Goal: Use online tool/utility: Utilize a website feature to perform a specific function

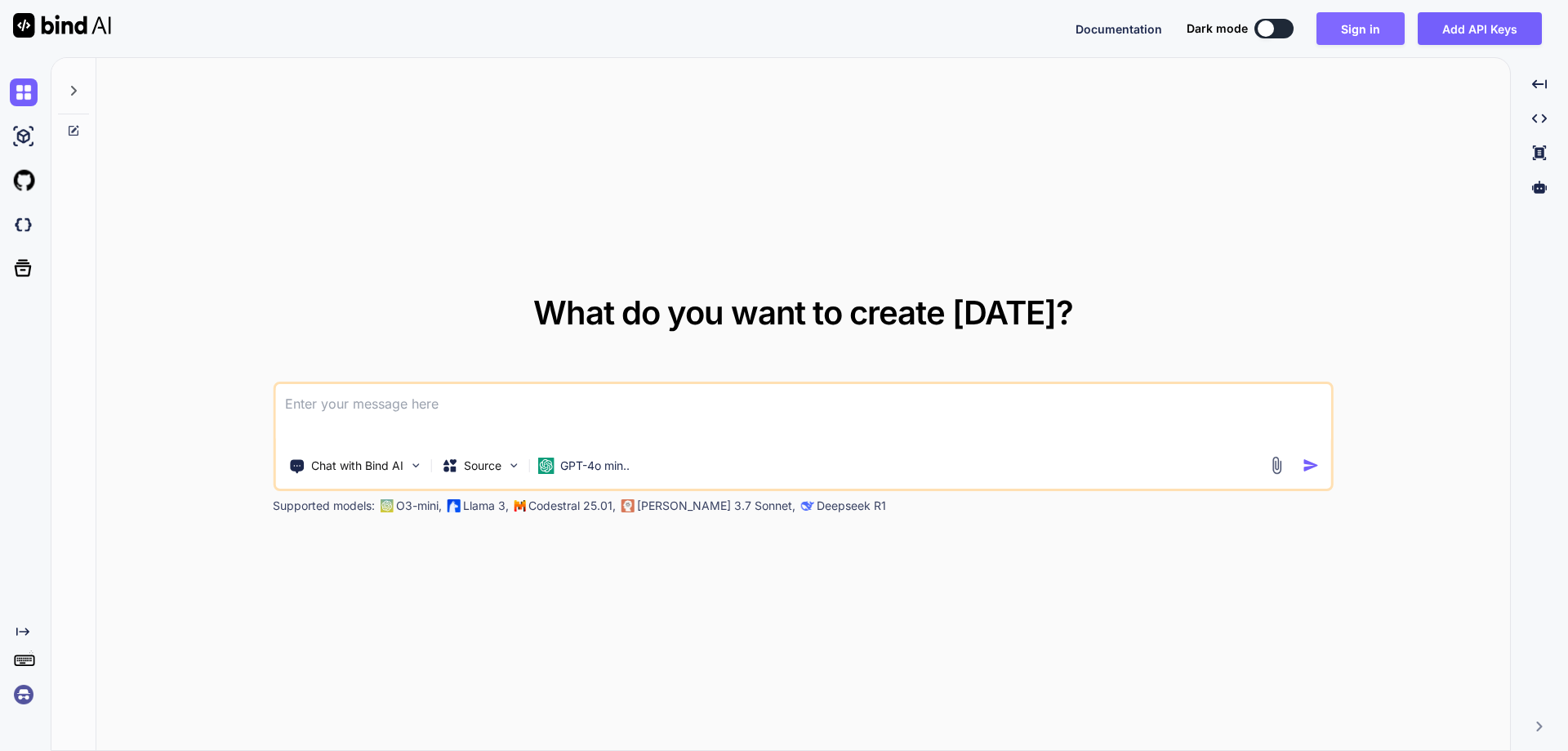
click at [1377, 26] on button "Sign in" at bounding box center [1360, 28] width 88 height 33
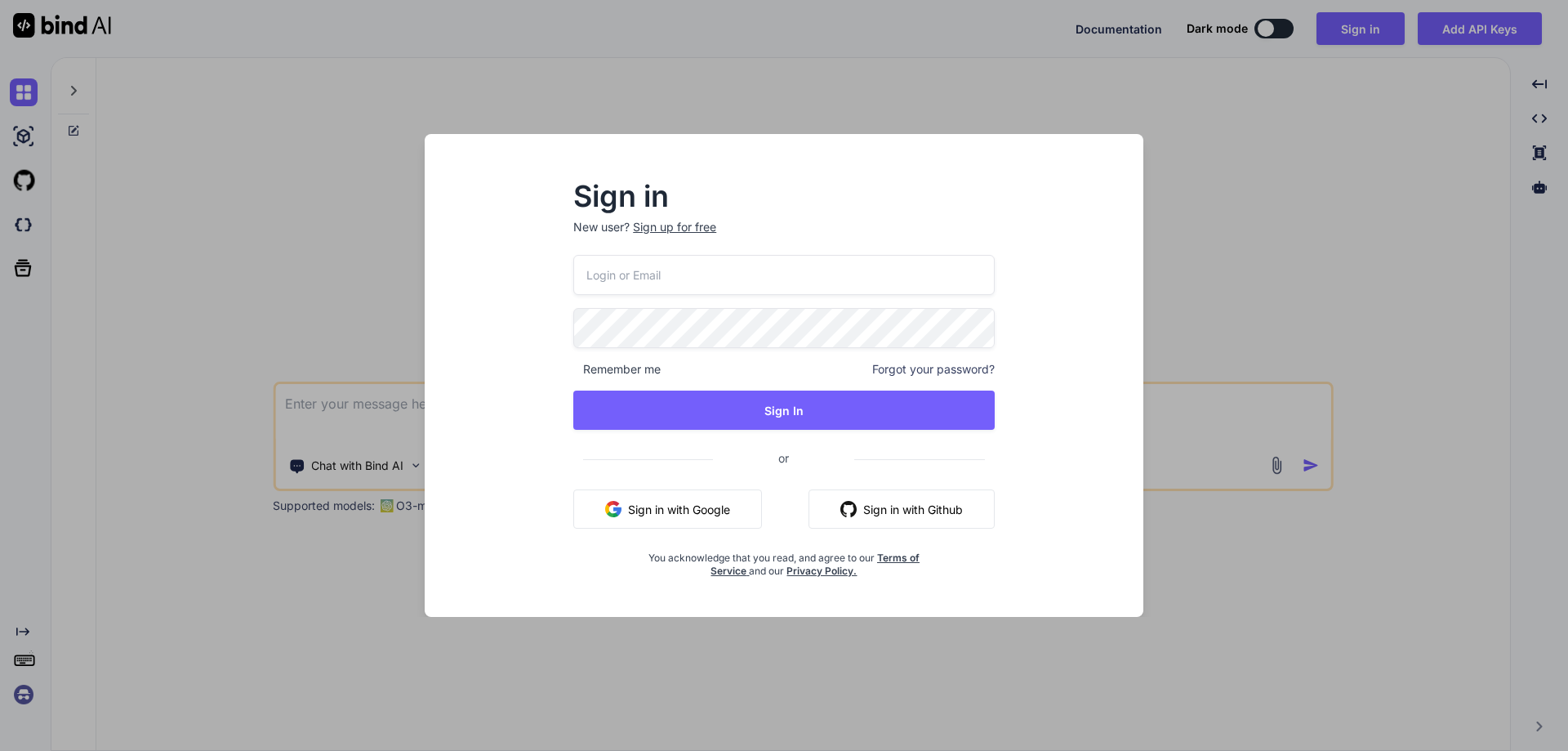
click at [639, 279] on input "email" at bounding box center [784, 274] width 421 height 40
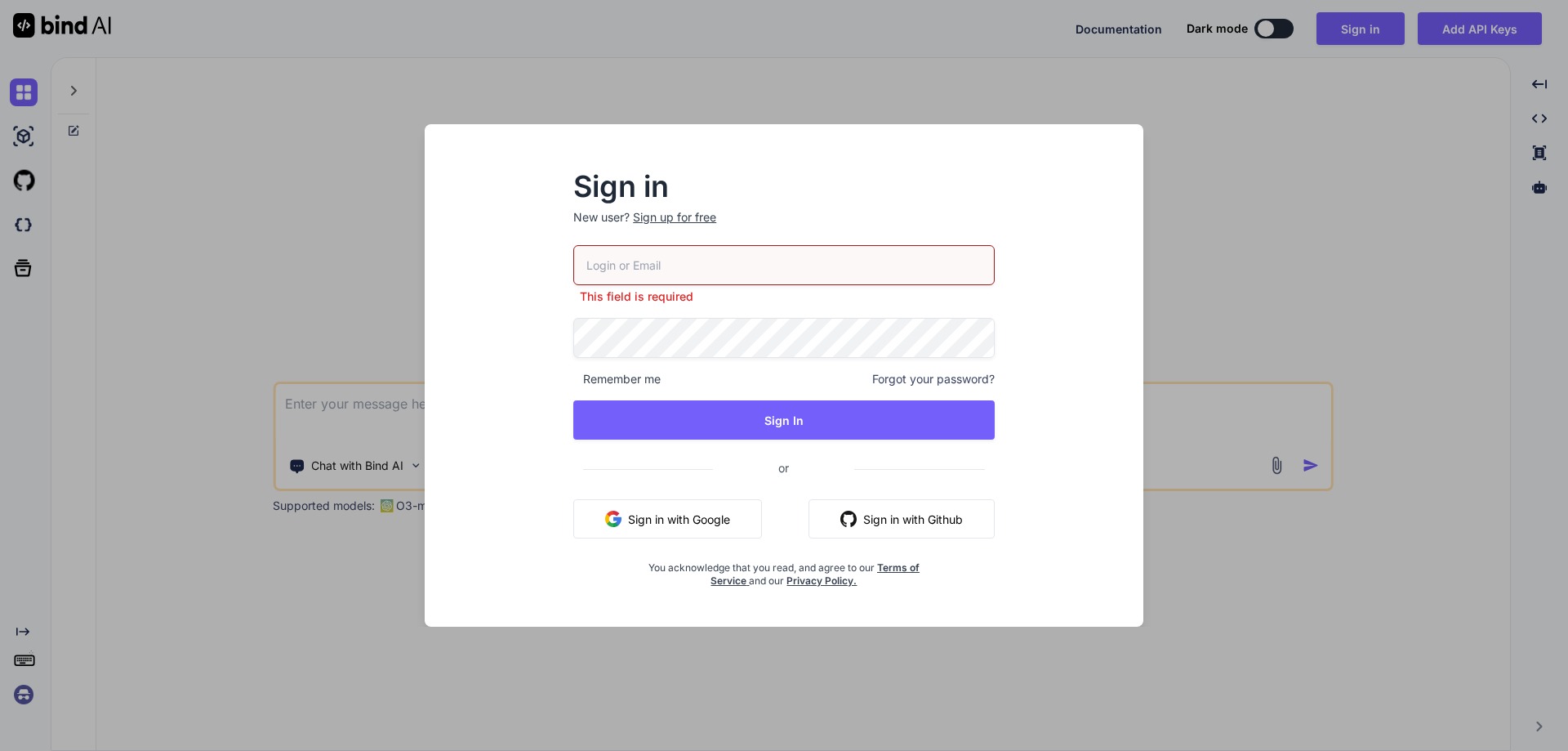
click at [653, 273] on input "email" at bounding box center [784, 264] width 421 height 40
click at [704, 264] on input "email" at bounding box center [784, 264] width 421 height 40
paste input "[EMAIL_ADDRESS][DOMAIN_NAME]"
type input "[EMAIL_ADDRESS][DOMAIN_NAME]"
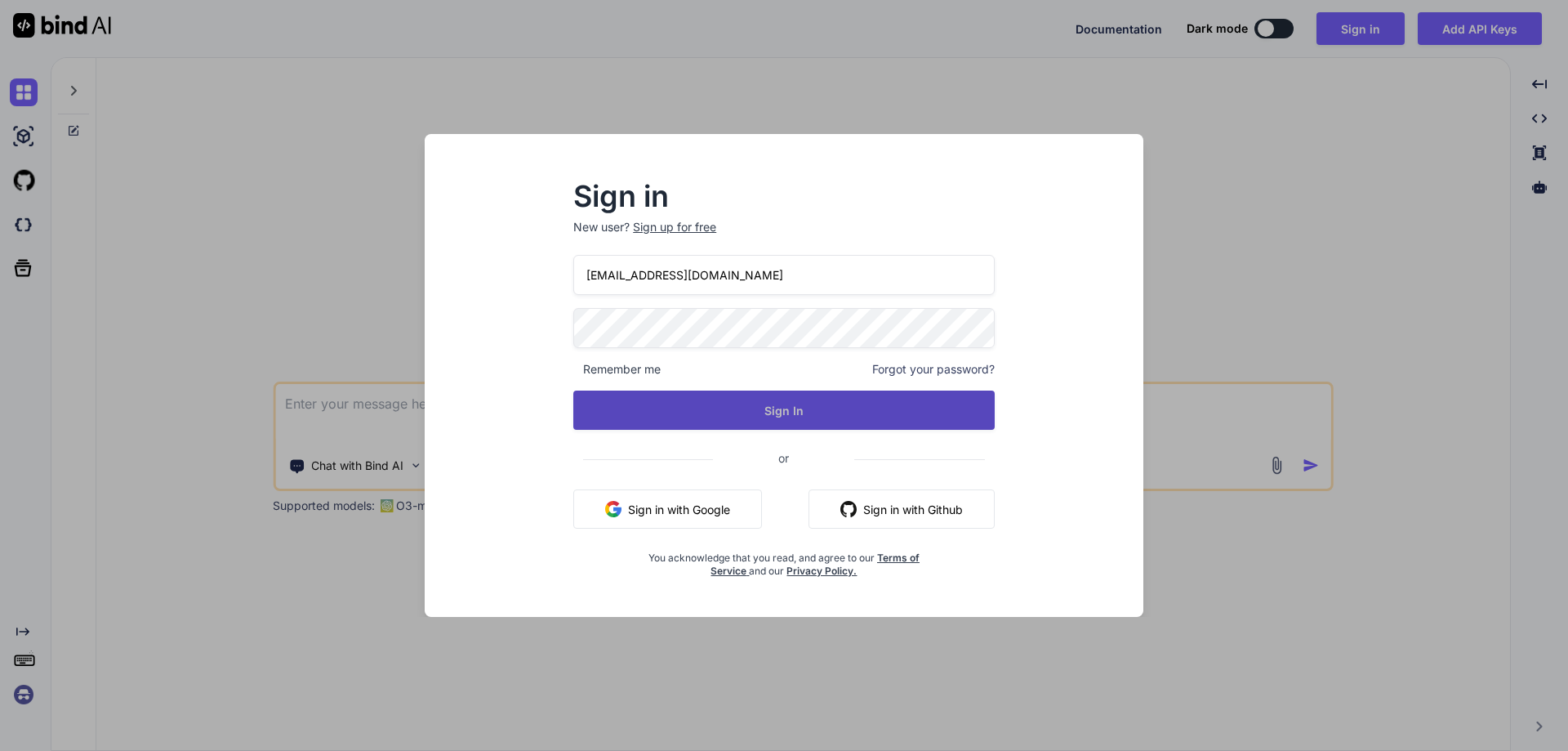
click at [755, 405] on button "Sign In" at bounding box center [784, 410] width 421 height 39
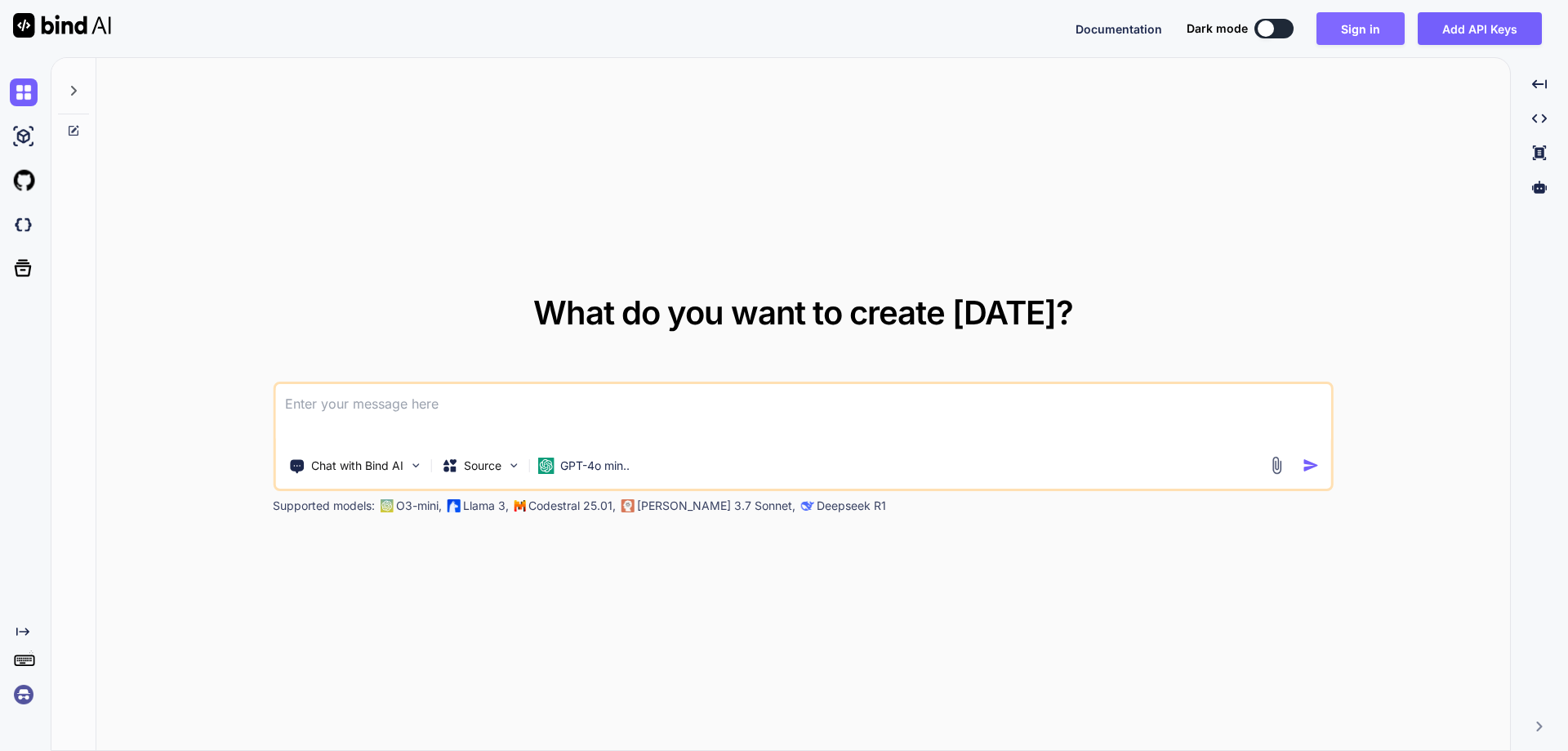
click at [1348, 36] on button "Sign in" at bounding box center [1360, 28] width 88 height 33
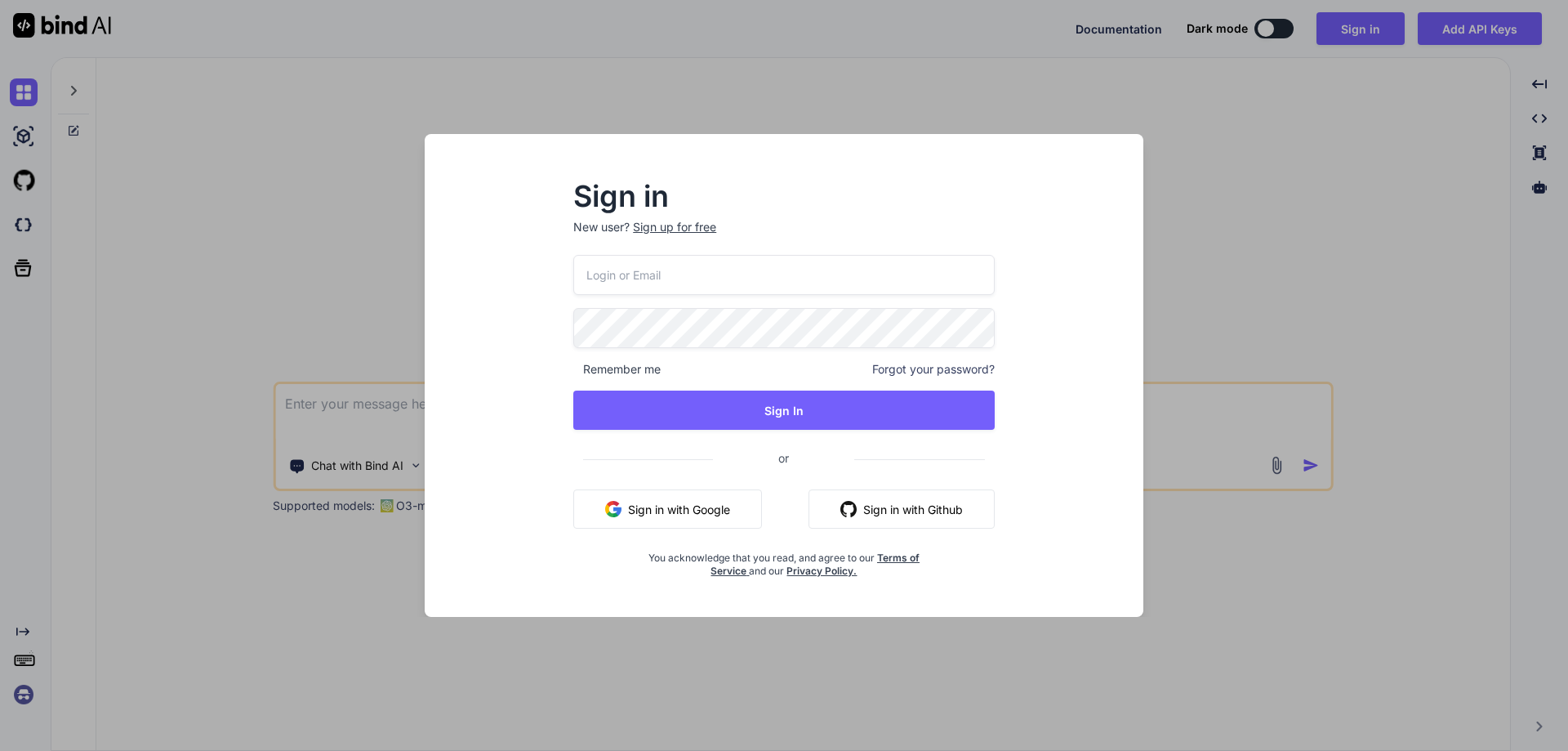
click at [831, 278] on input "email" at bounding box center [784, 274] width 421 height 40
paste input "[EMAIL_ADDRESS][DOMAIN_NAME]"
type input "[EMAIL_ADDRESS][DOMAIN_NAME]"
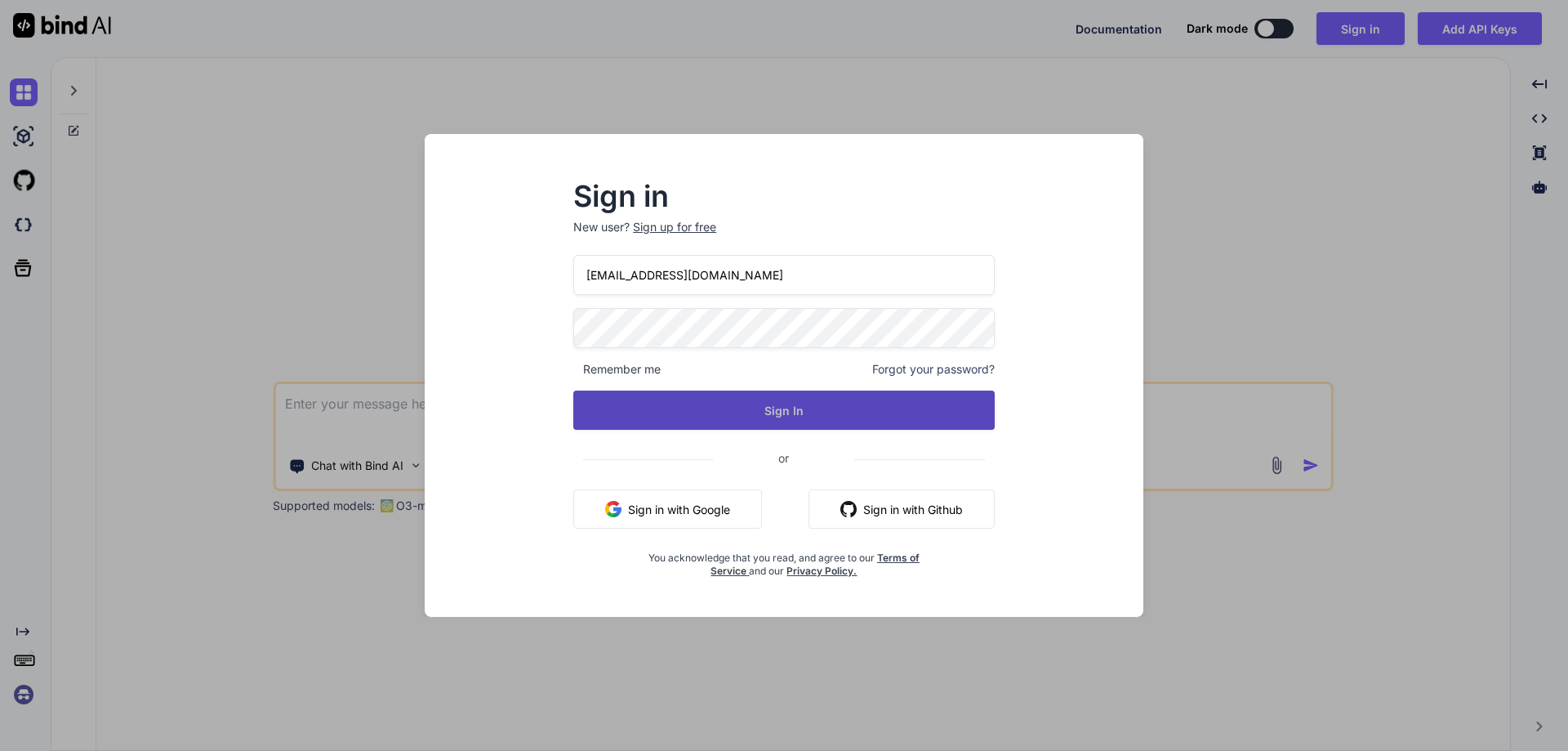
click at [771, 424] on button "Sign In" at bounding box center [784, 410] width 421 height 39
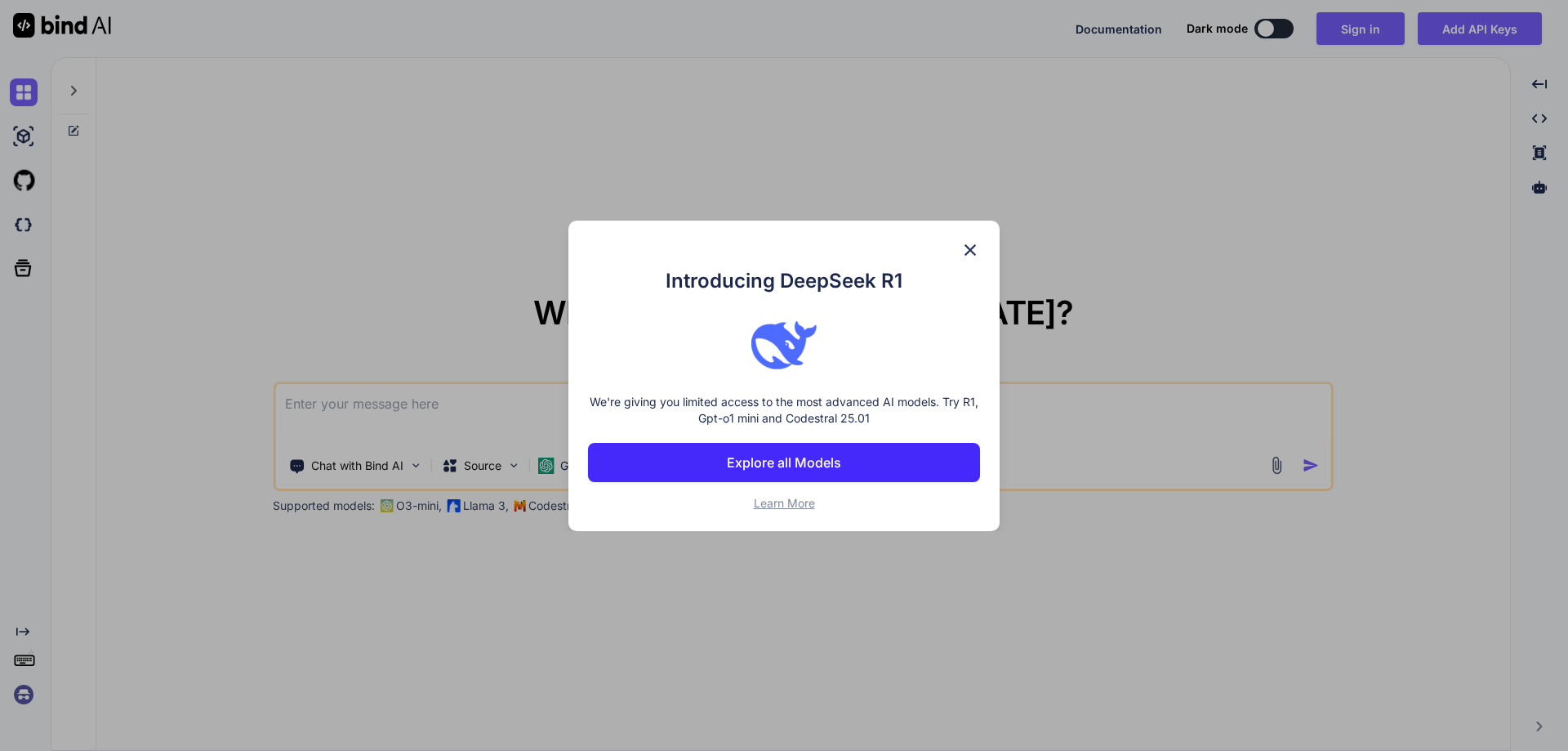
click at [966, 252] on img at bounding box center [970, 250] width 19 height 19
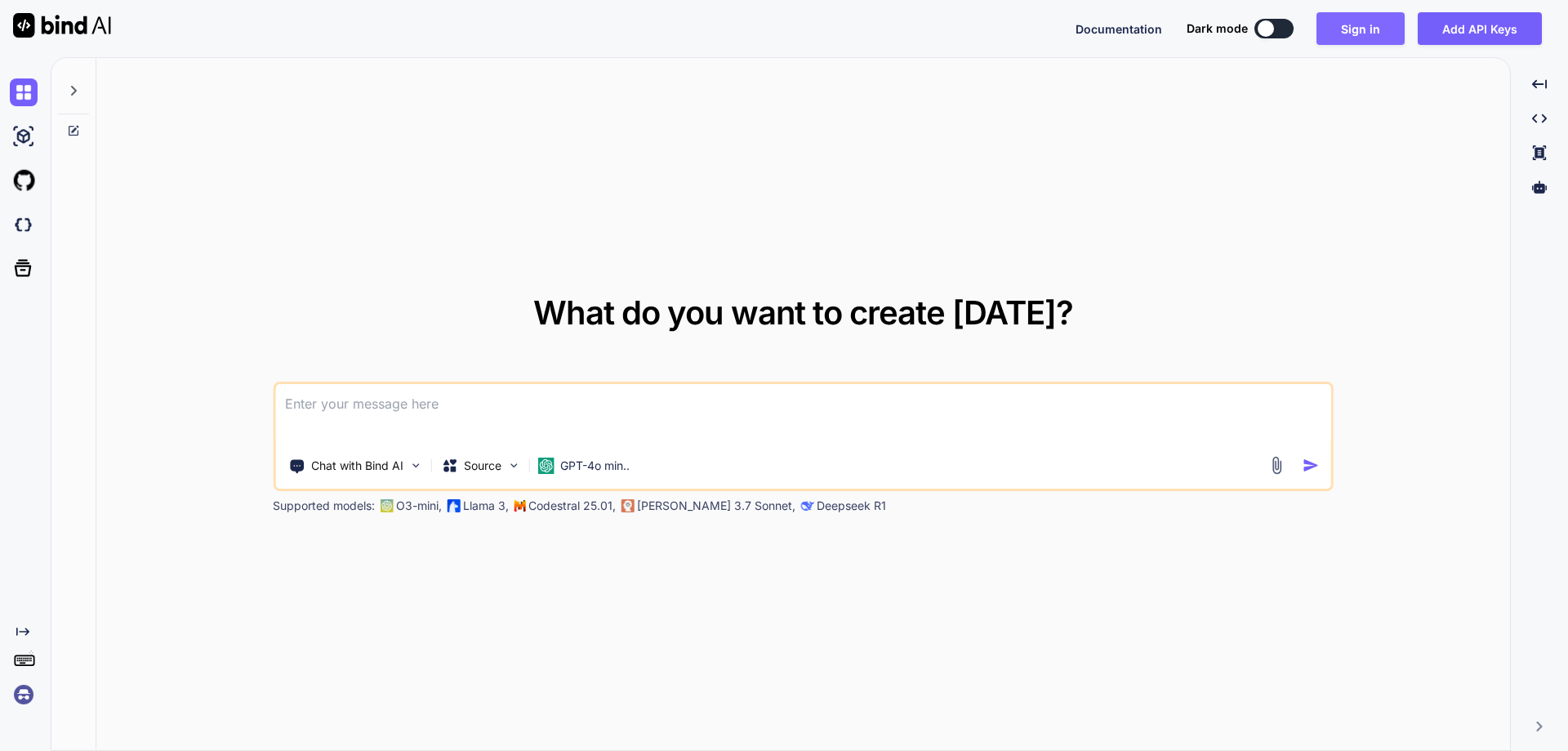
click at [1351, 33] on button "Sign in" at bounding box center [1360, 28] width 88 height 33
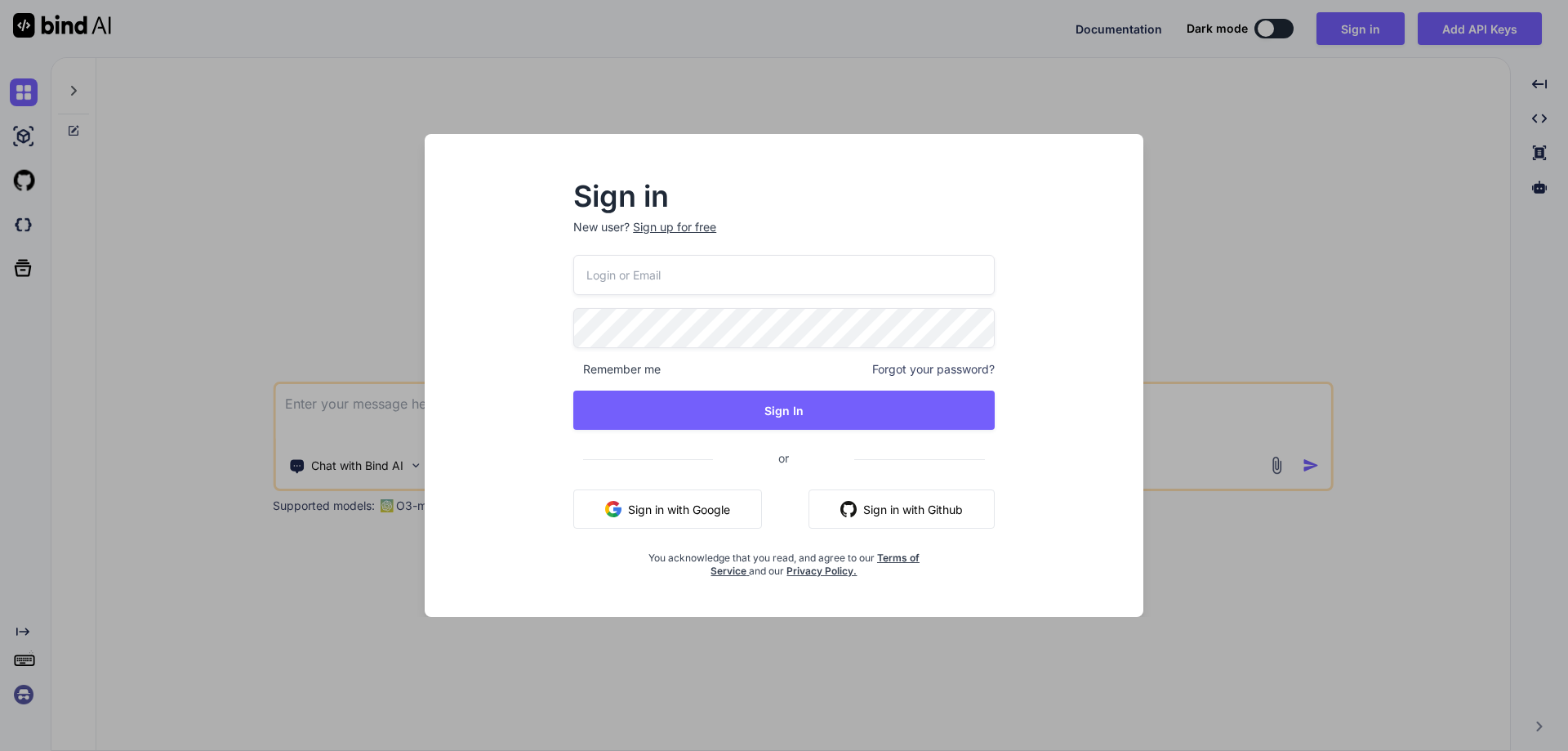
click at [765, 276] on input "email" at bounding box center [784, 274] width 421 height 40
paste input "[EMAIL_ADDRESS][DOMAIN_NAME]"
type input "[EMAIL_ADDRESS][DOMAIN_NAME]"
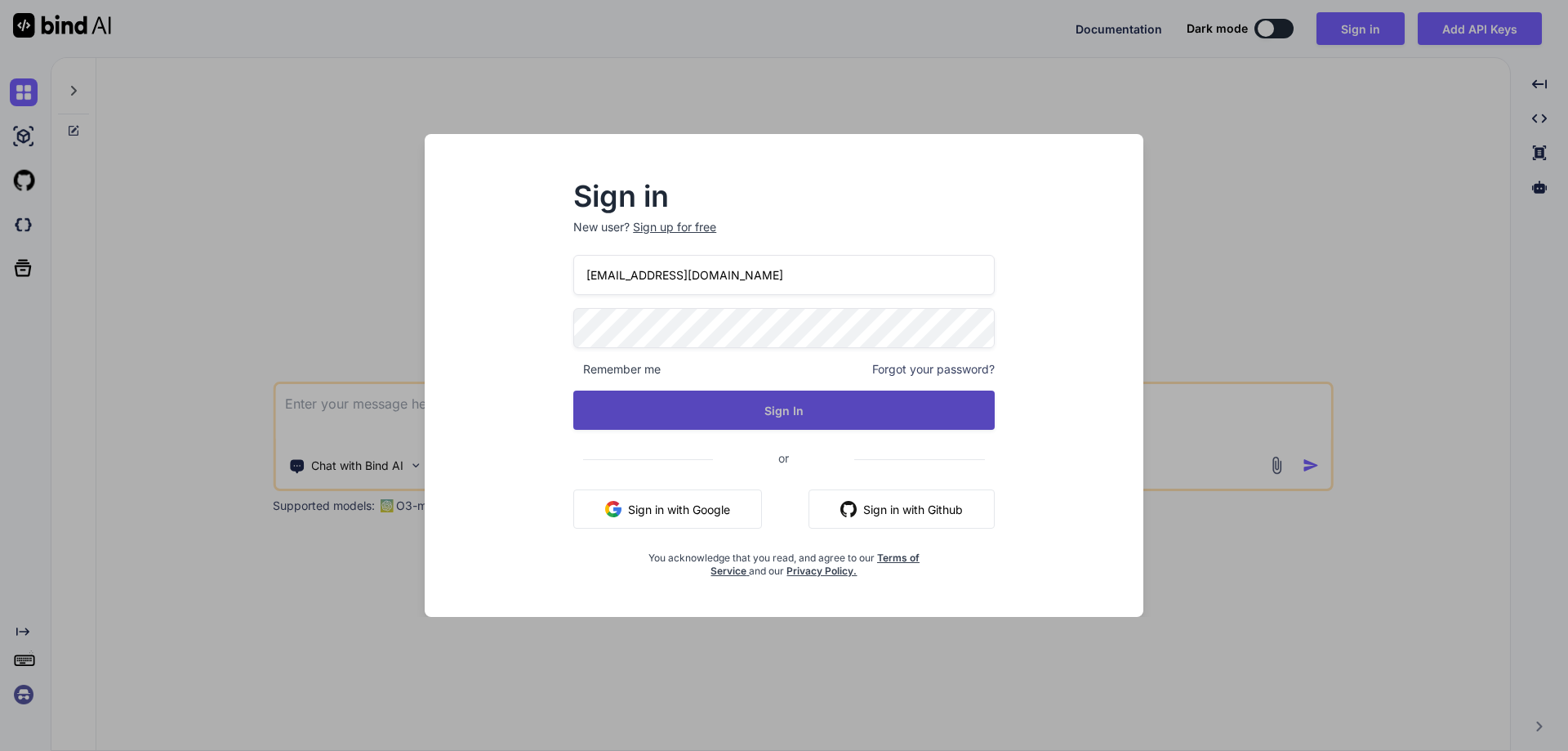
click at [740, 408] on button "Sign In" at bounding box center [784, 410] width 421 height 39
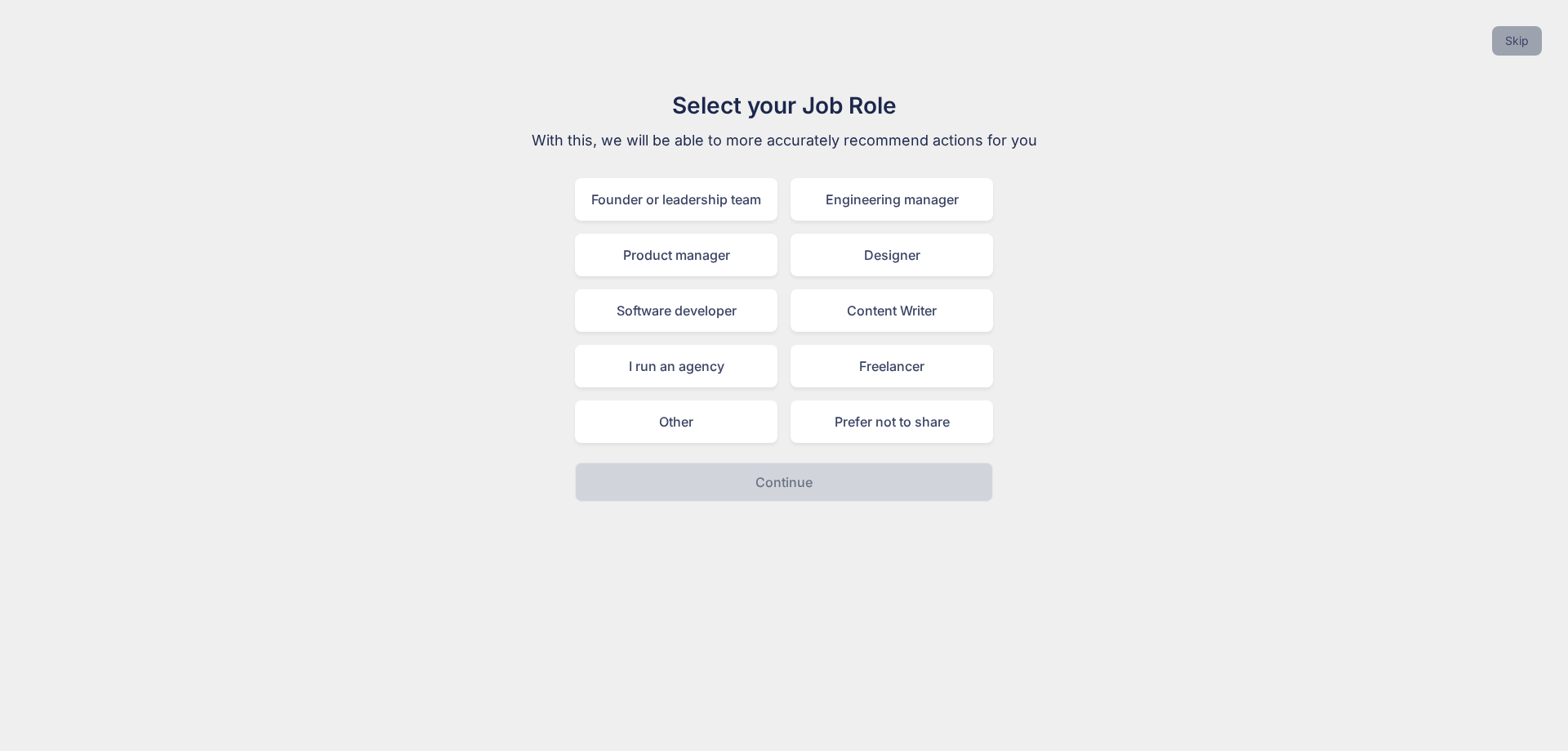
click at [1505, 36] on button "Skip" at bounding box center [1517, 41] width 50 height 29
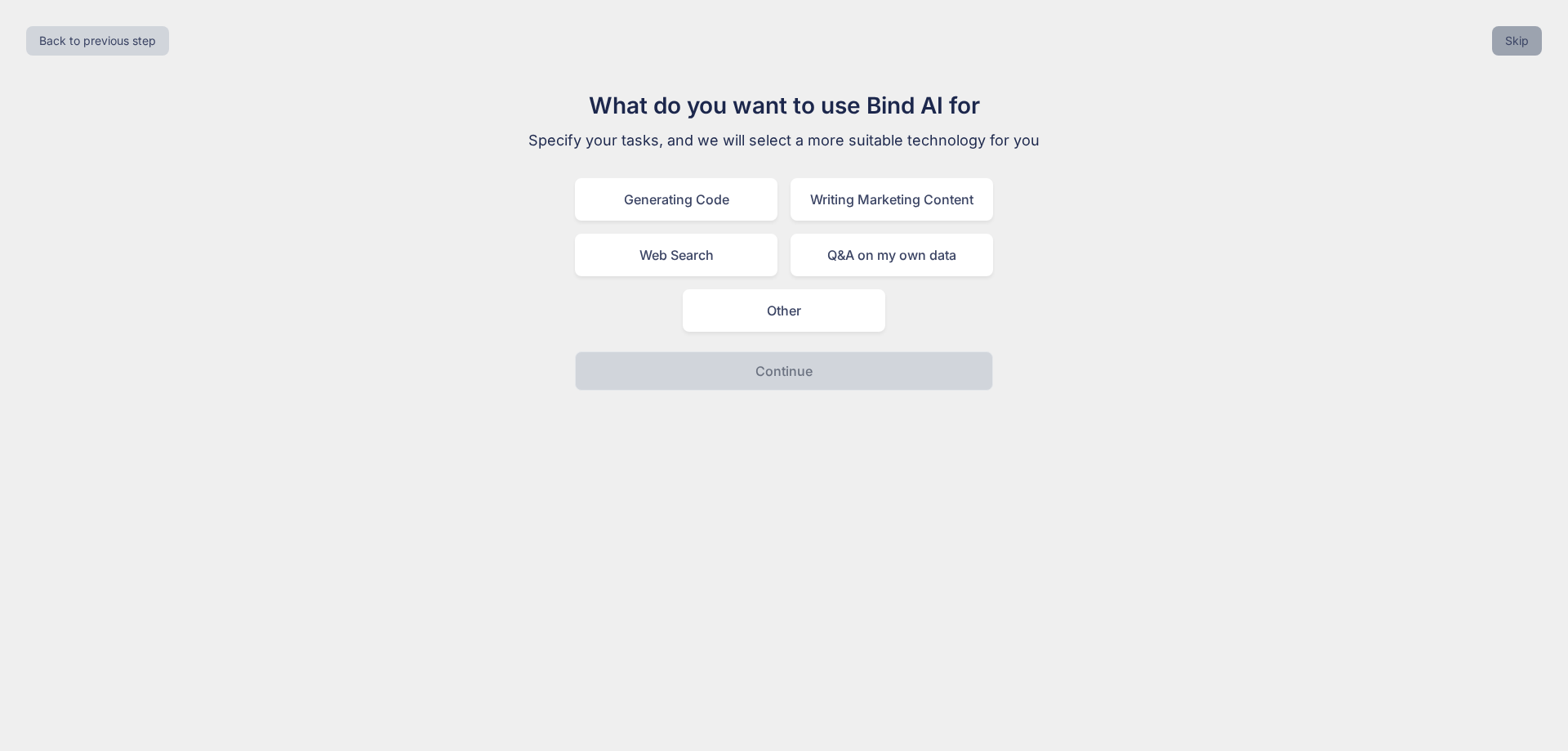
click at [1505, 36] on button "Skip" at bounding box center [1517, 41] width 50 height 29
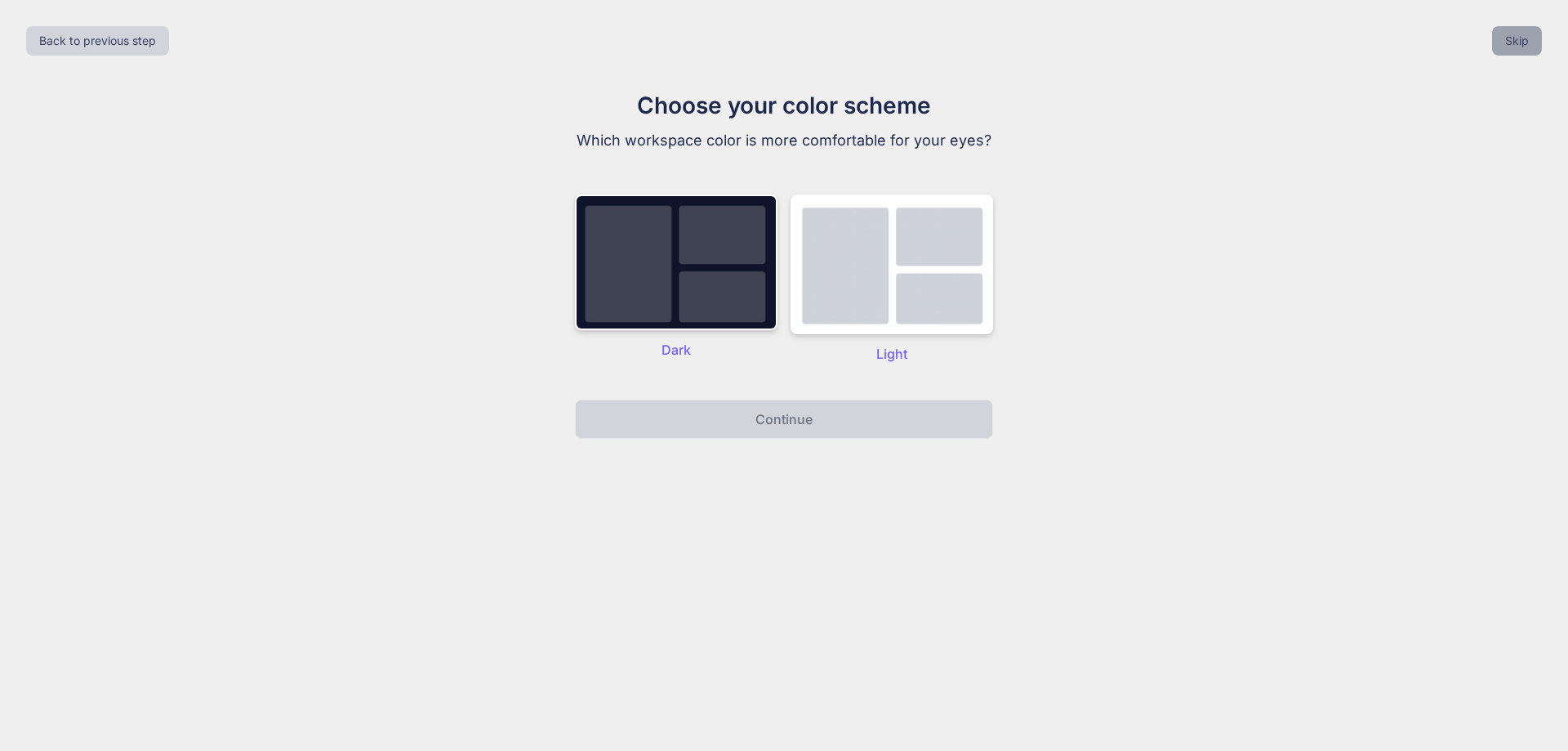
click at [1505, 36] on button "Skip" at bounding box center [1517, 41] width 50 height 29
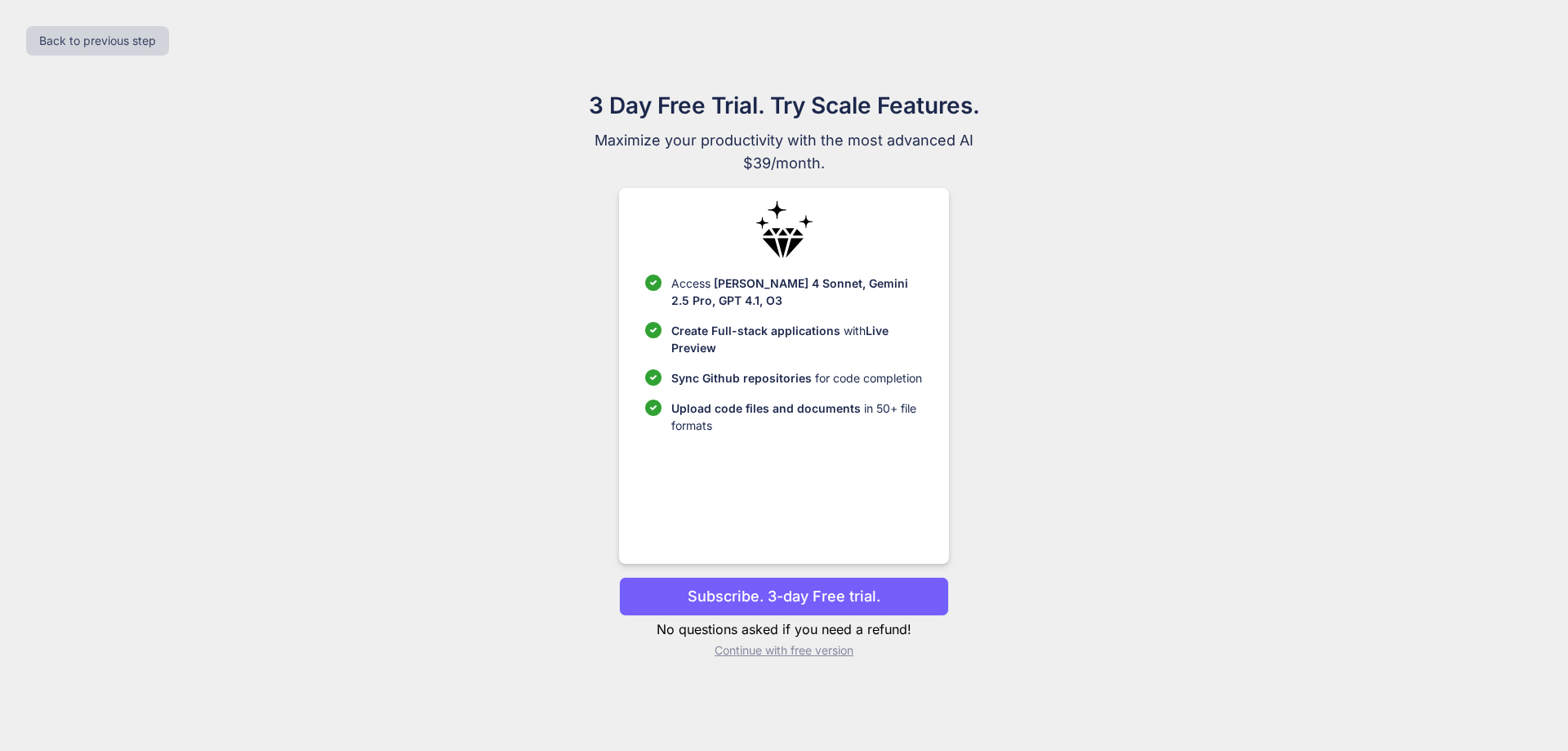
click at [802, 654] on p "Continue with free version" at bounding box center [784, 651] width 329 height 17
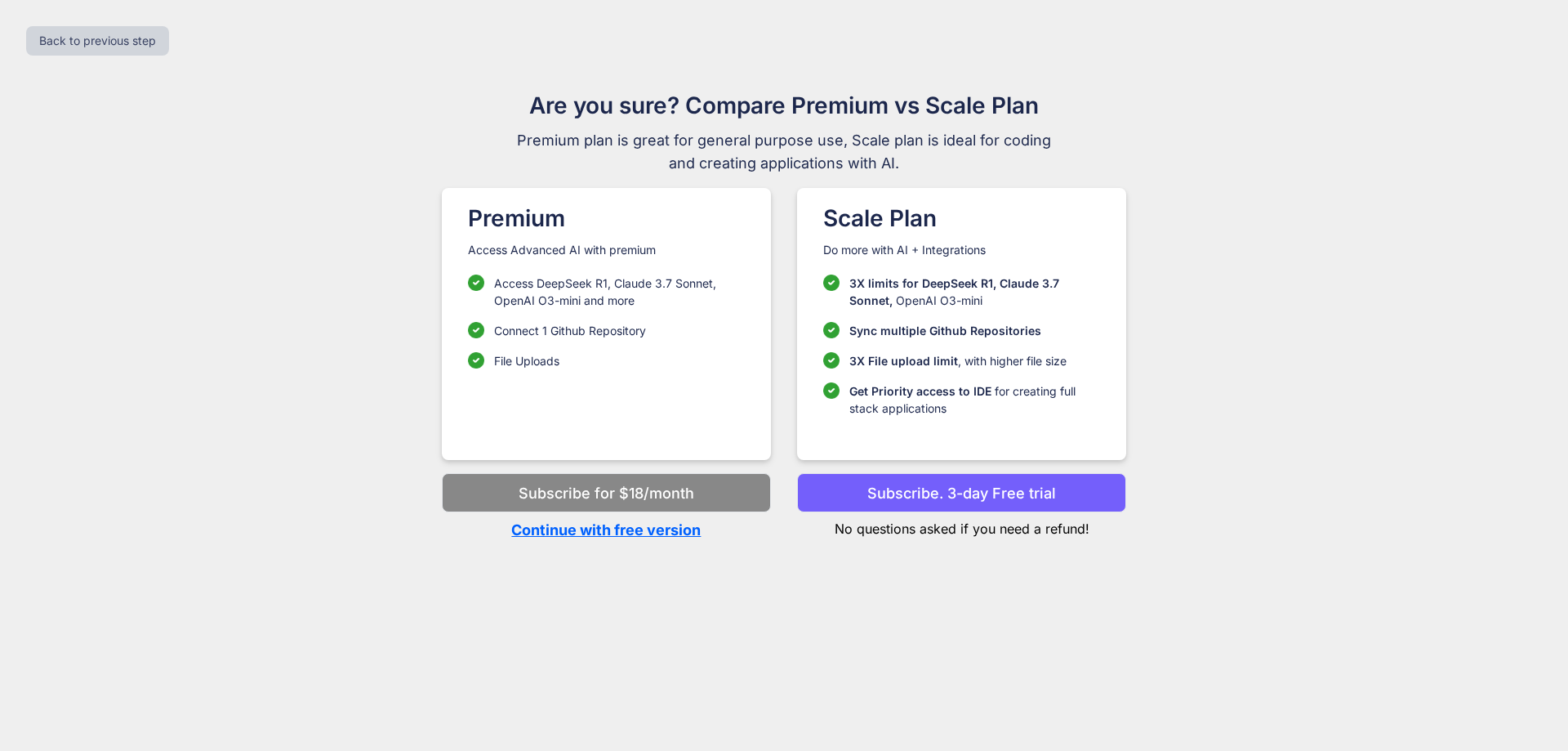
click at [632, 533] on p "Continue with free version" at bounding box center [607, 530] width 329 height 22
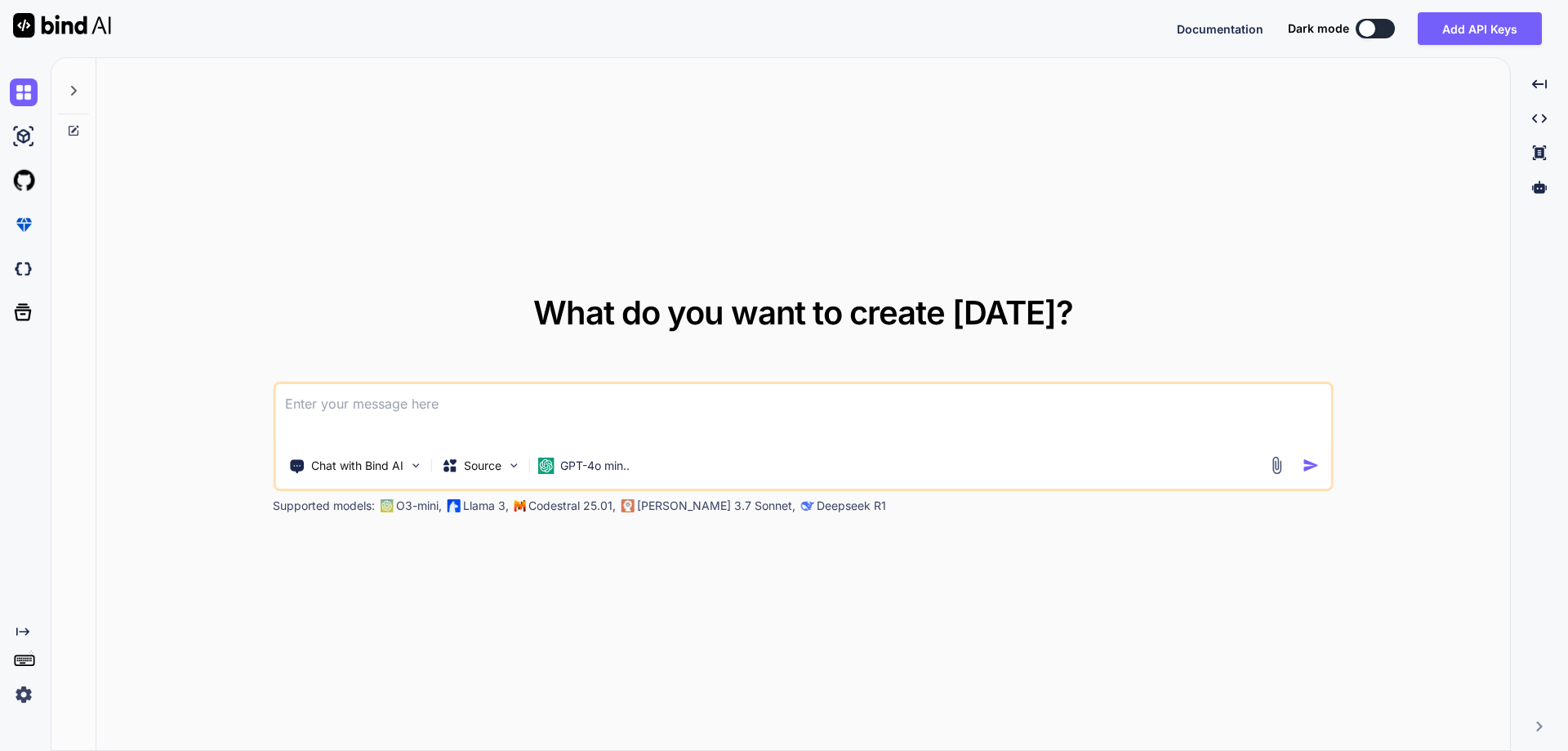
click at [74, 91] on icon at bounding box center [73, 90] width 13 height 13
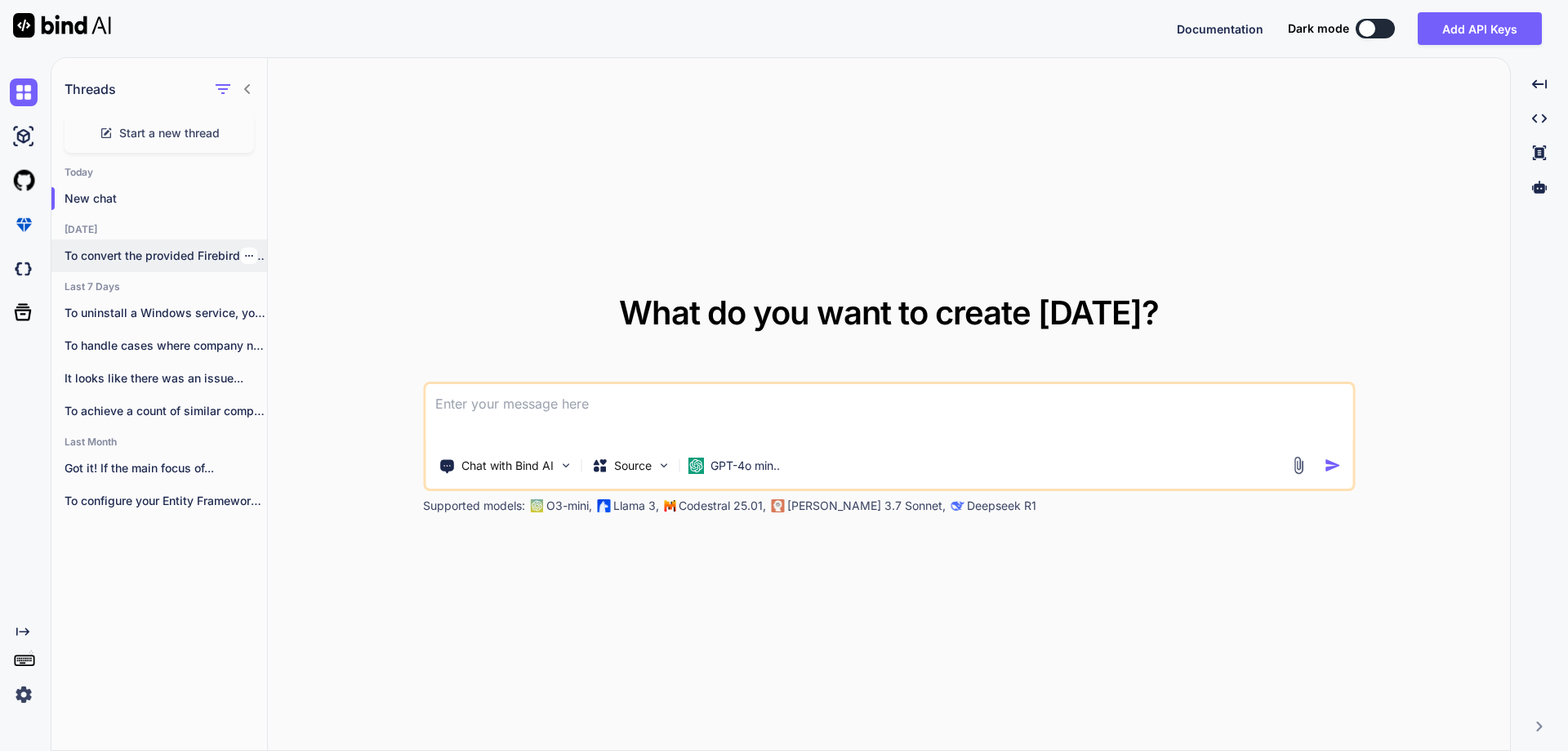
click at [142, 252] on p "To convert the provided Firebird stored procedure..." at bounding box center [166, 256] width 203 height 17
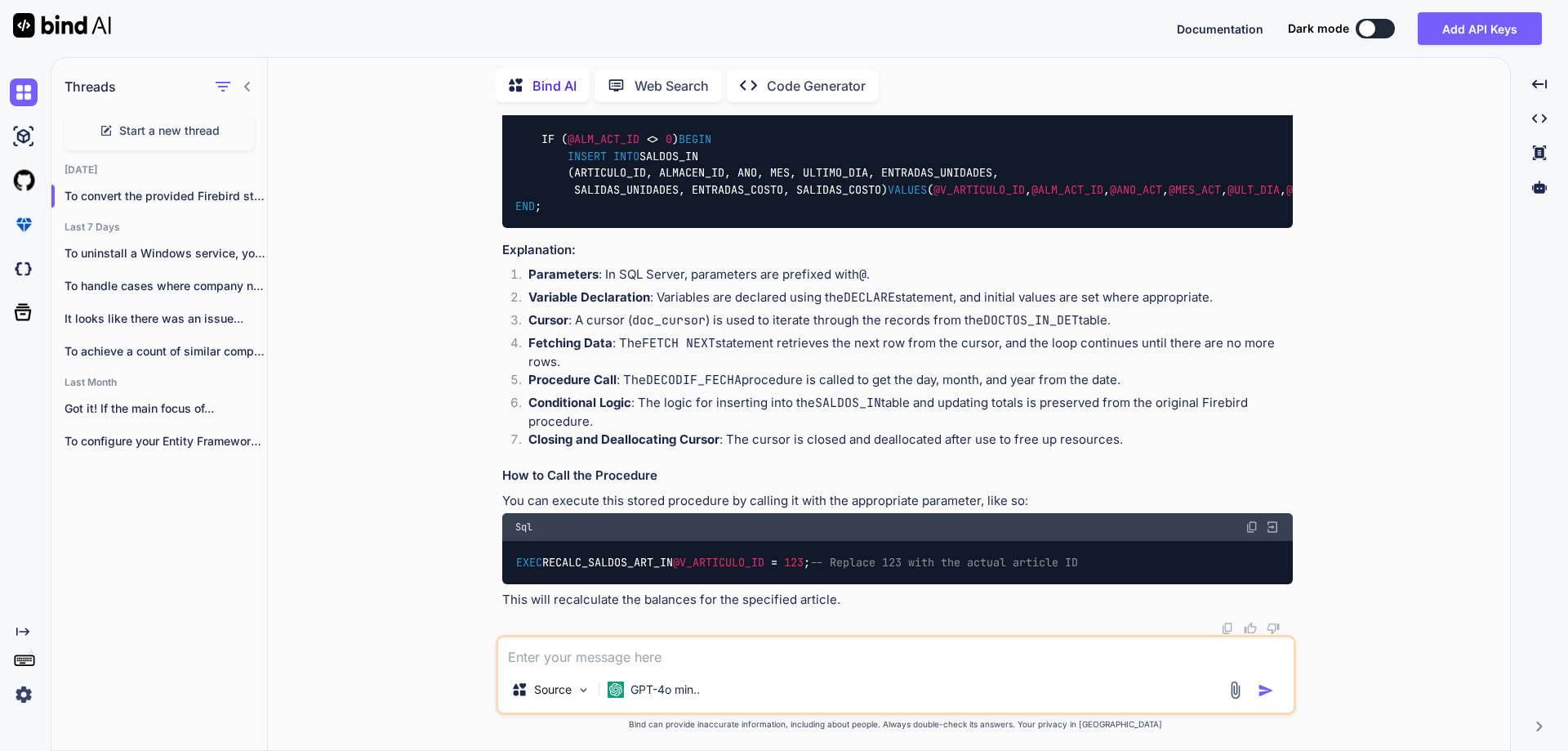
scroll to position [5142, 0]
click at [787, 650] on textarea at bounding box center [895, 651] width 795 height 29
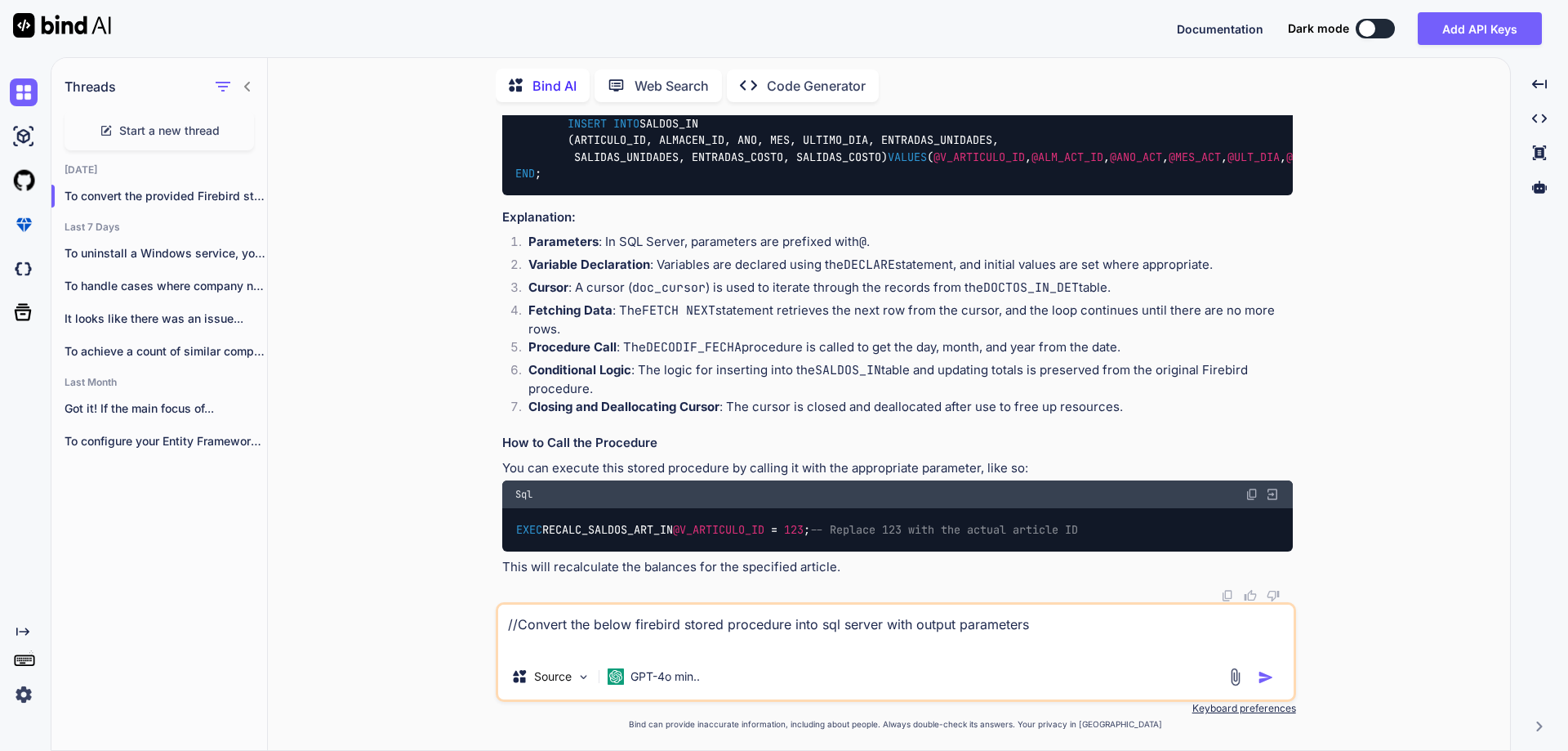
paste textarea "CREATE OR ALTER PROCEDURE RECALC_SALDOS_IN RETURNS ( NUM_ARTICULOS_PROC INTEGER…"
type textarea "//Convert the below firebird stored procedure into sql server with output param…"
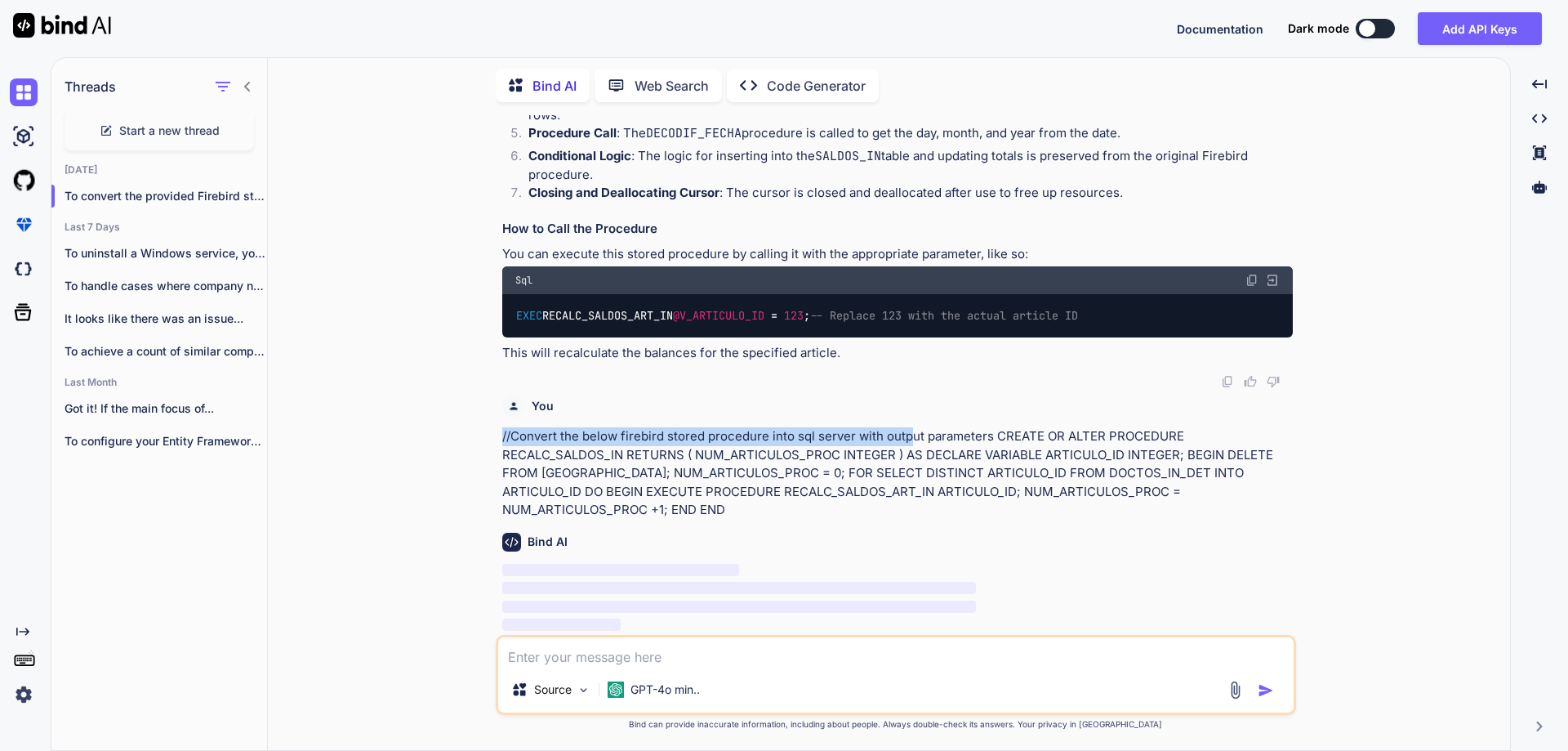
scroll to position [6859, 0]
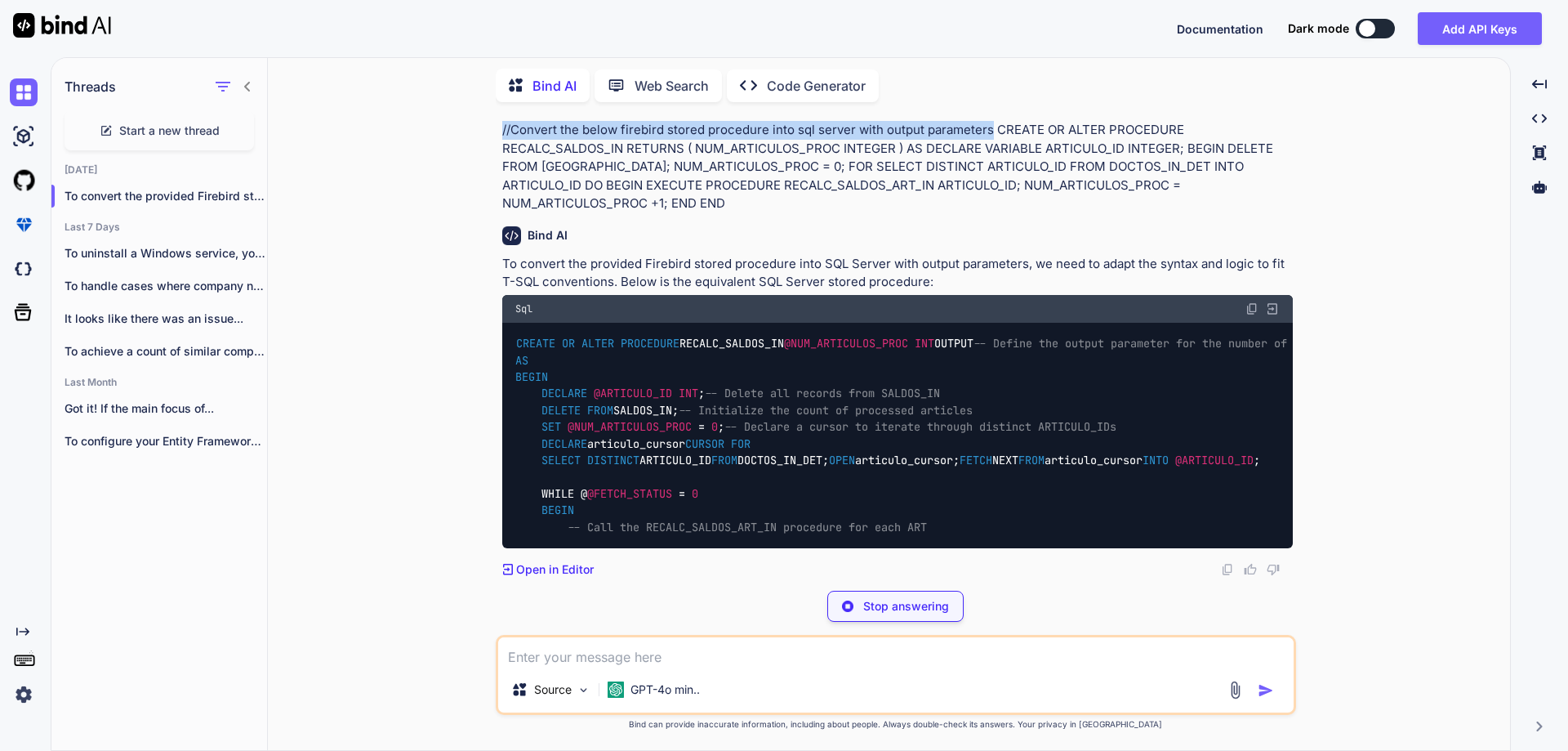
drag, startPoint x: 504, startPoint y: 439, endPoint x: 988, endPoint y: 438, distance: 484.0
click at [988, 213] on p "//Convert the below firebird stored procedure into sql server with output param…" at bounding box center [897, 167] width 790 height 93
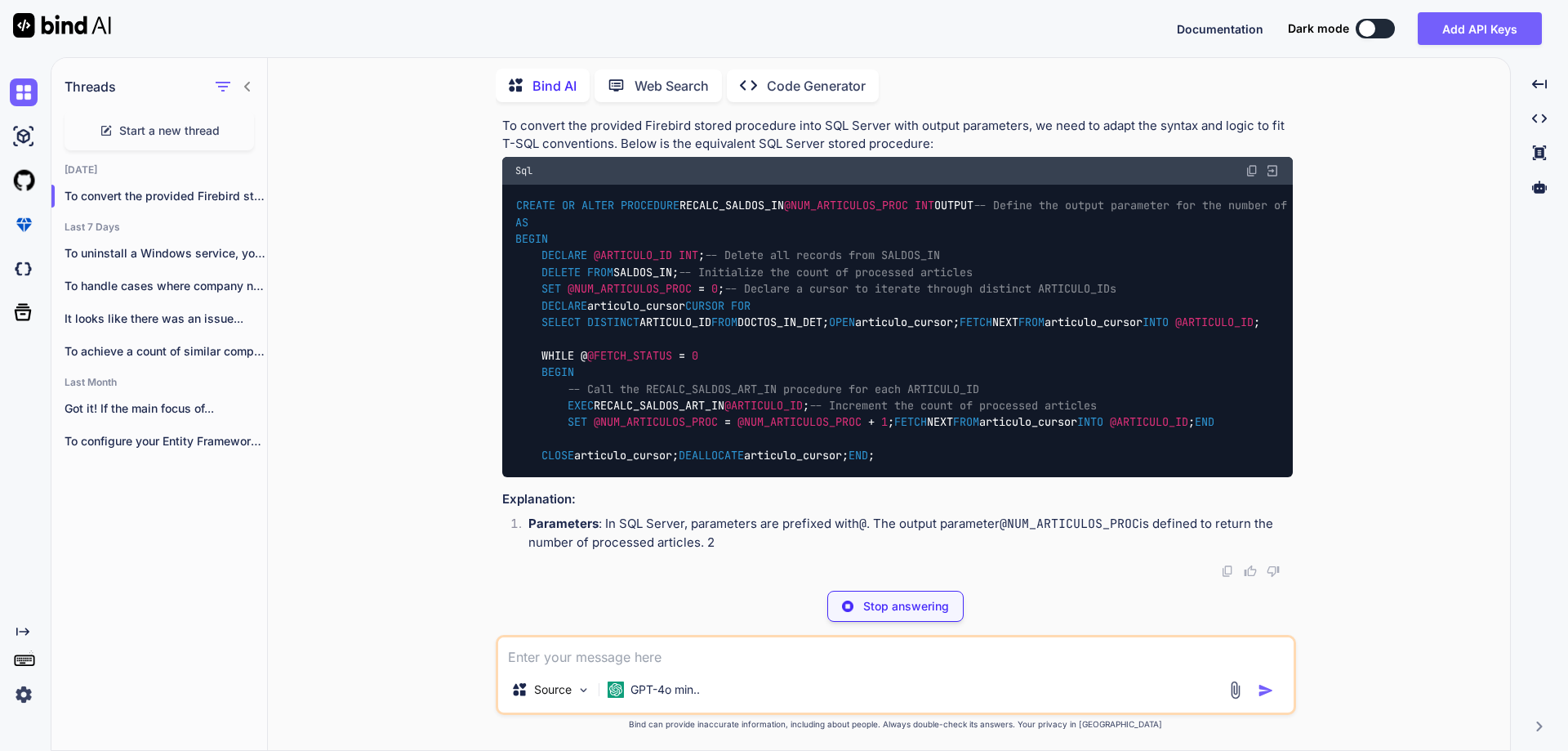
copy p "//Convert the below firebird stored procedure into sql server with output param…"
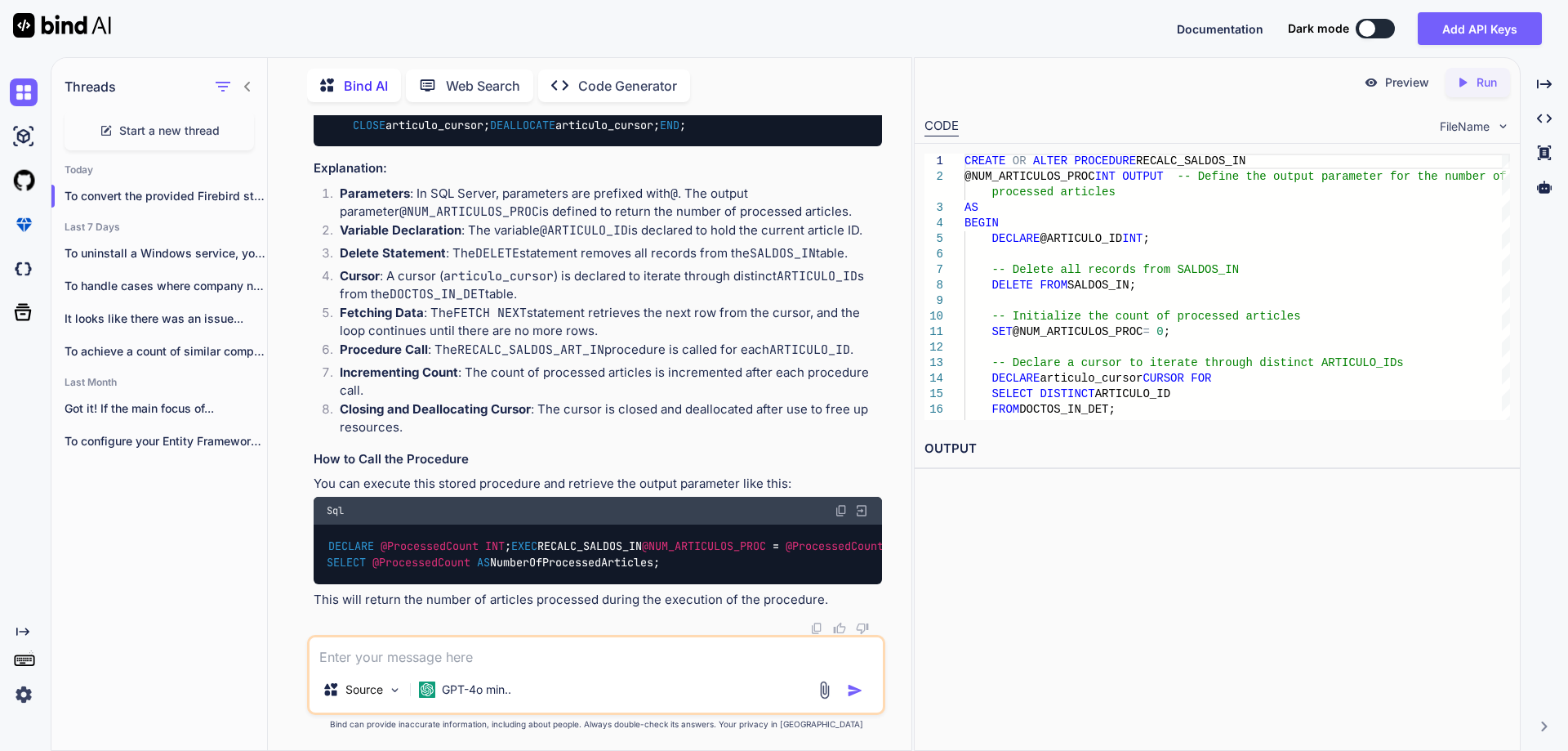
scroll to position [7833, 0]
click at [391, 655] on textarea at bounding box center [595, 651] width 573 height 29
click at [386, 659] on textarea at bounding box center [595, 651] width 573 height 29
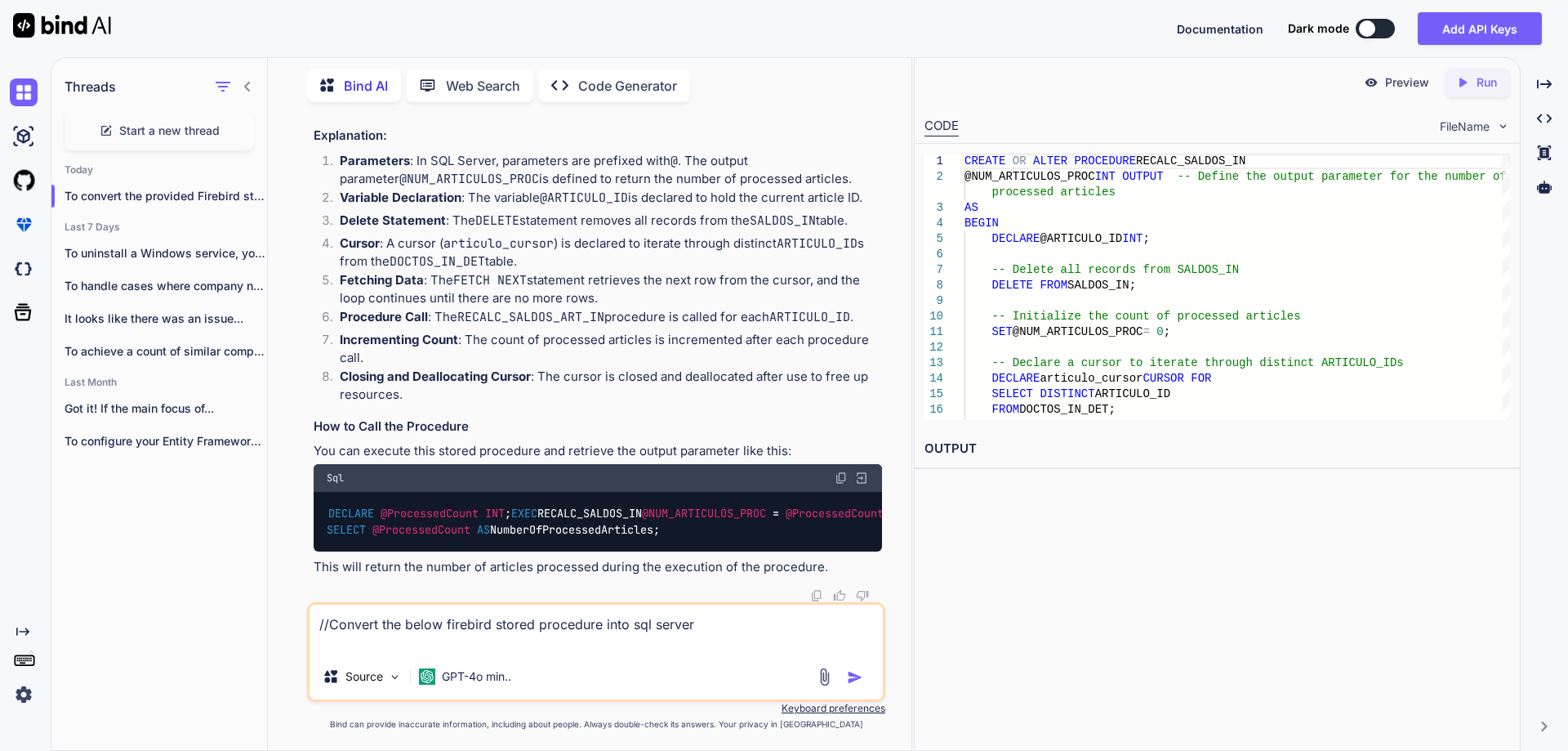
click at [739, 624] on textarea "//Convert the below firebird stored procedure into sql server" at bounding box center [595, 629] width 573 height 49
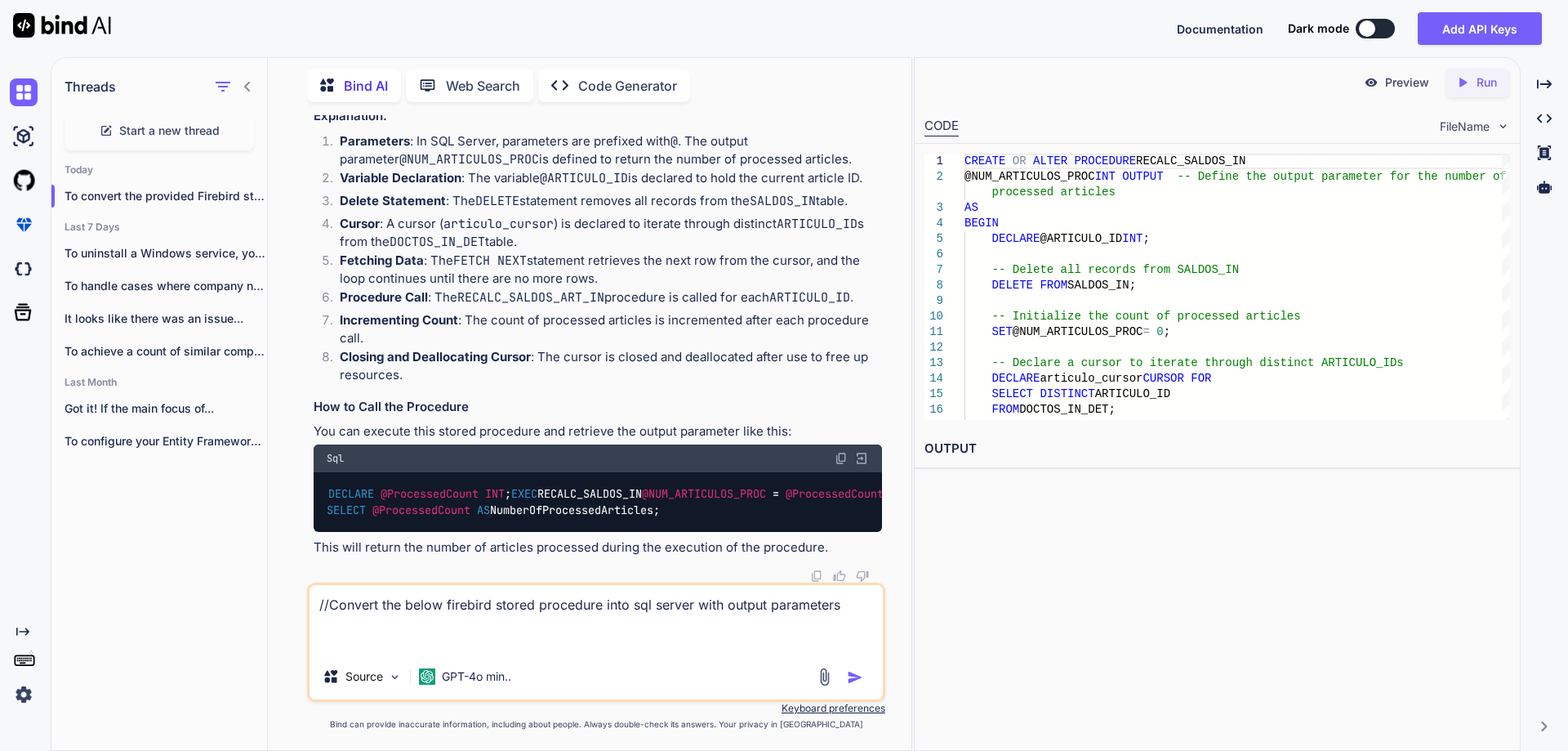
paste textarea "CREATE OR ALTER PROCEDURE GET_COSTO_SUBMOVTOS (V_DOCTO_IN_DET_ID INTEGER) RETUR…"
type textarea "//Convert the below firebird stored procedure into sql server with output param…"
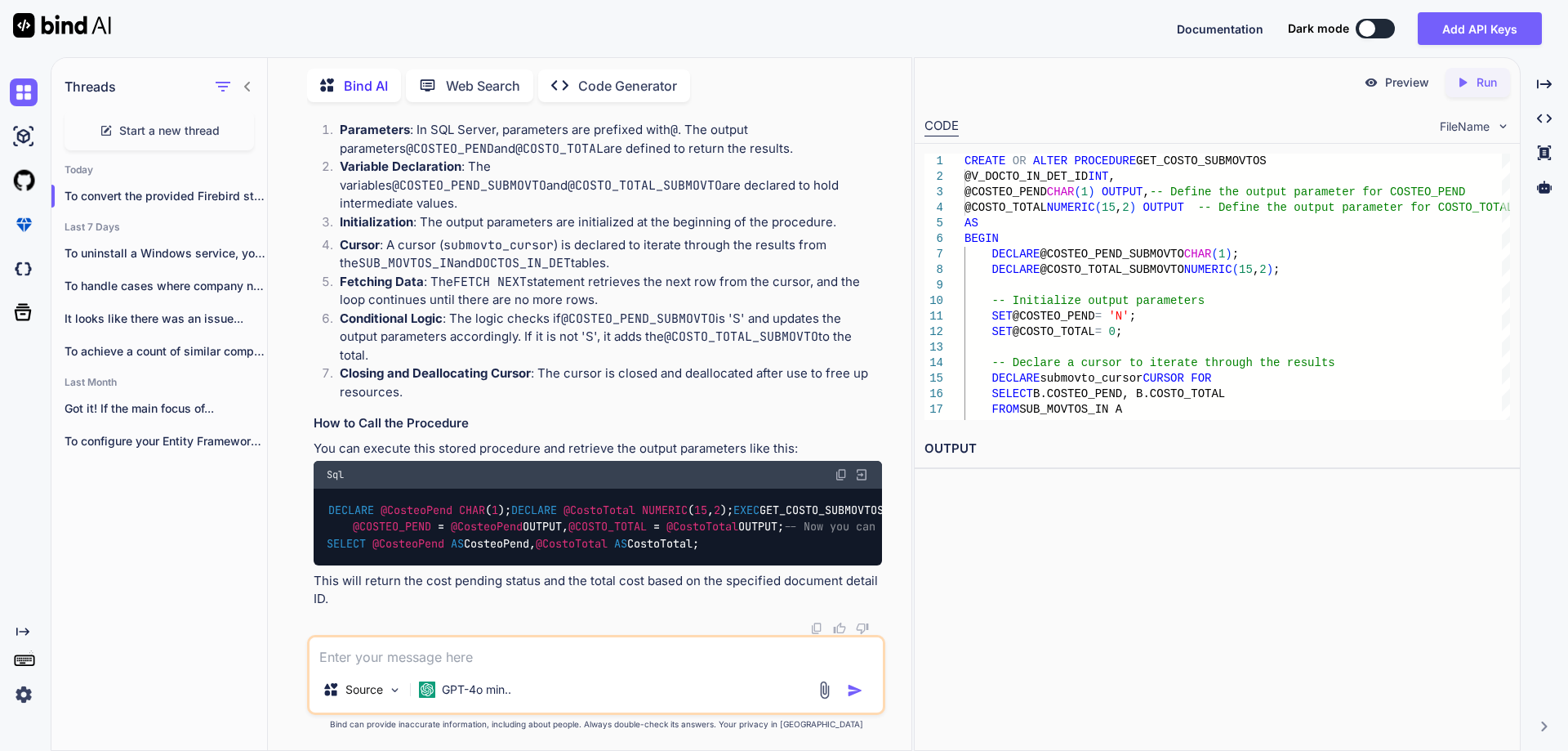
scroll to position [9425, 0]
click at [470, 658] on textarea at bounding box center [595, 651] width 573 height 29
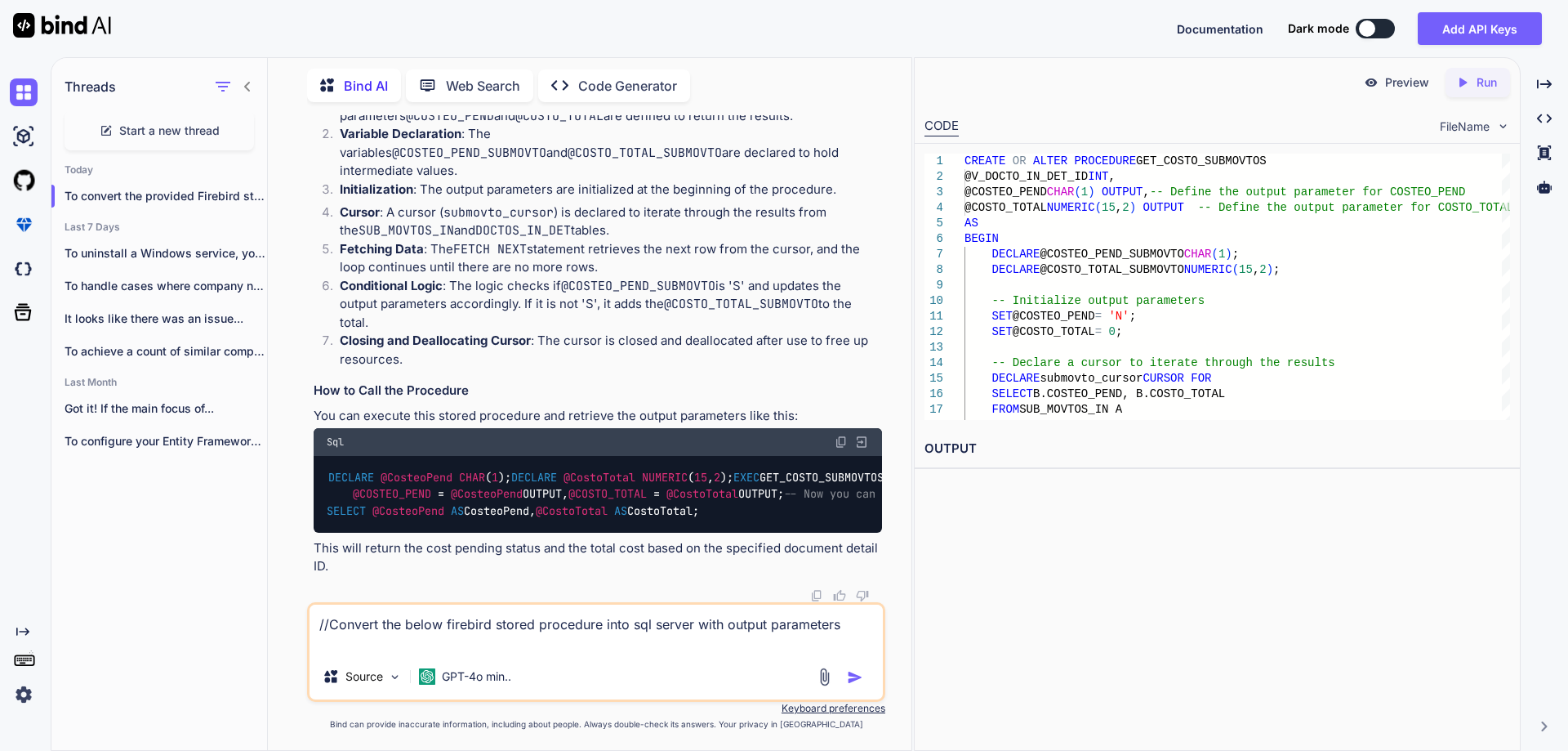
paste textarea "CREATE OR ALTER PROCEDURE CALC_COSTO_UNIT (V_UNIDADES NUMERIC(18,5), V_COSTO_TO…"
type textarea "//Convert the below firebird stored procedure into sql server with output param…"
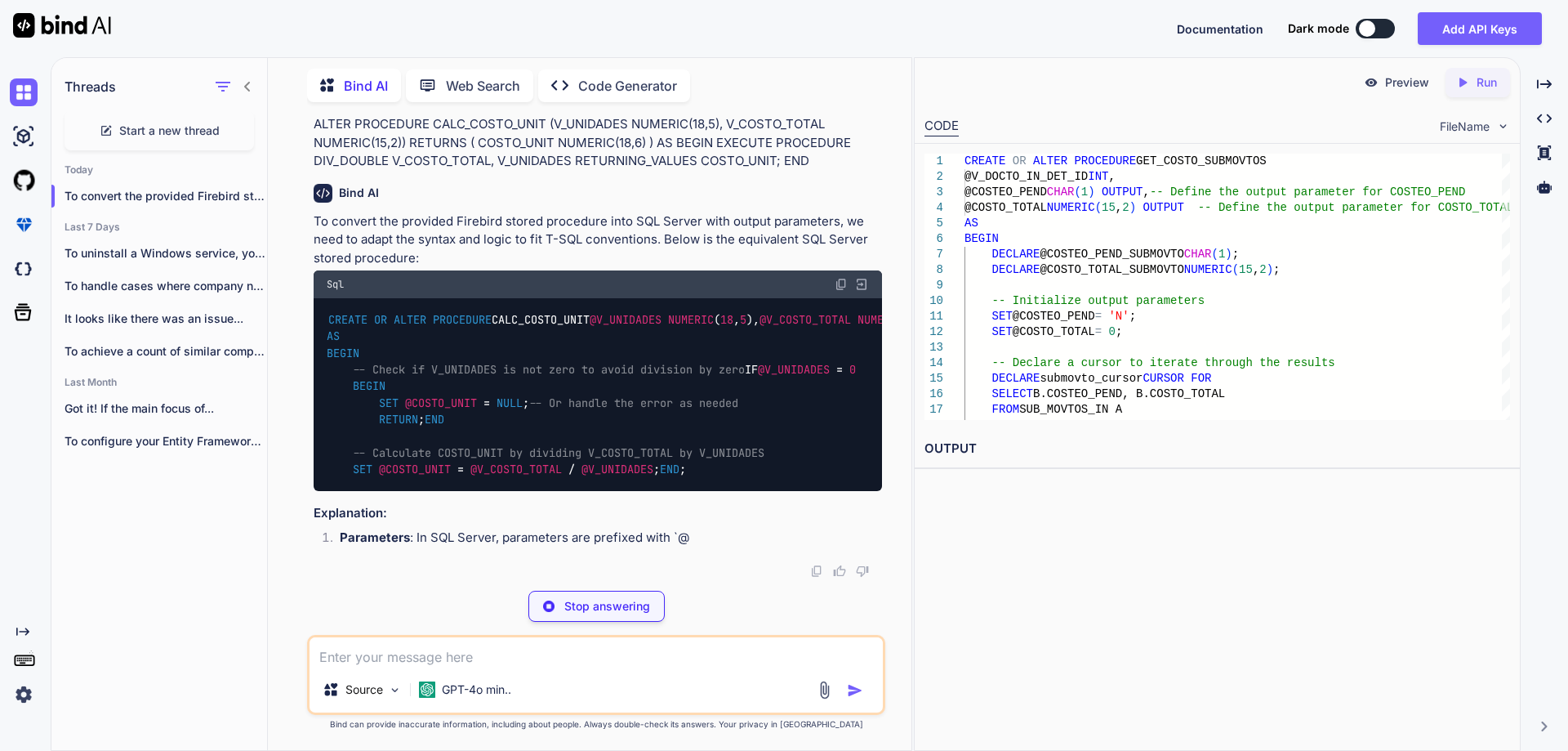
scroll to position [11041, 0]
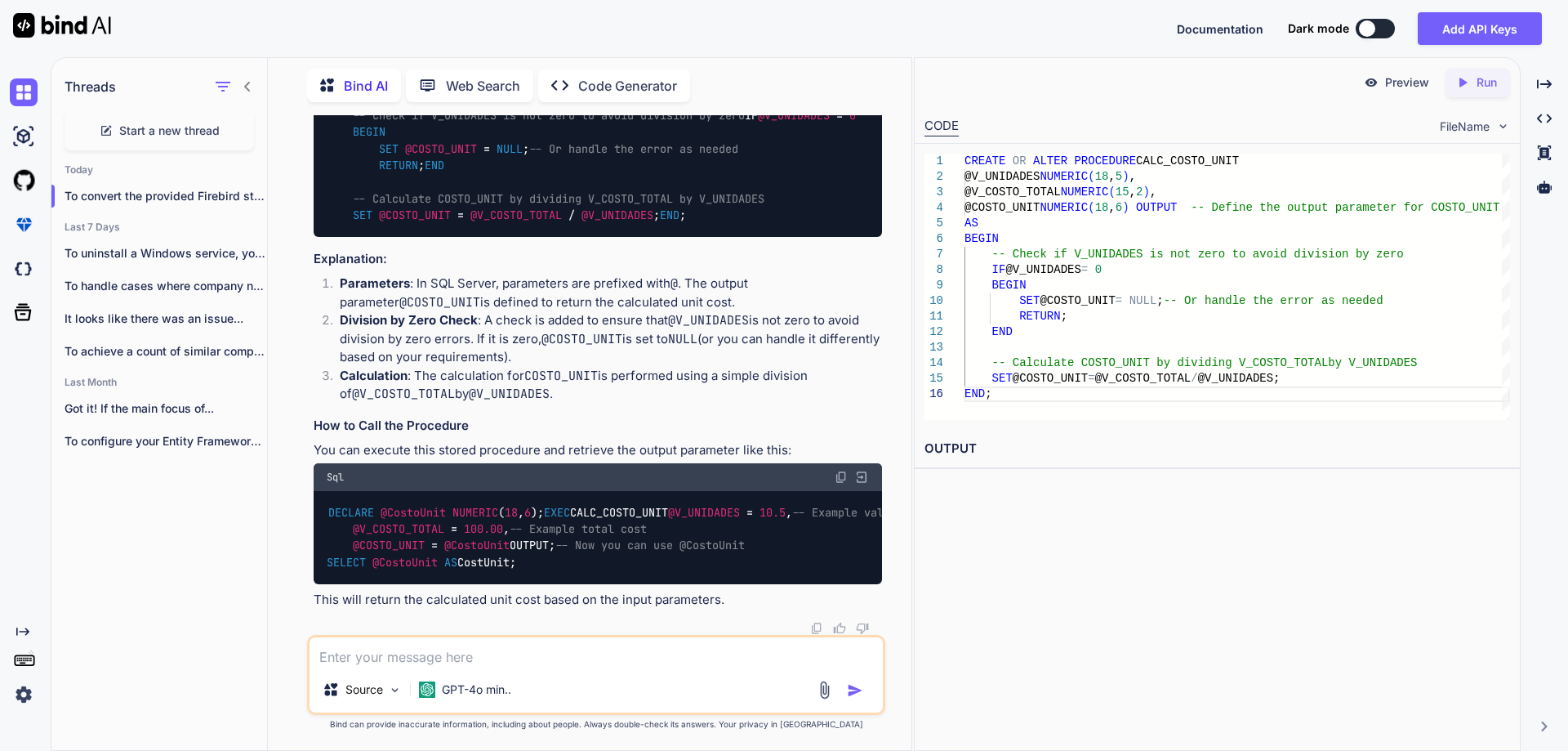
click at [540, 658] on textarea at bounding box center [595, 651] width 573 height 29
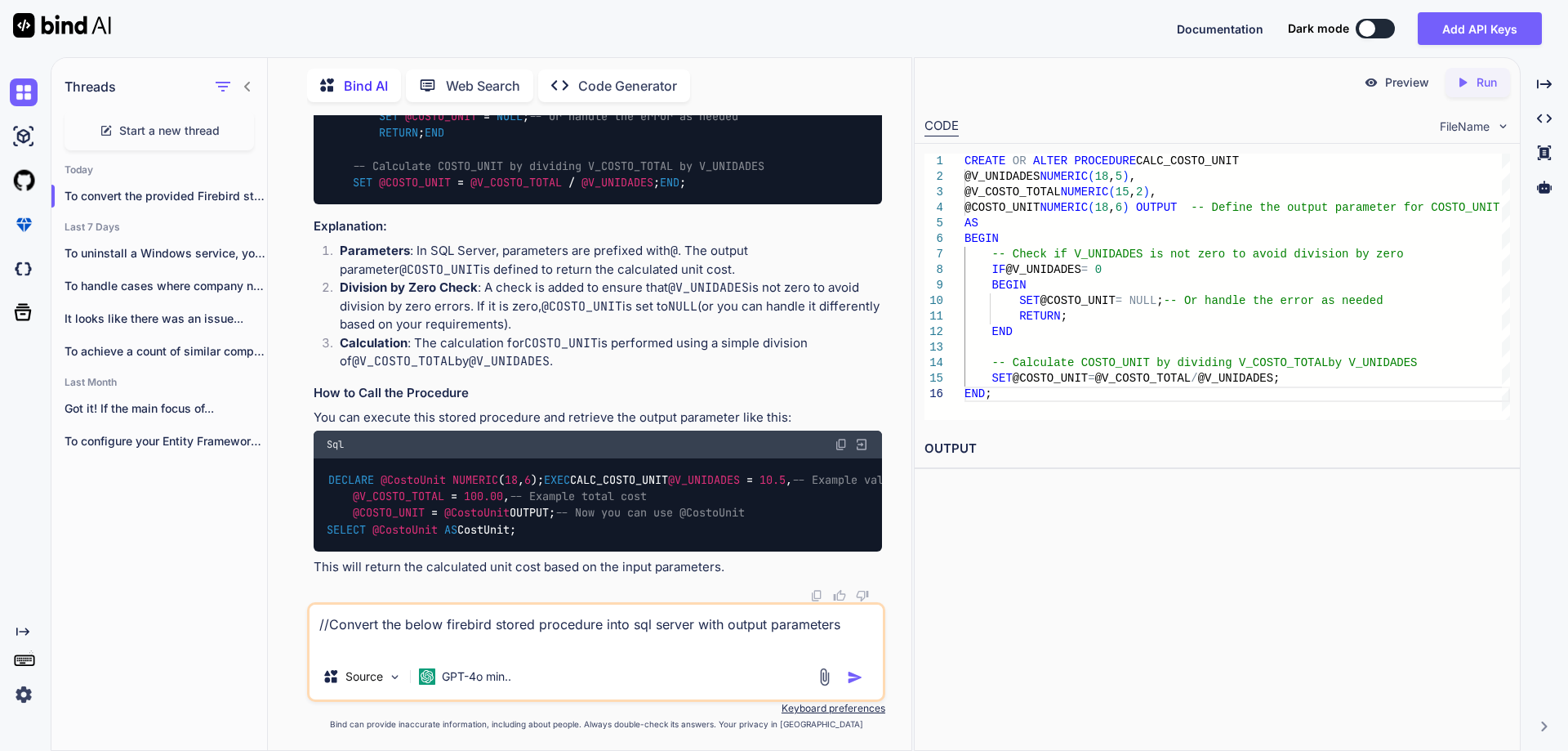
paste textarea "CREATE OR ALTER PROCEDURE DIV_DOUBLE (V_DIVIDENDO DOUBLE PRECISION, V_DIVISOR D…"
type textarea "//Convert the below firebird stored procedure into sql server with output param…"
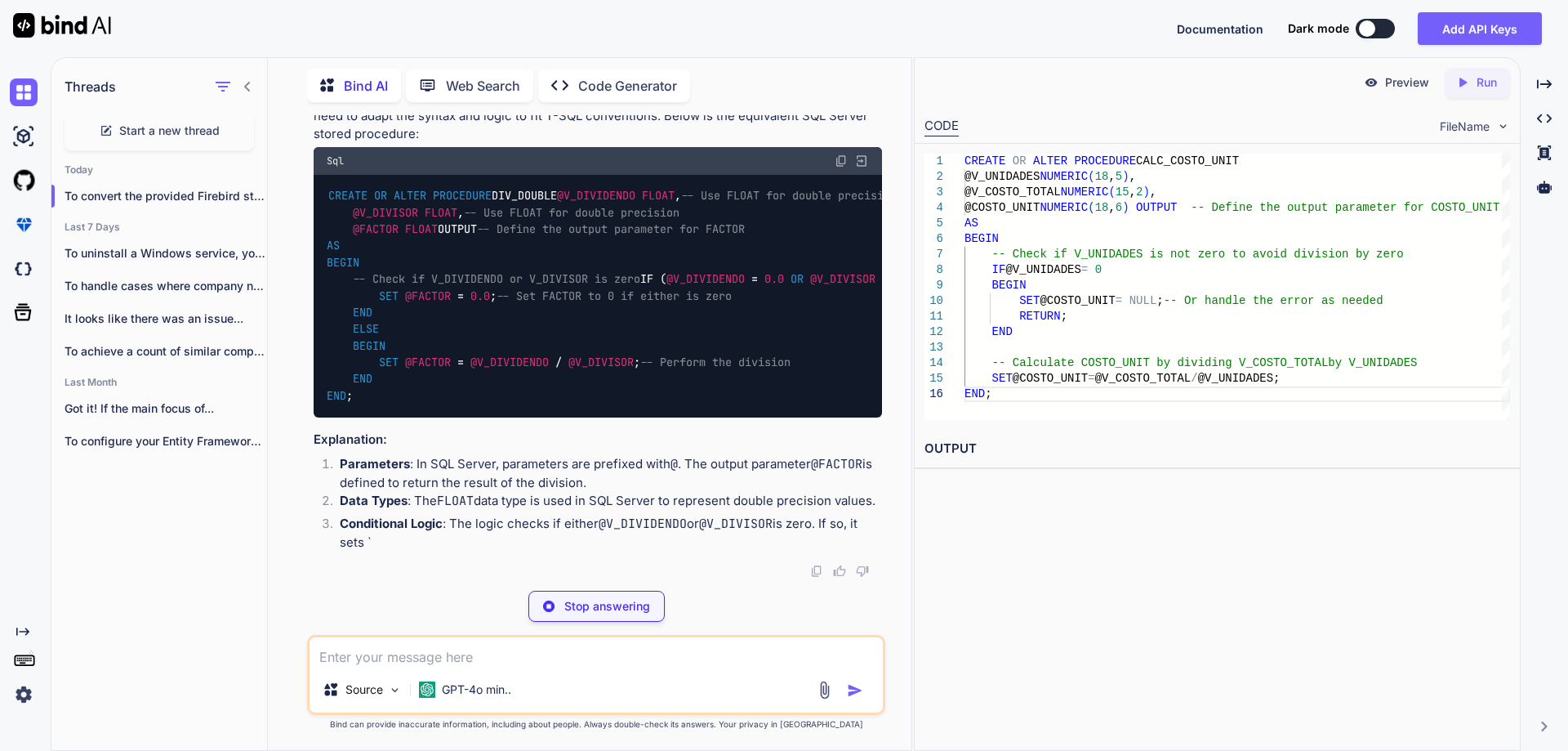
scroll to position [12097, 0]
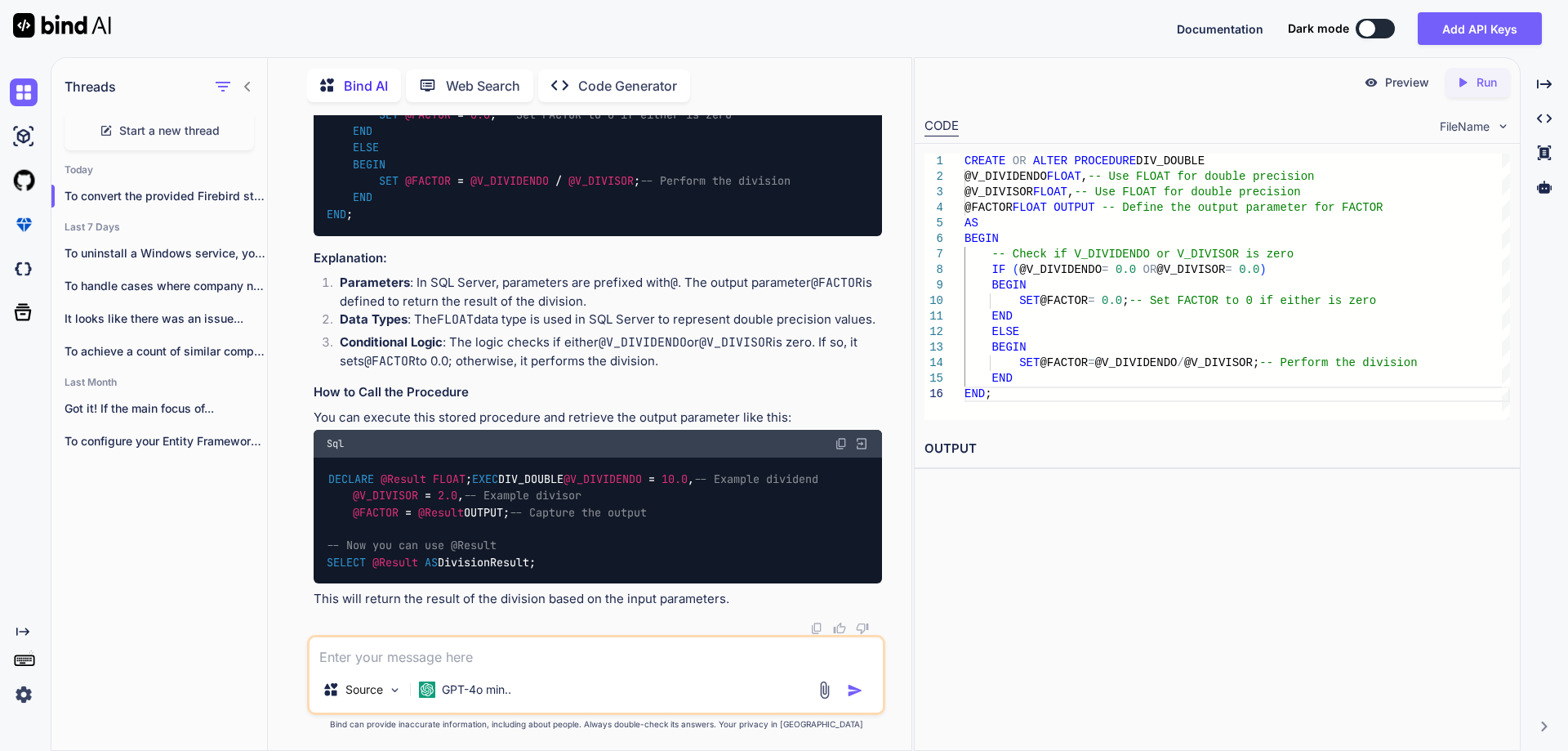
scroll to position [10872, 0]
drag, startPoint x: 314, startPoint y: 164, endPoint x: 831, endPoint y: 215, distance: 519.5
copy p "//Convert the below firebird stored procedure into sql server with output param…"
click at [580, 665] on textarea at bounding box center [595, 651] width 573 height 29
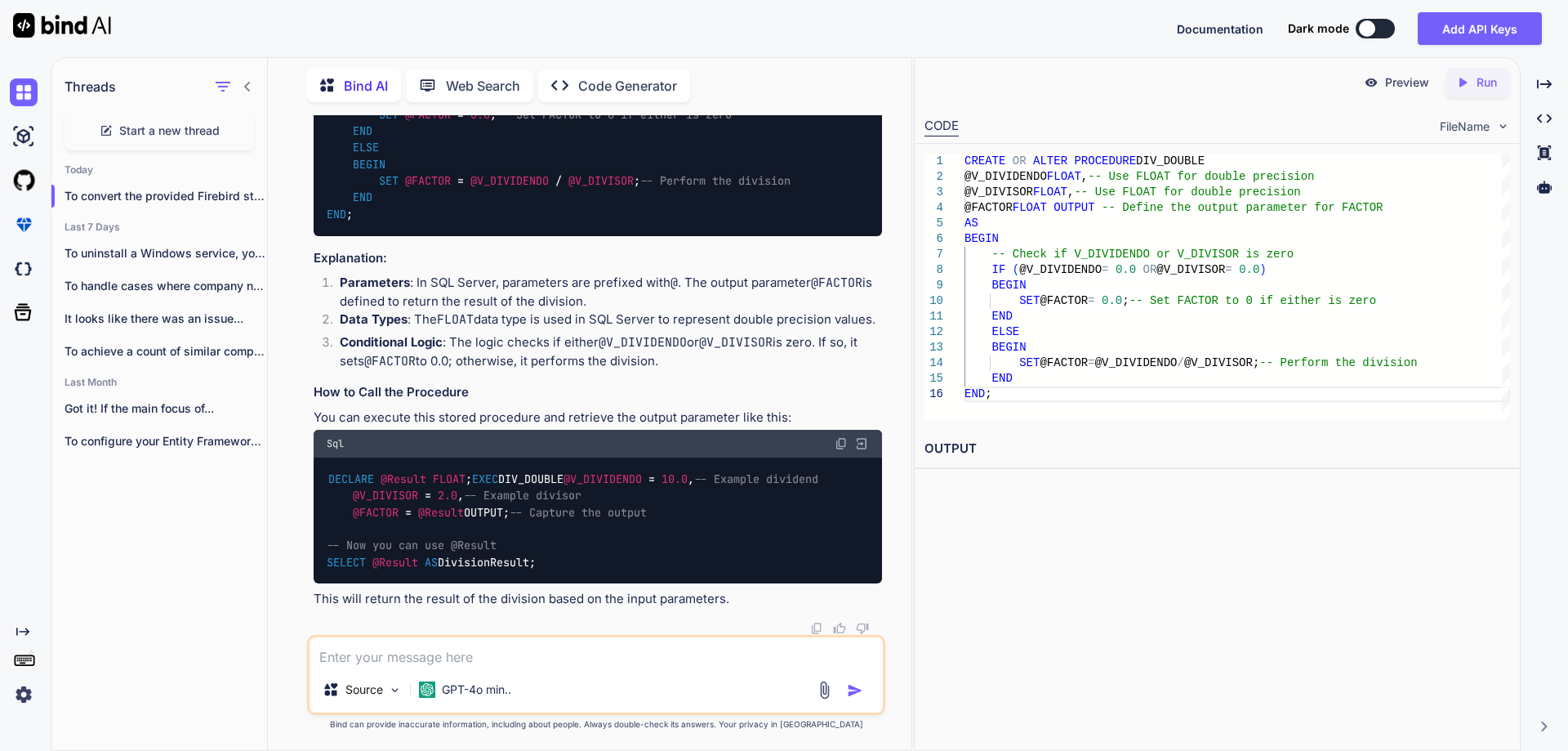
paste textarea "//Convert the below firebird stored procedure into sql server with output param…"
type textarea "//Convert the below firebird stored procedure into sql server with output param…"
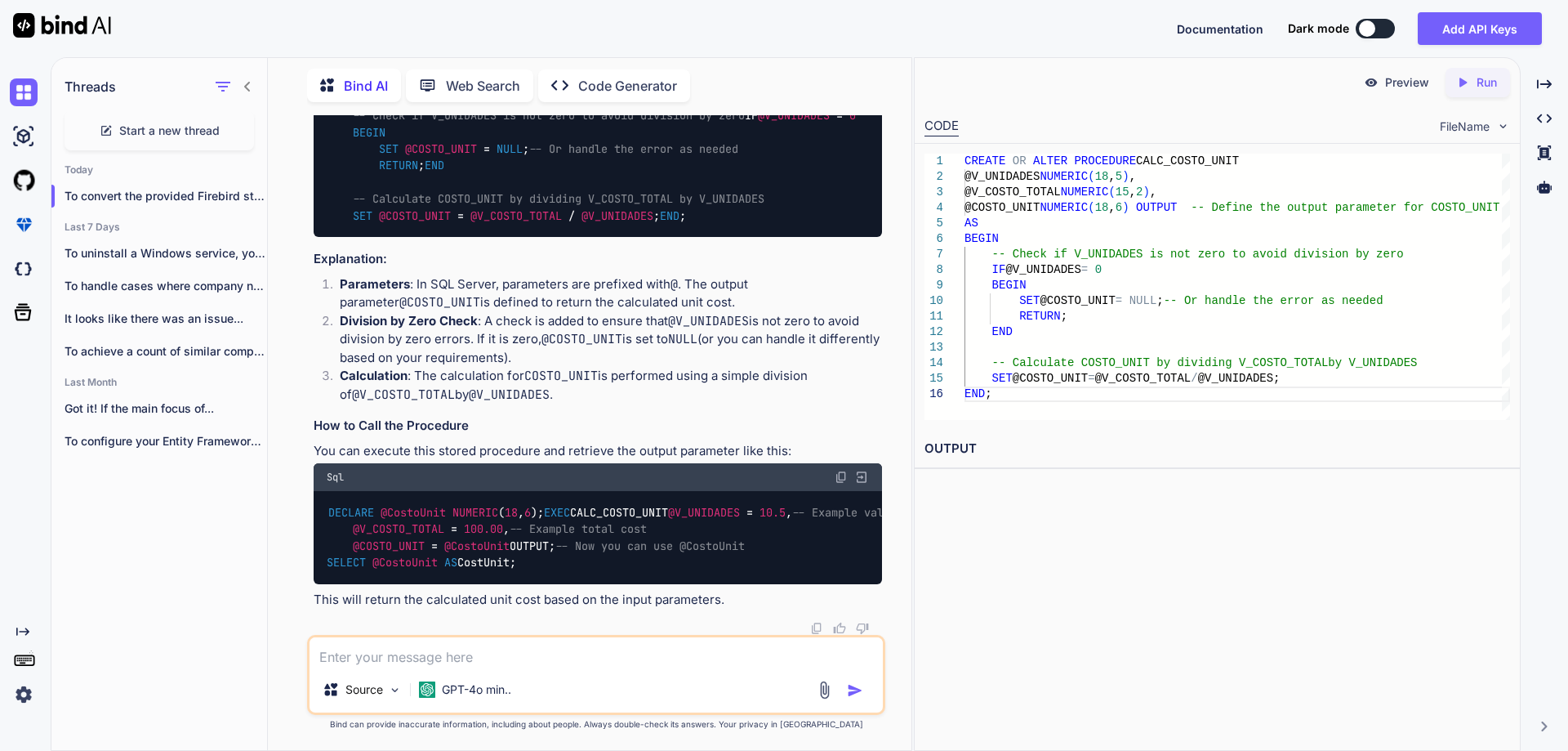
scroll to position [12797, 0]
drag, startPoint x: 721, startPoint y: 285, endPoint x: 388, endPoint y: 302, distance: 333.4
copy p "EXECUTE PROCEDURE DIV_DOUBLE"
click at [415, 651] on textarea at bounding box center [595, 651] width 573 height 29
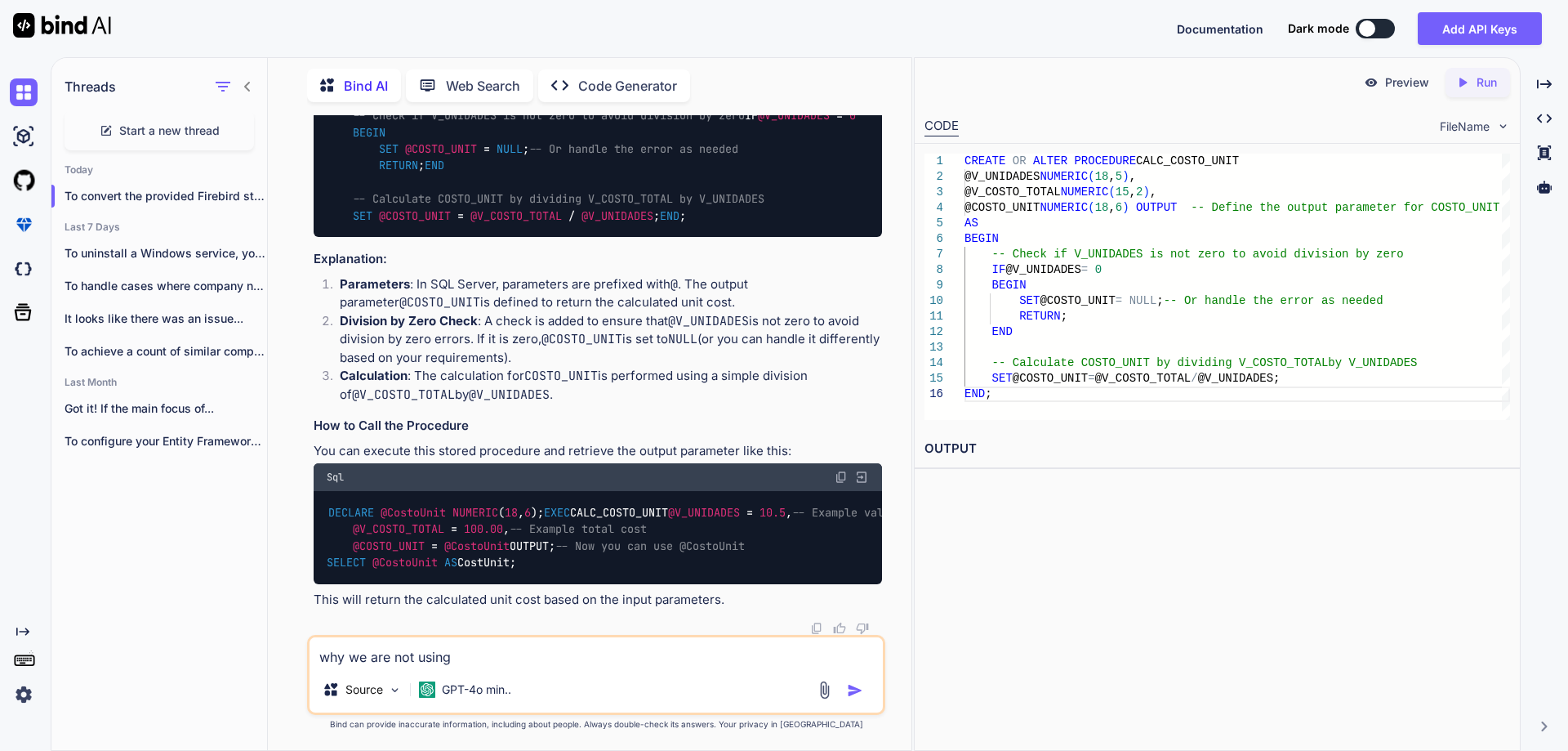
paste textarea "EXECUTE PROCEDURE DIV_DOUBLE"
type textarea "why we are not using EXECUTE PROCEDURE DIV_DOUBLE into the above?"
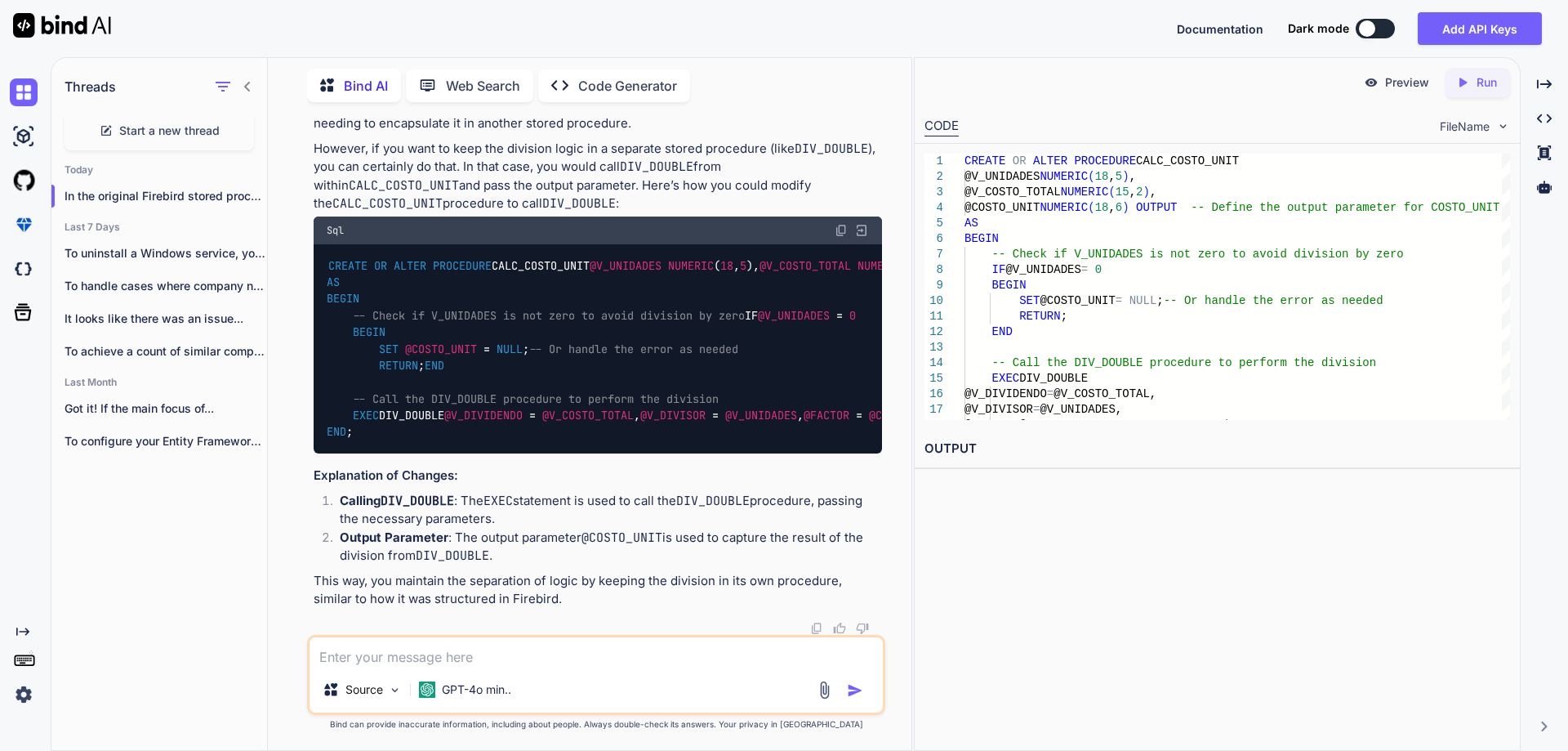
scroll to position [12955, 0]
click at [519, 660] on textarea at bounding box center [595, 651] width 573 height 29
type textarea "thank you for your suggestions, yes you are right"
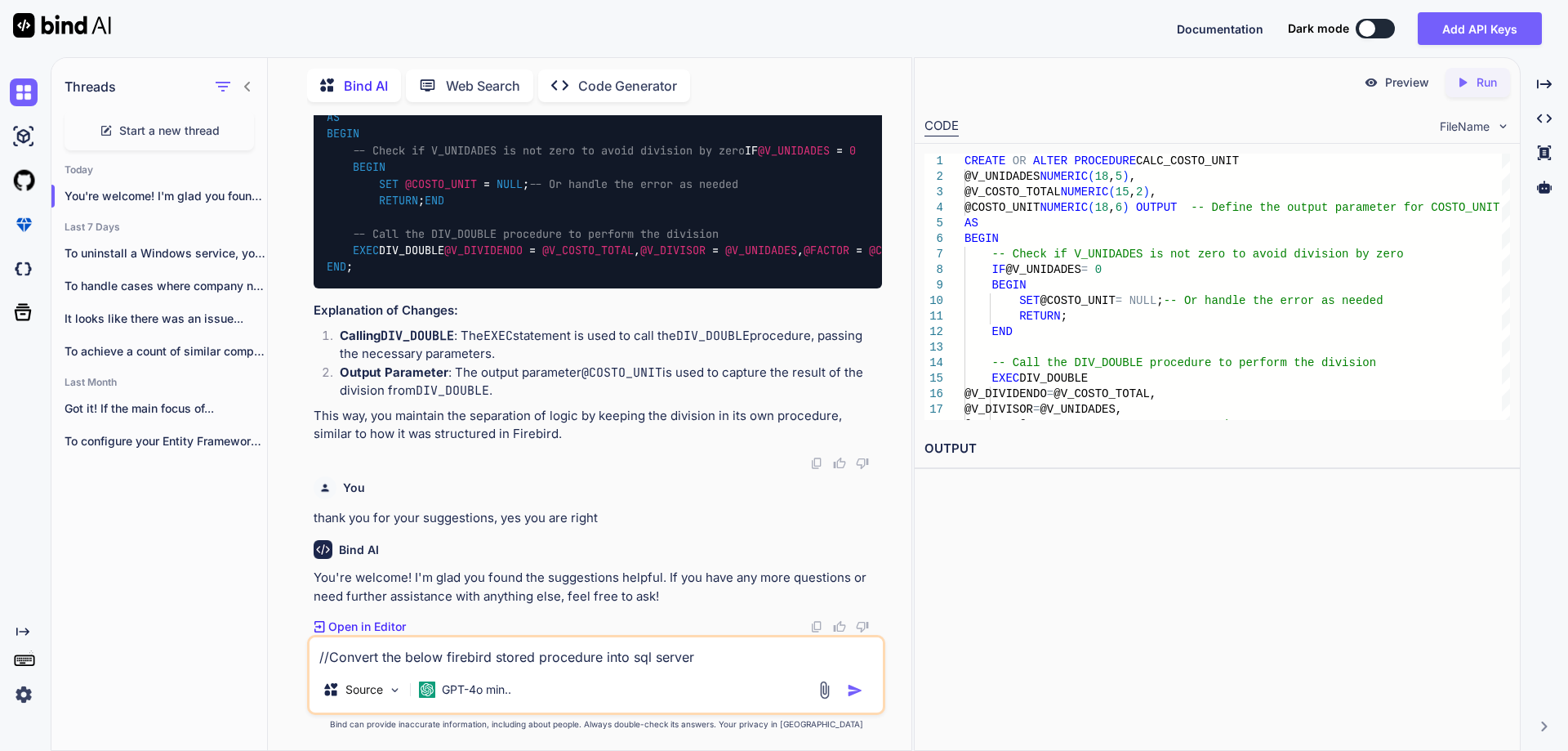
scroll to position [14461, 0]
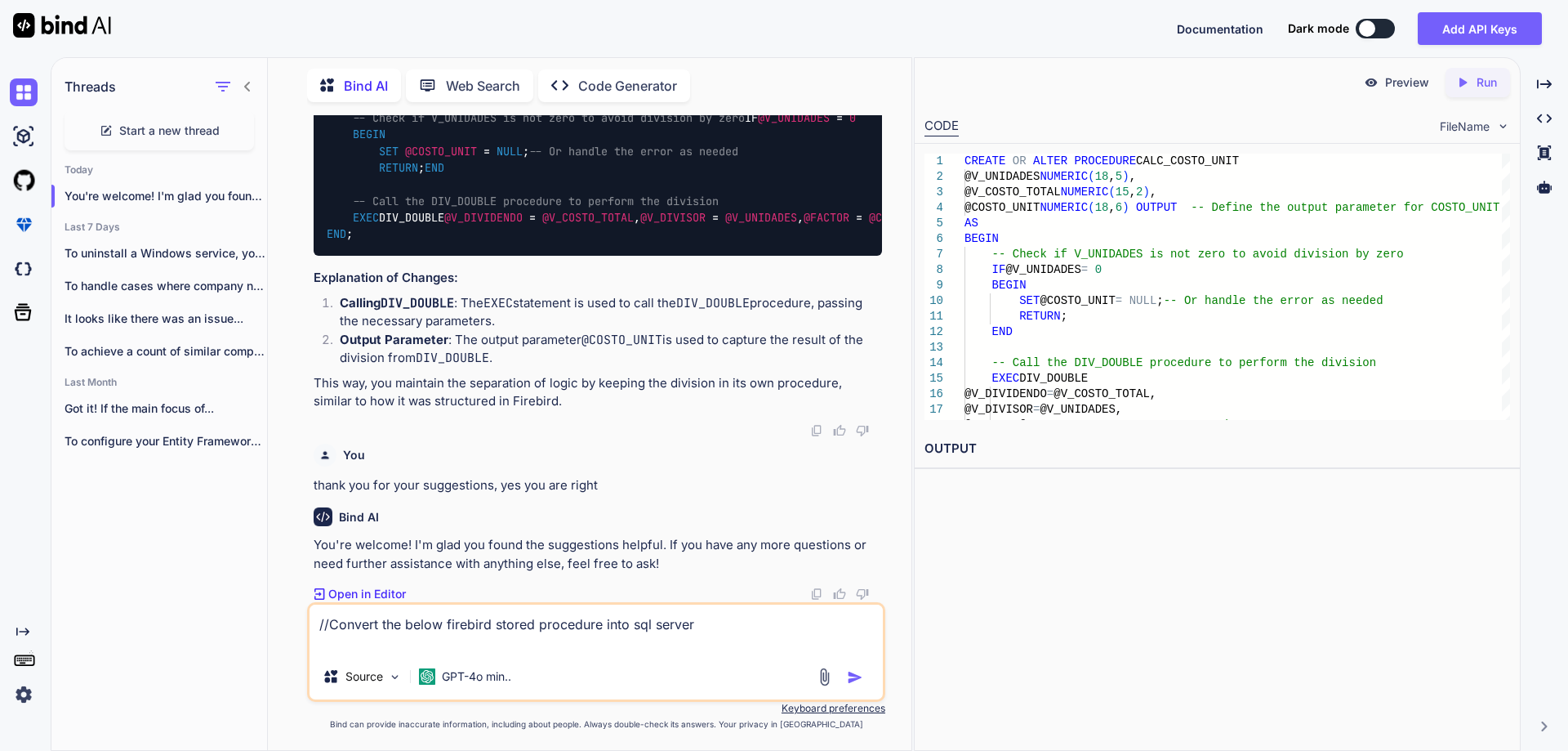
paste textarea "CREATE OR ALTER PROCEDURE COSTEA_SALIDA_IN (V_DOCTO_IN_DET_ID INTEGER) AS DECLA…"
type textarea "//Convert the below firebird stored procedure into sql server CREATE OR ALTER P…"
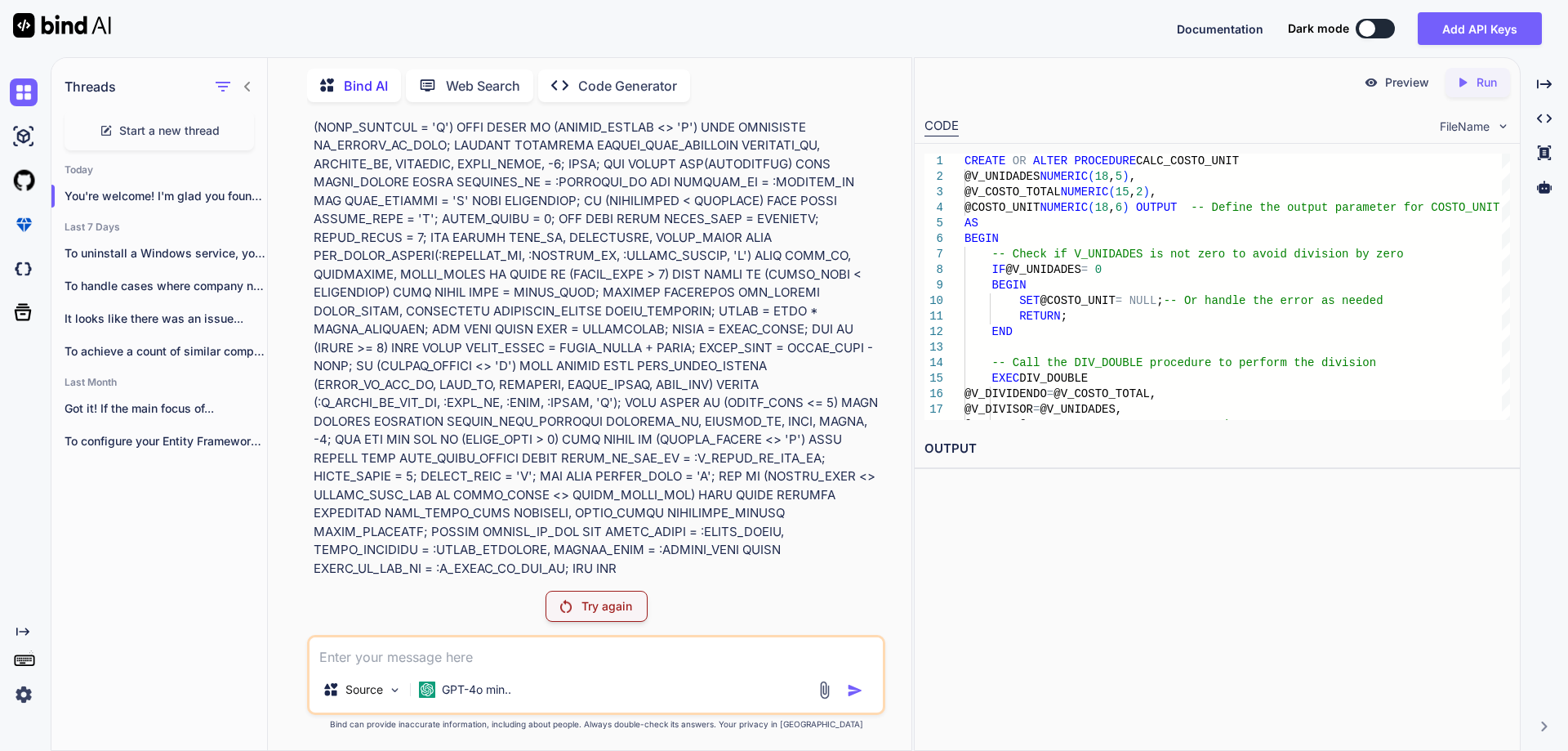
scroll to position [15322, 0]
click at [602, 611] on p "Try again" at bounding box center [606, 606] width 50 height 17
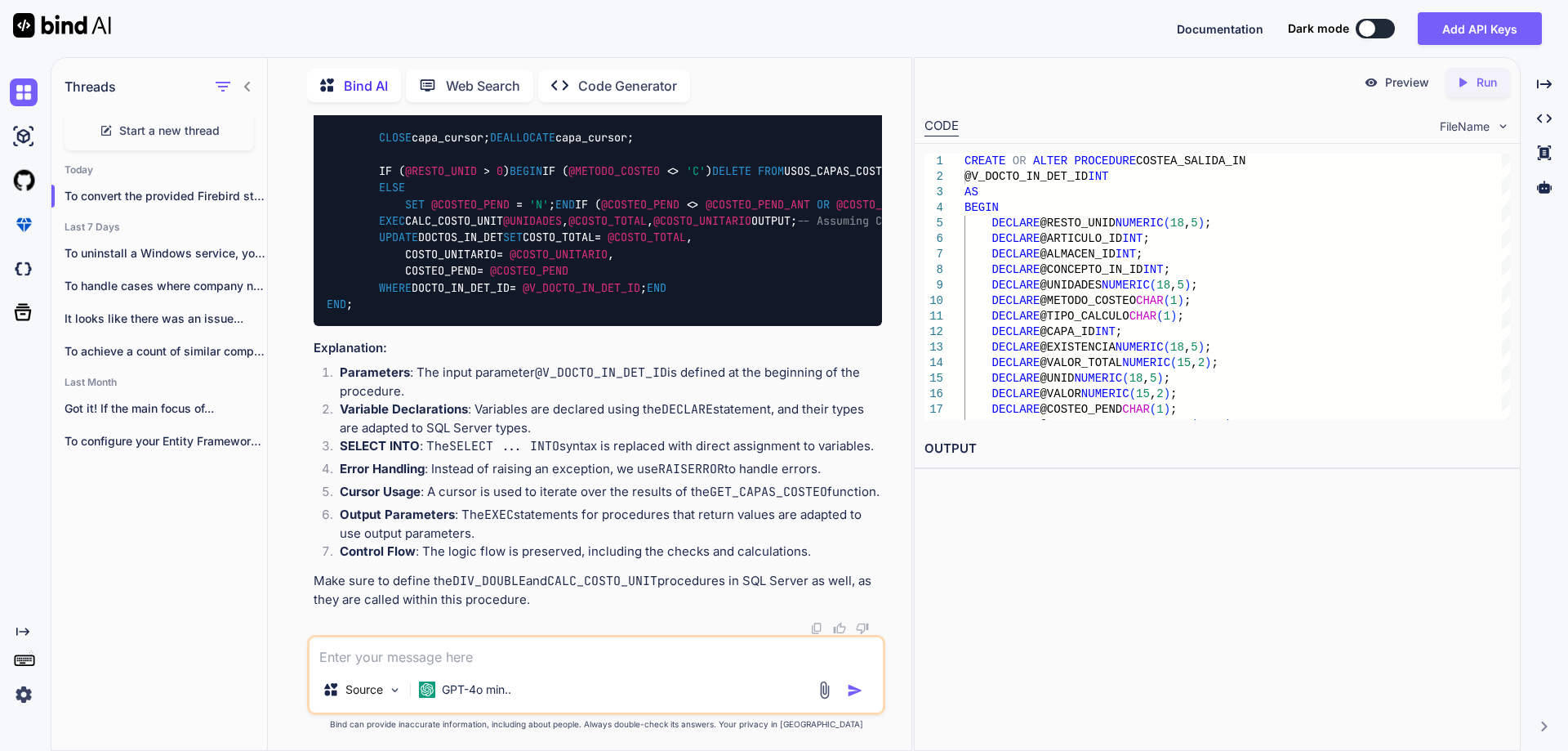
scroll to position [15551, 0]
click at [429, 655] on textarea at bounding box center [595, 651] width 573 height 29
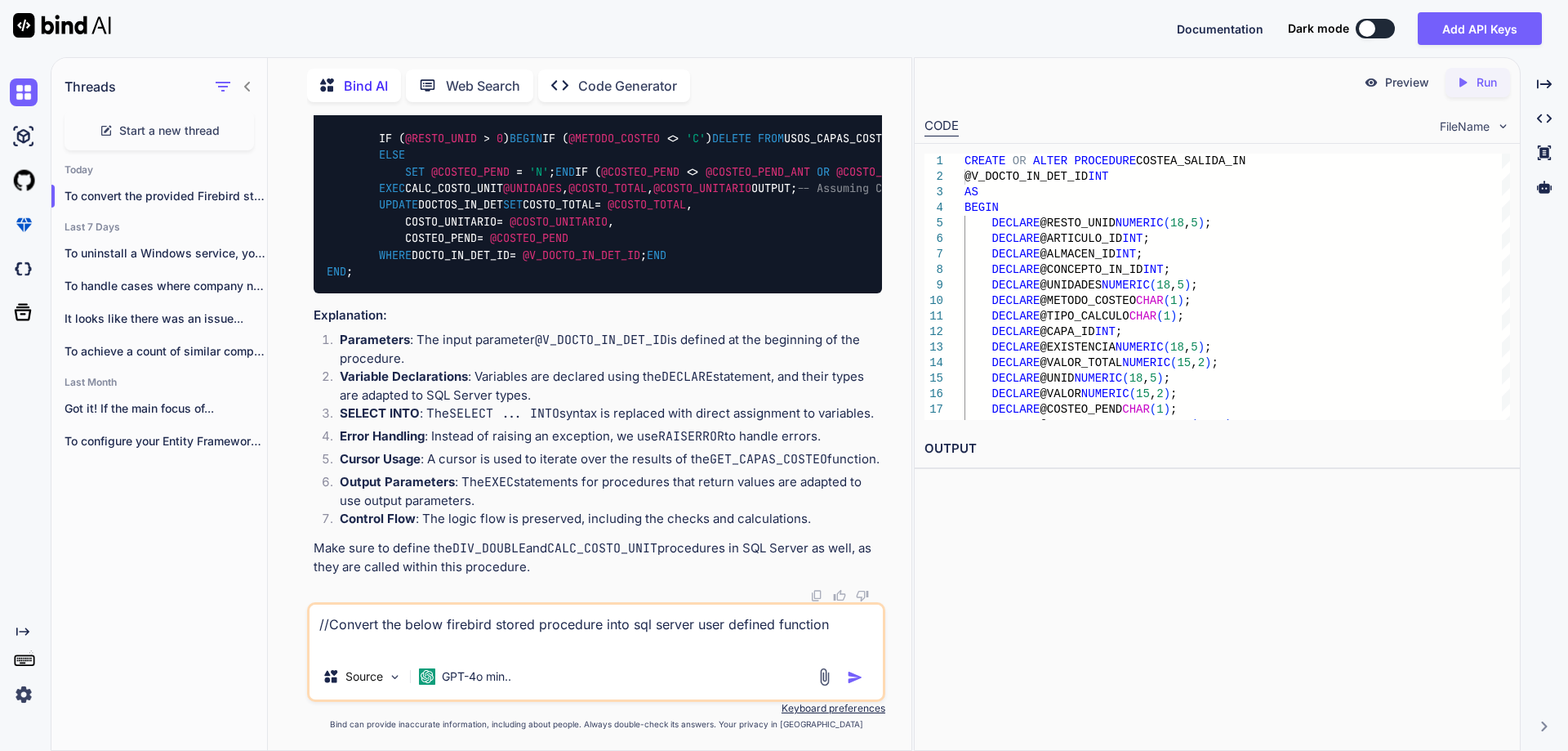
paste textarea "CREATE OR ALTER PROCEDURE GET_CAPAS_COSTEO (V_ARTICULO_ID INTEGER, V_ALMACEN_ID…"
type textarea "//Convert the below firebird stored procedure into sql server user defined func…"
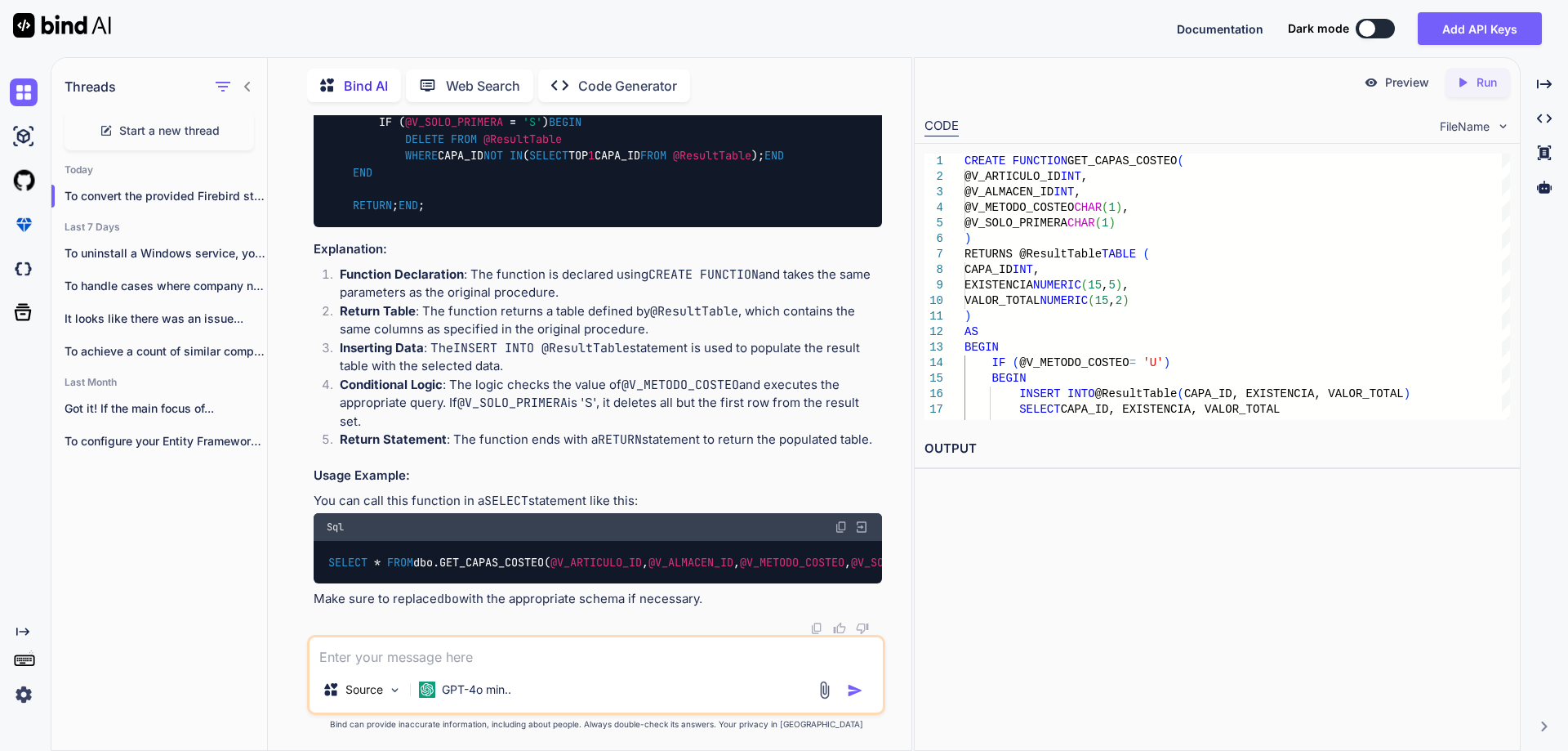
scroll to position [18631, 0]
click at [397, 651] on textarea at bounding box center [595, 651] width 573 height 29
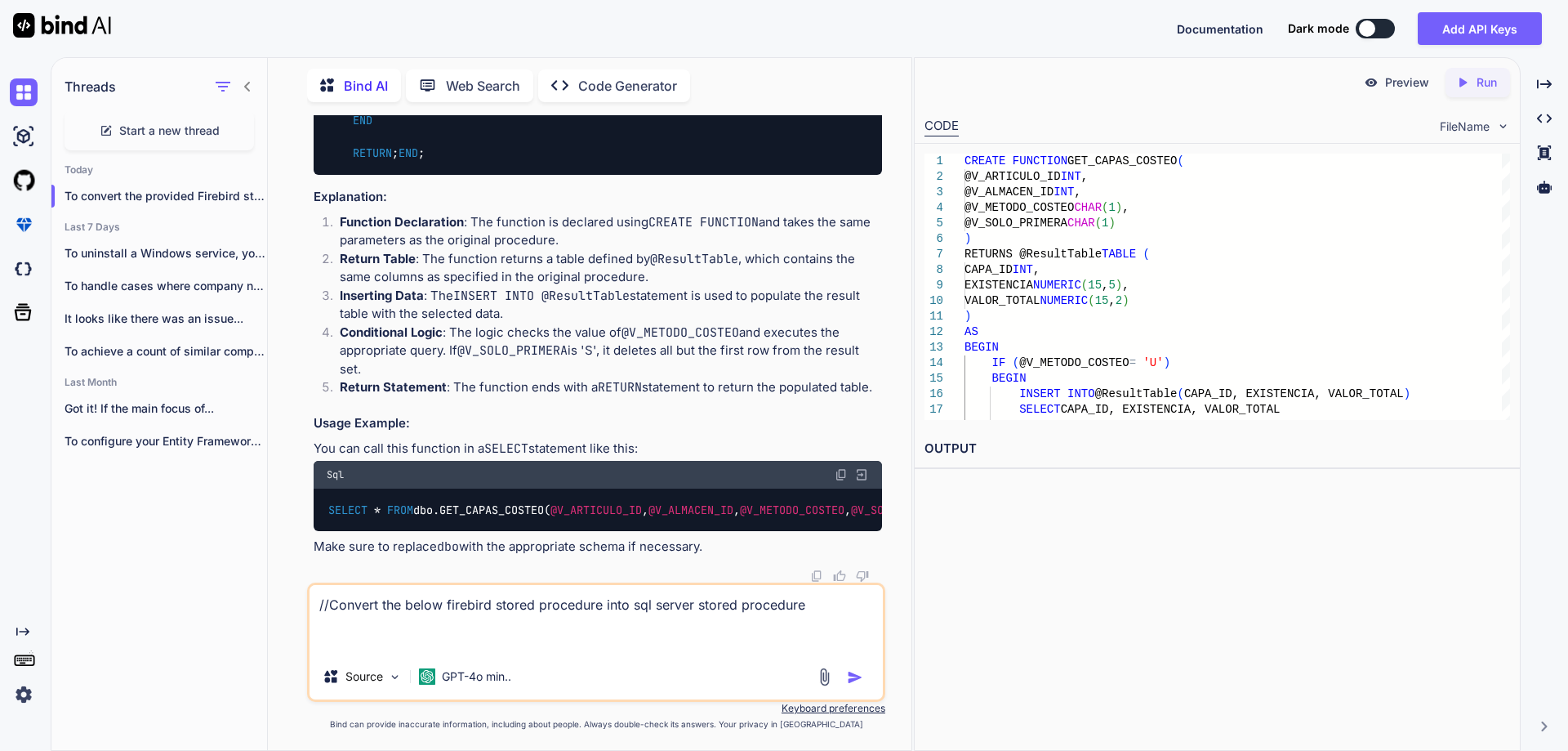
paste textarea "CREATE OR ALTER PROCEDURE AFECTA_CAPA_PROMEDIO (V_ARTICULO_ID INTEGER, V_ALMACE…"
type textarea "//Convert the below firebird stored procedure into sql server stored procedure …"
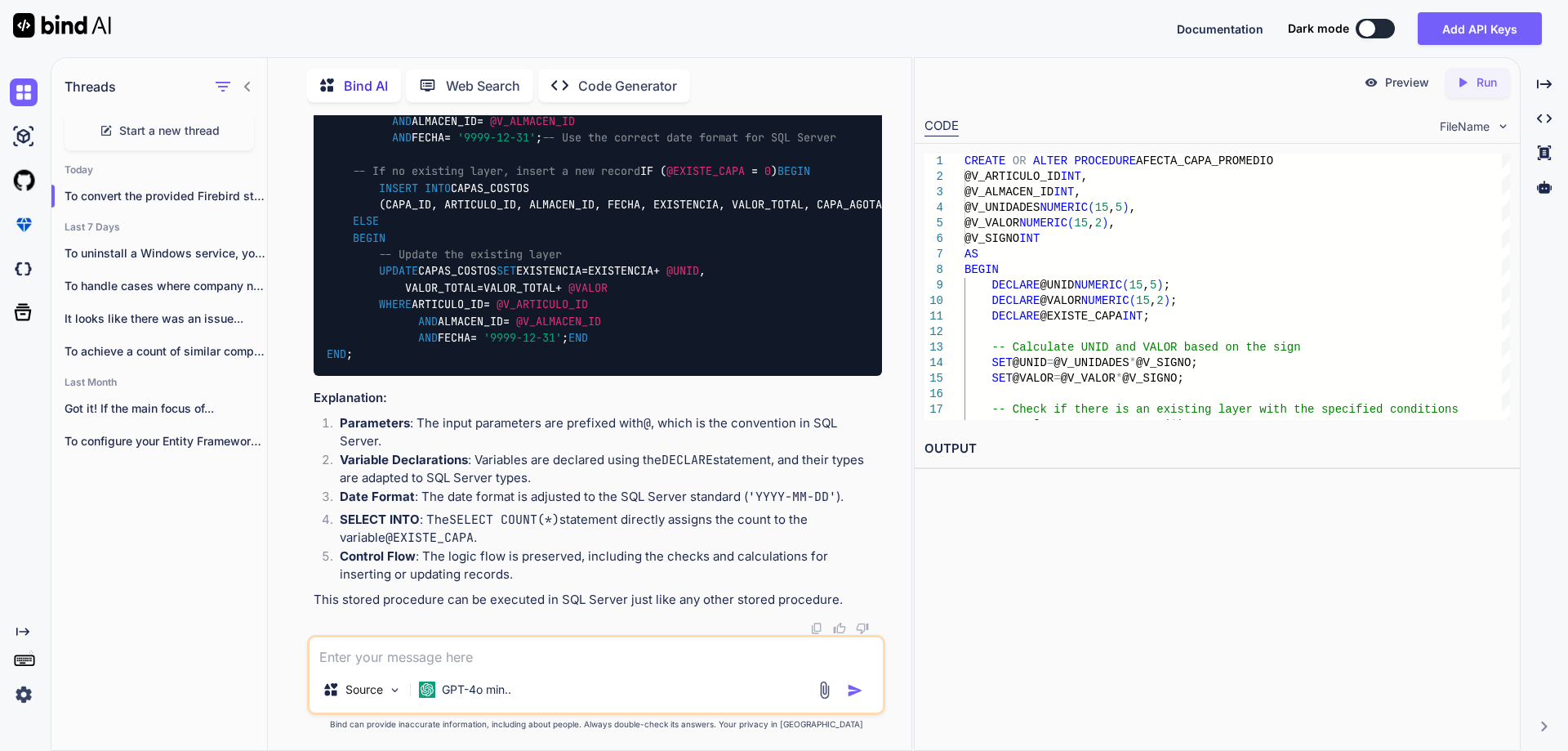
scroll to position [20266, 0]
click at [446, 652] on textarea at bounding box center [595, 651] width 573 height 29
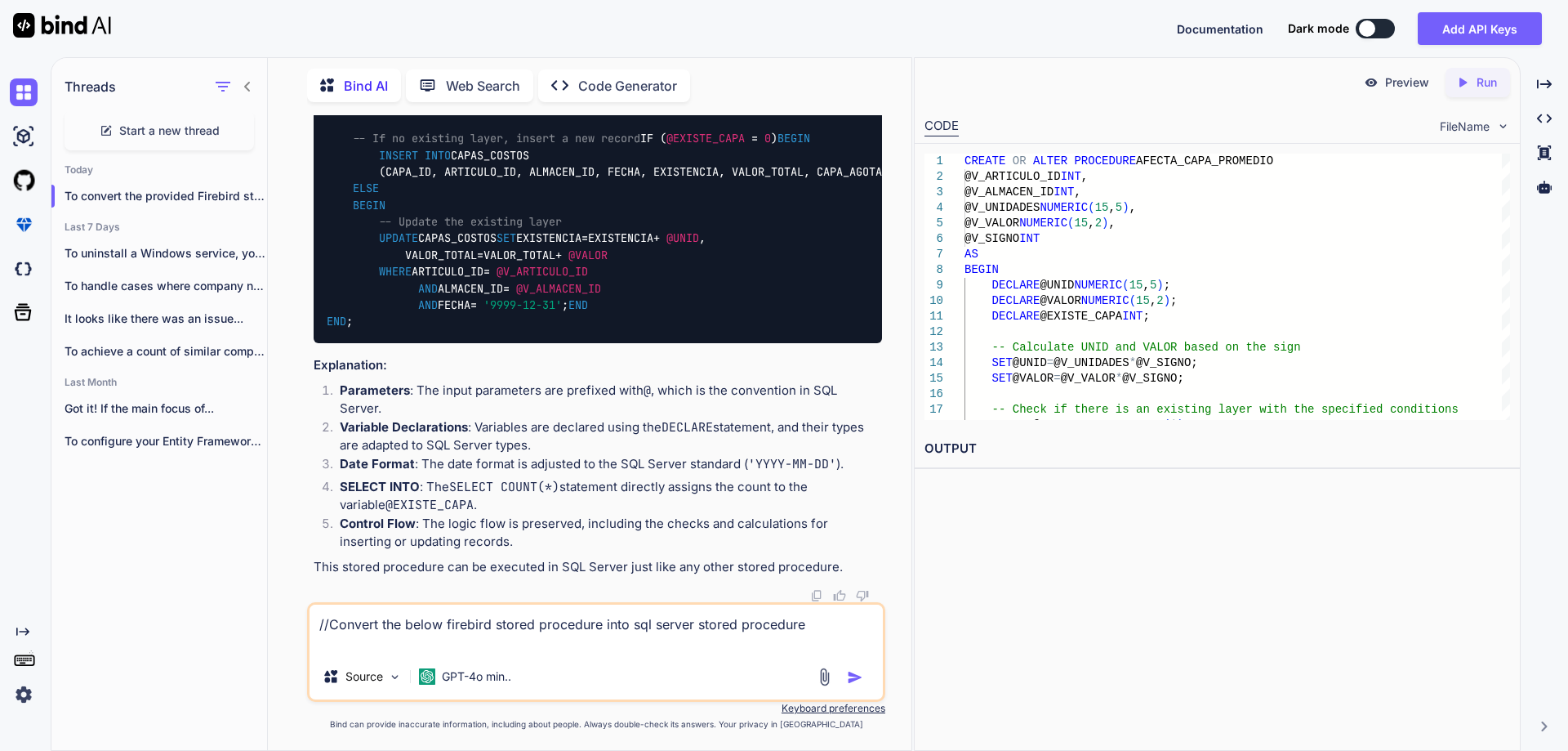
paste textarea "CREATE OR ALTER PROCEDURE COSTEA_SALIDA_IN (V_DOCTO_IN_DET_ID INTEGER) AS DECLA…"
type textarea "//Convert the below firebird stored procedure into sql server stored procedure …"
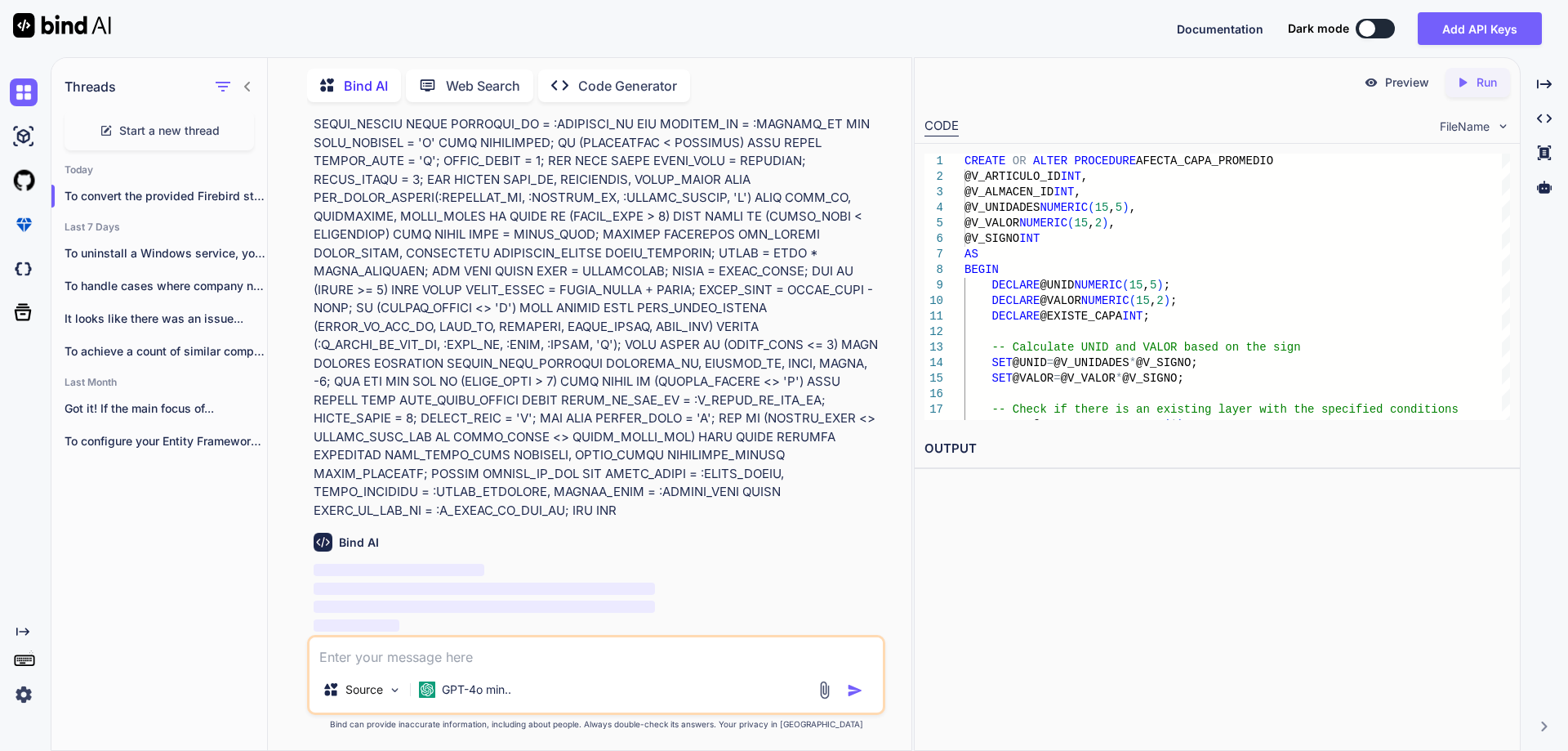
type textarea "\"
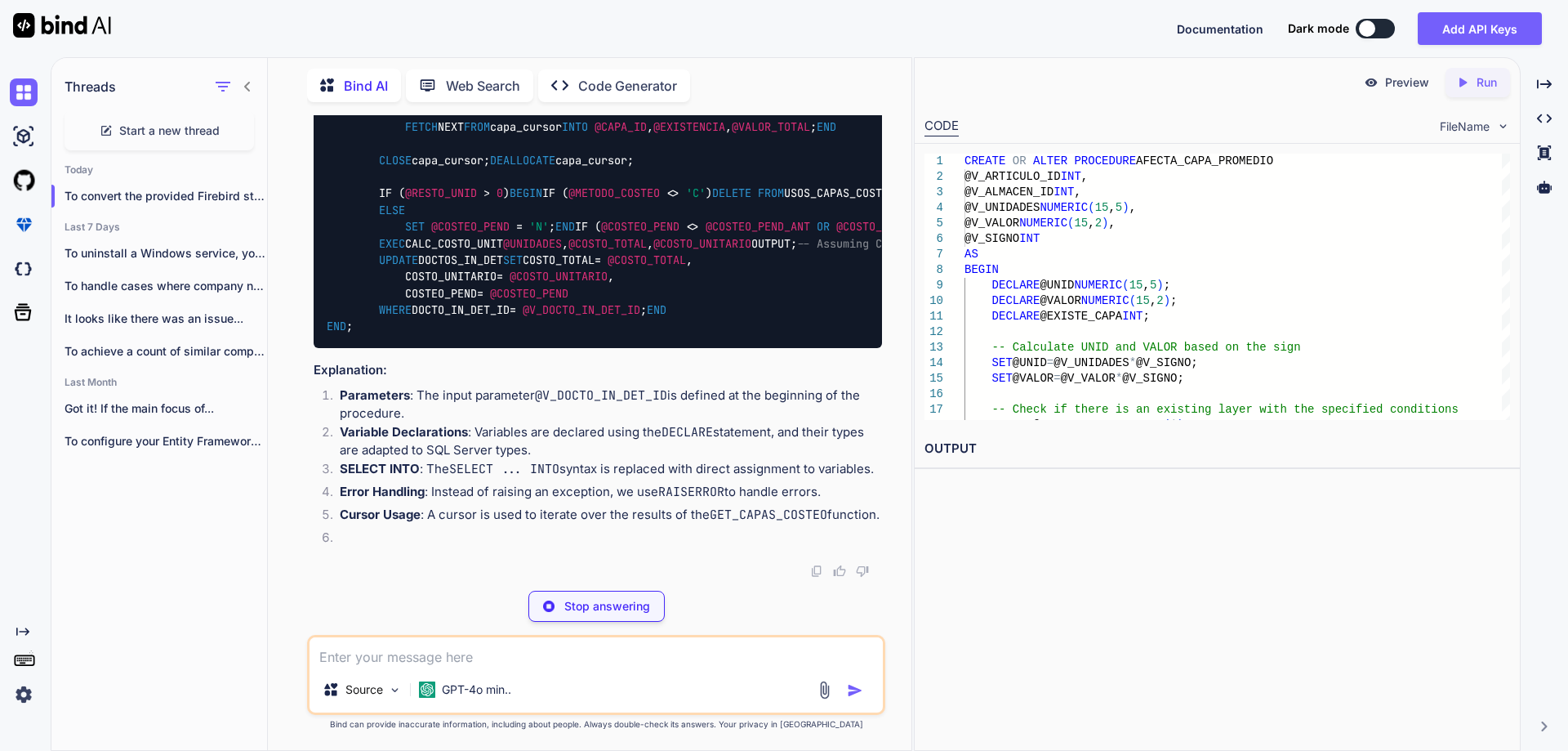
scroll to position [22251, 0]
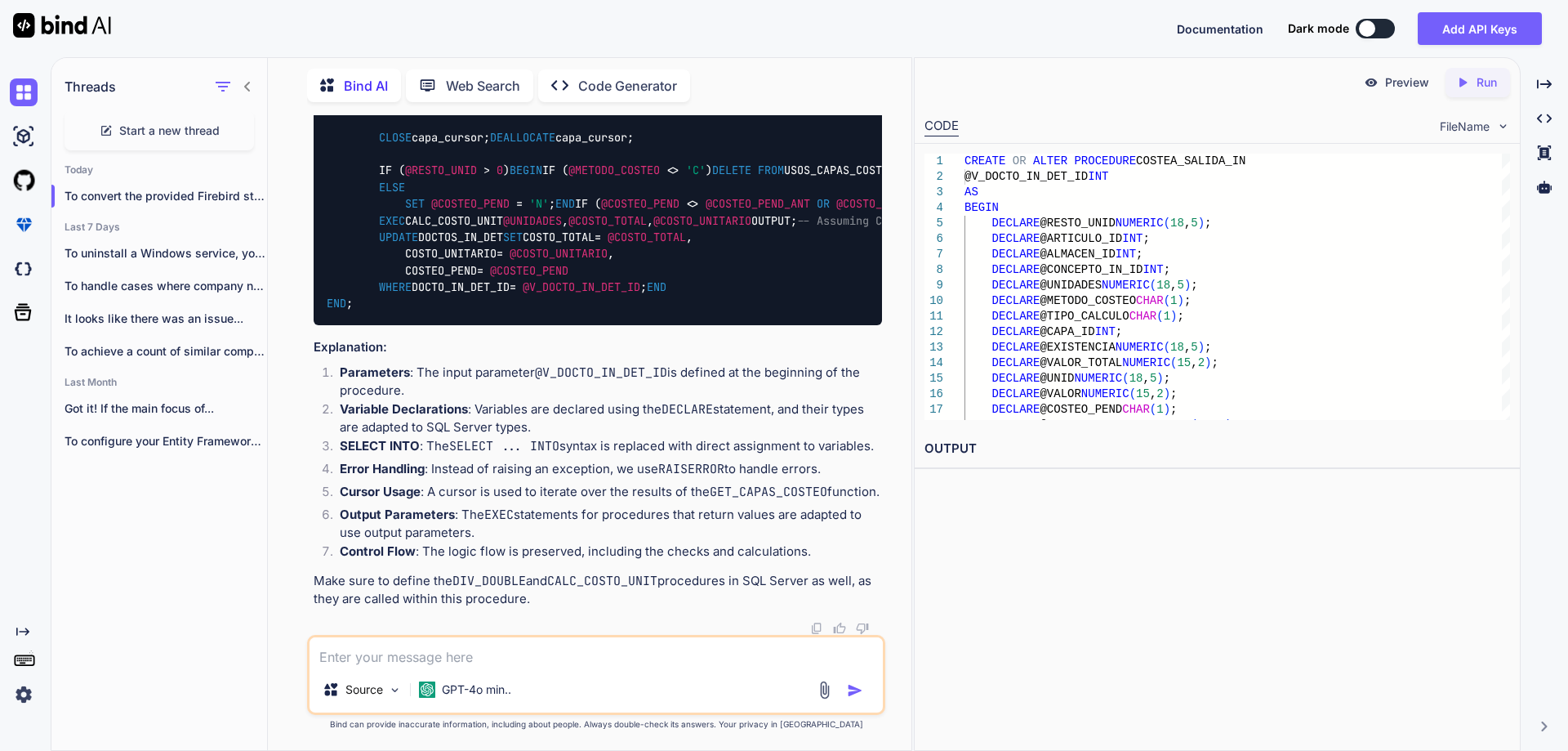
click at [486, 656] on textarea at bounding box center [595, 651] width 573 height 29
drag, startPoint x: 411, startPoint y: 658, endPoint x: 595, endPoint y: 657, distance: 184.0
click at [595, 657] on textarea "getting error into declare cursor" at bounding box center [595, 651] width 573 height 29
paste textarea "DECLARE CURSOR capa_cursor"
type textarea "getting error in "DECLARE CURSOR capa_cursor" line"
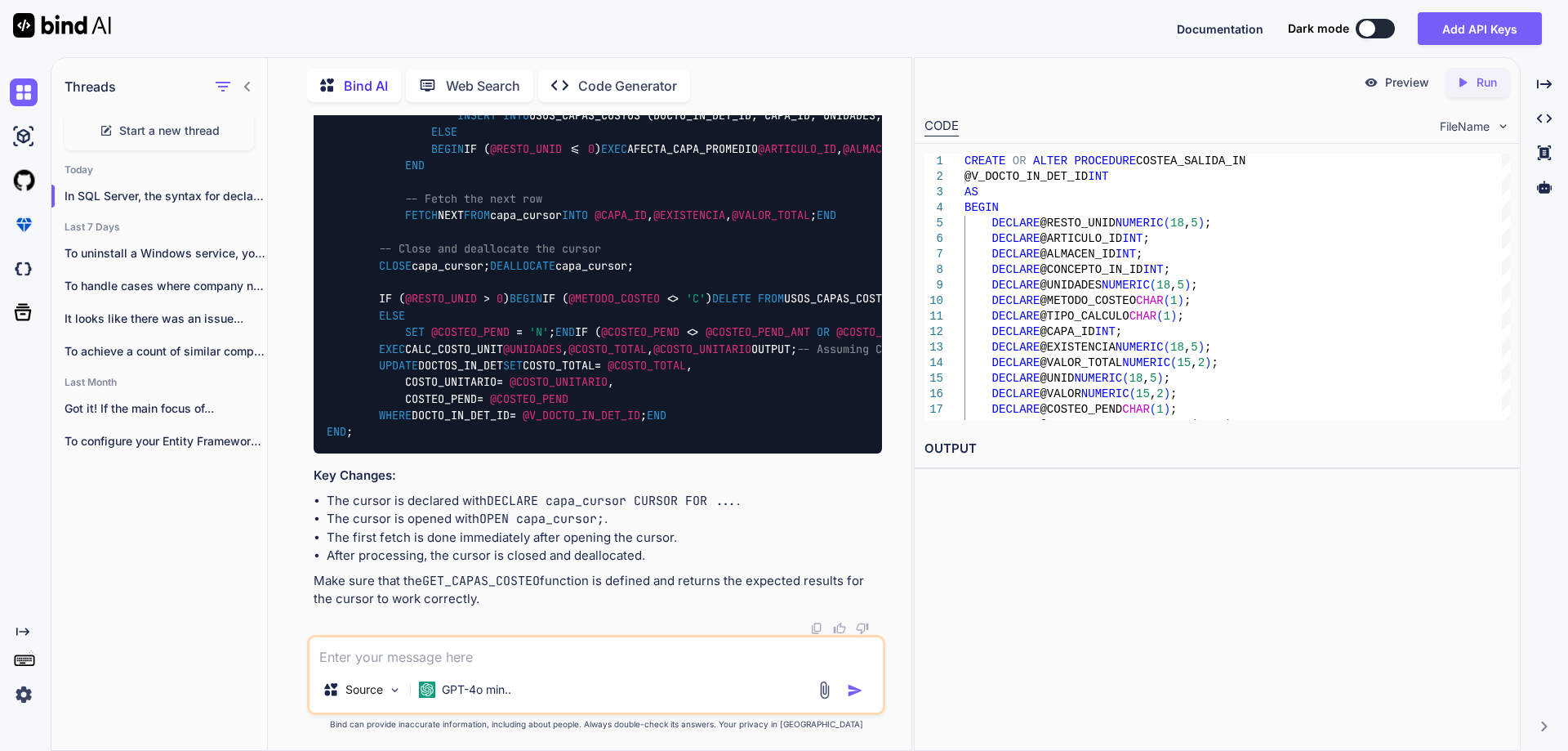
scroll to position [25084, 0]
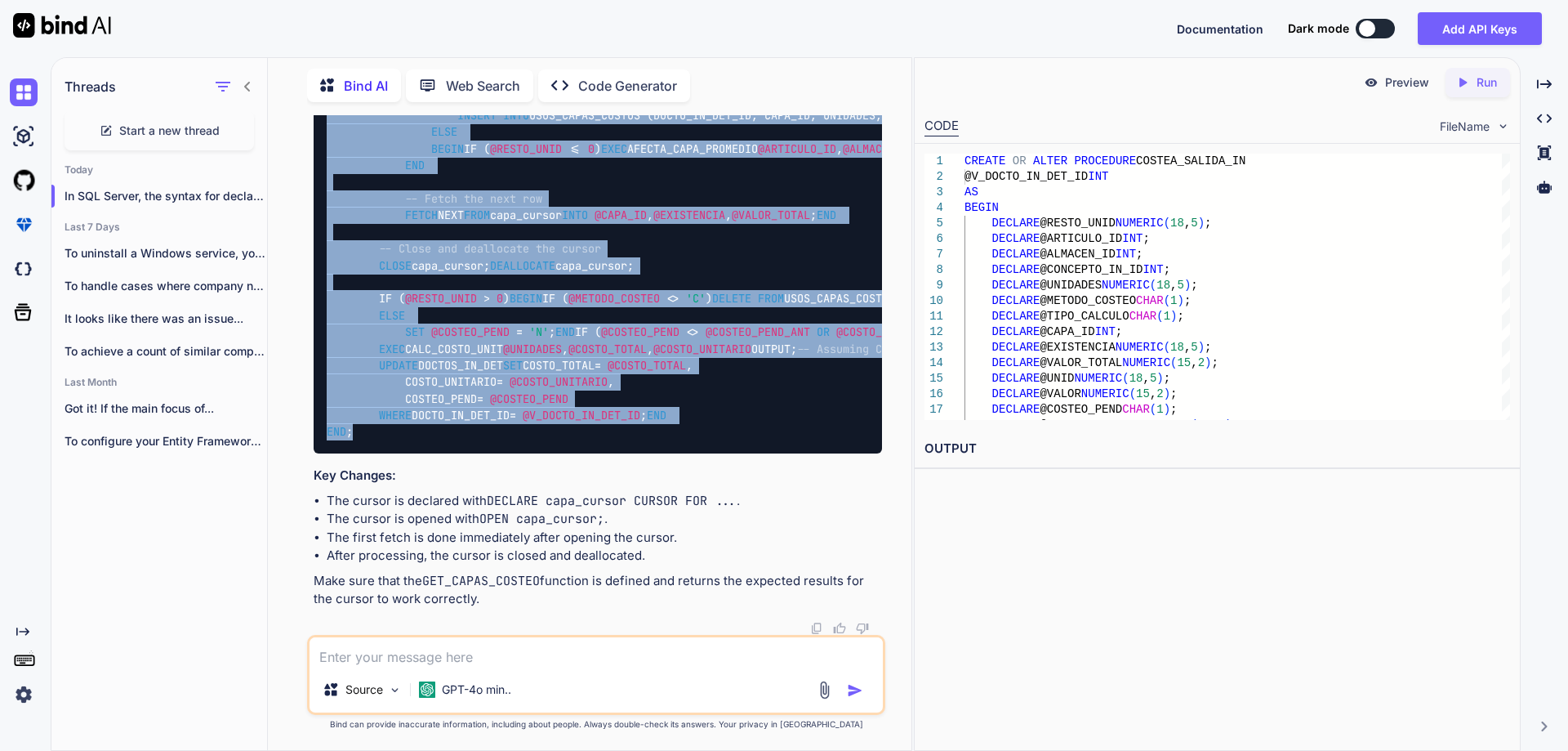
scroll to position [27291, 0]
drag, startPoint x: 330, startPoint y: 361, endPoint x: 463, endPoint y: 429, distance: 149.4
copy code "CREATE OR ALTER PROCEDURE COSTEA_SALIDA_IN @V_DOCTO_IN_DET_ID INT AS BEGIN DECL…"
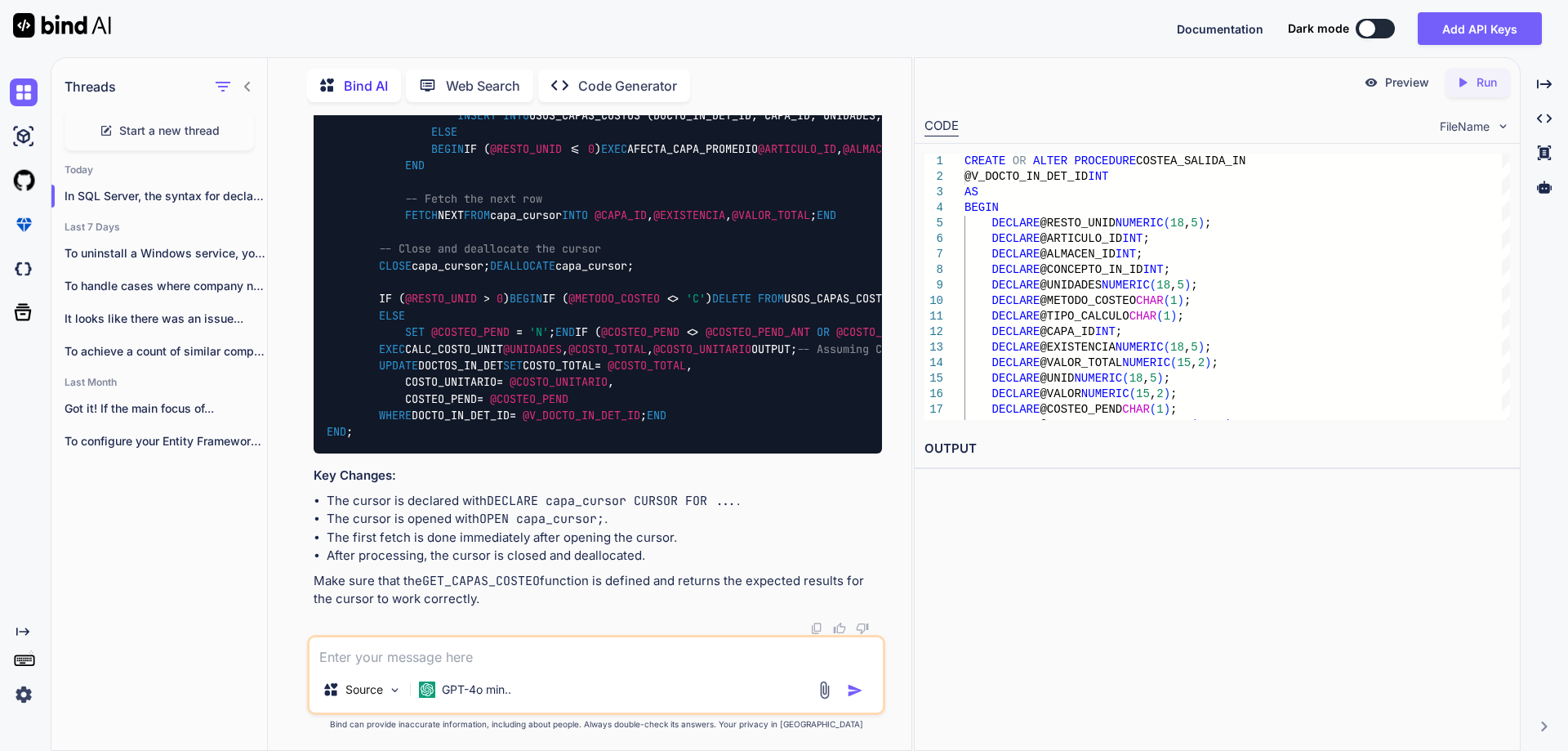
click at [441, 650] on textarea at bounding box center [595, 651] width 573 height 29
click at [477, 645] on textarea "//" at bounding box center [595, 651] width 573 height 29
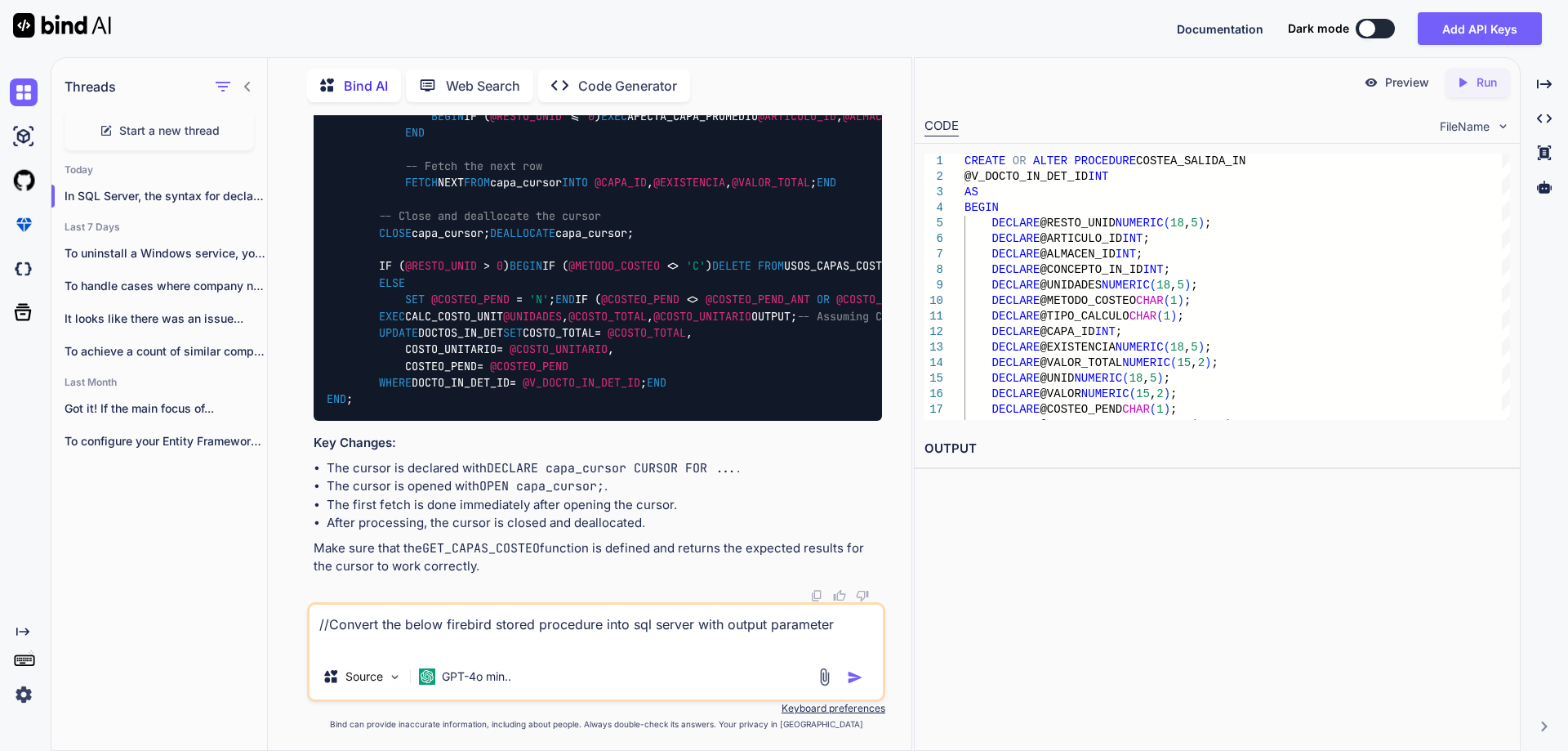
paste textarea "CREATE OR ALTER PROCEDURE GET_COSTO_ENTRADA (V_ARTICULO_ID INTEGER, V_ALMACEN_I…"
type textarea "//Convert the below firebird stored procedure into sql server with output param…"
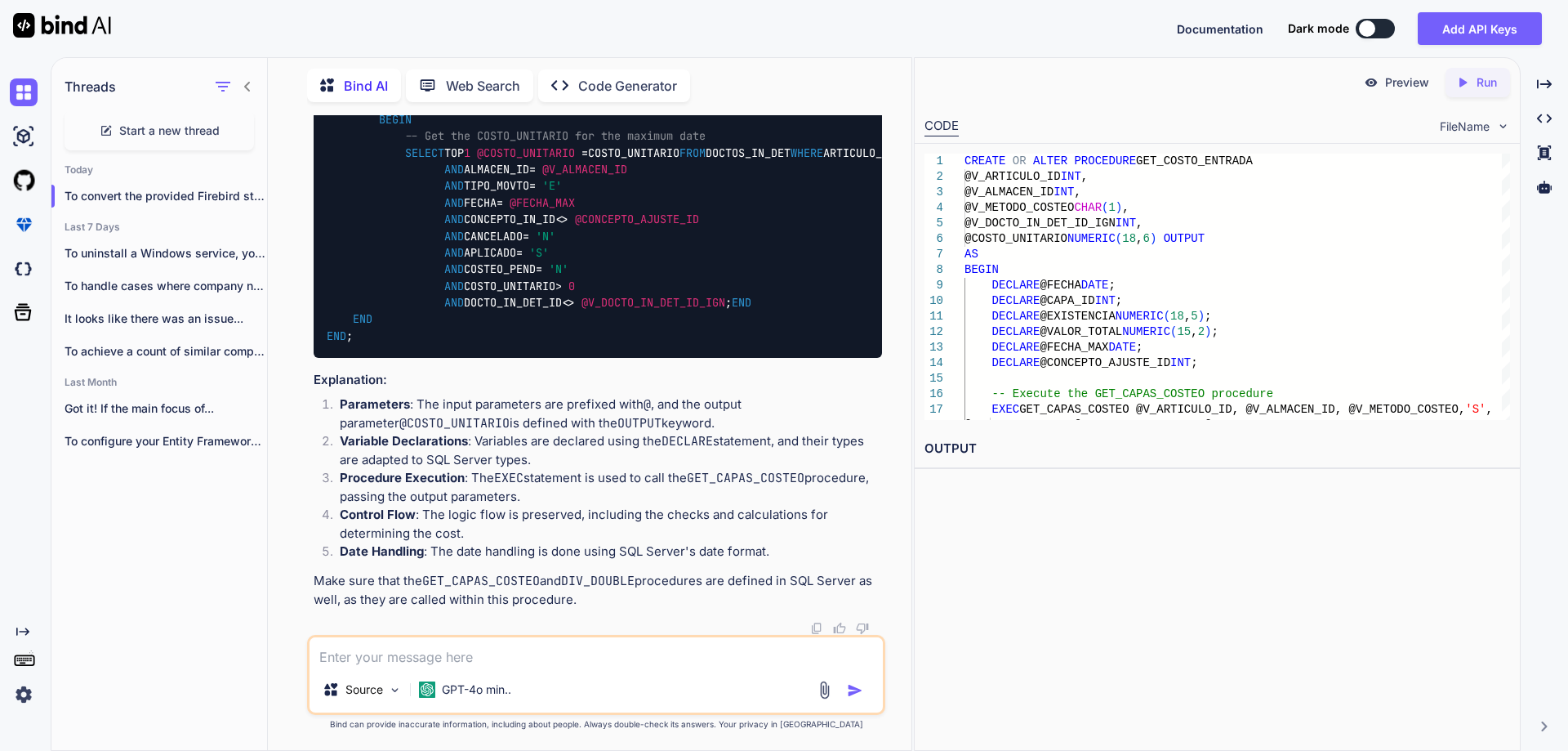
scroll to position [28246, 0]
click at [545, 663] on textarea at bounding box center [595, 651] width 573 height 29
paste textarea "GET_CAPAS_COSTEO"
type textarea "GET_CAPAS_COSTEO is a function in sql server"
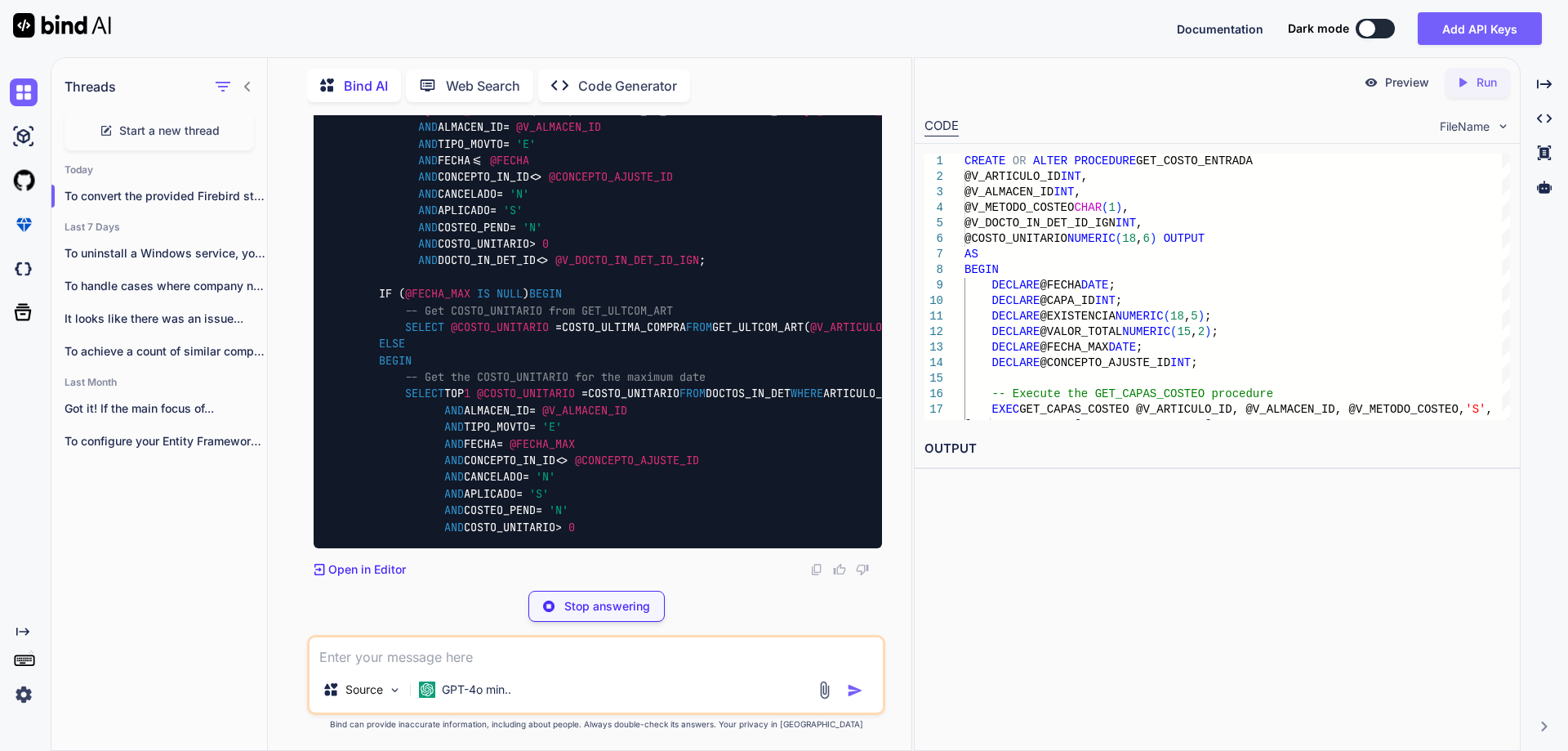
scroll to position [30212, 0]
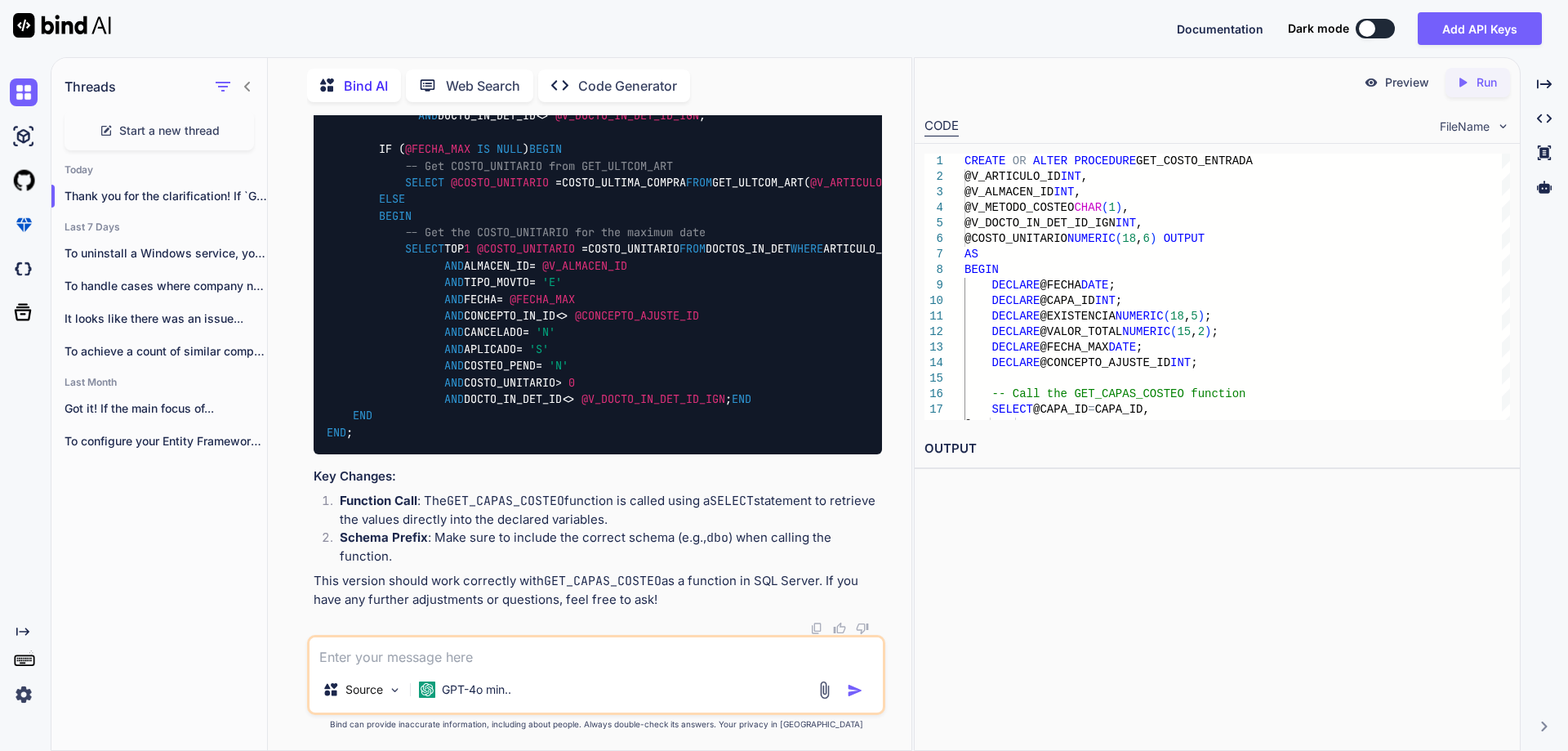
drag, startPoint x: 355, startPoint y: 351, endPoint x: 436, endPoint y: 432, distance: 114.6
click at [436, 432] on div "CREATE OR ALTER PROCEDURE GET_COSTO_ENTRADA @V_ARTICULO_ID INT , @V_ALMACEN_ID …" at bounding box center [597, 90] width 568 height 725
copy code "-- Call the GET_CAPAS_COSTEO function SELECT @CAPA_ID = CAPA_ID, @EXISTENCIA = …"
click at [523, 428] on div "CREATE OR ALTER PROCEDURE GET_COSTO_ENTRADA @V_ARTICULO_ID INT , @V_ALMACEN_ID …" at bounding box center [597, 90] width 568 height 725
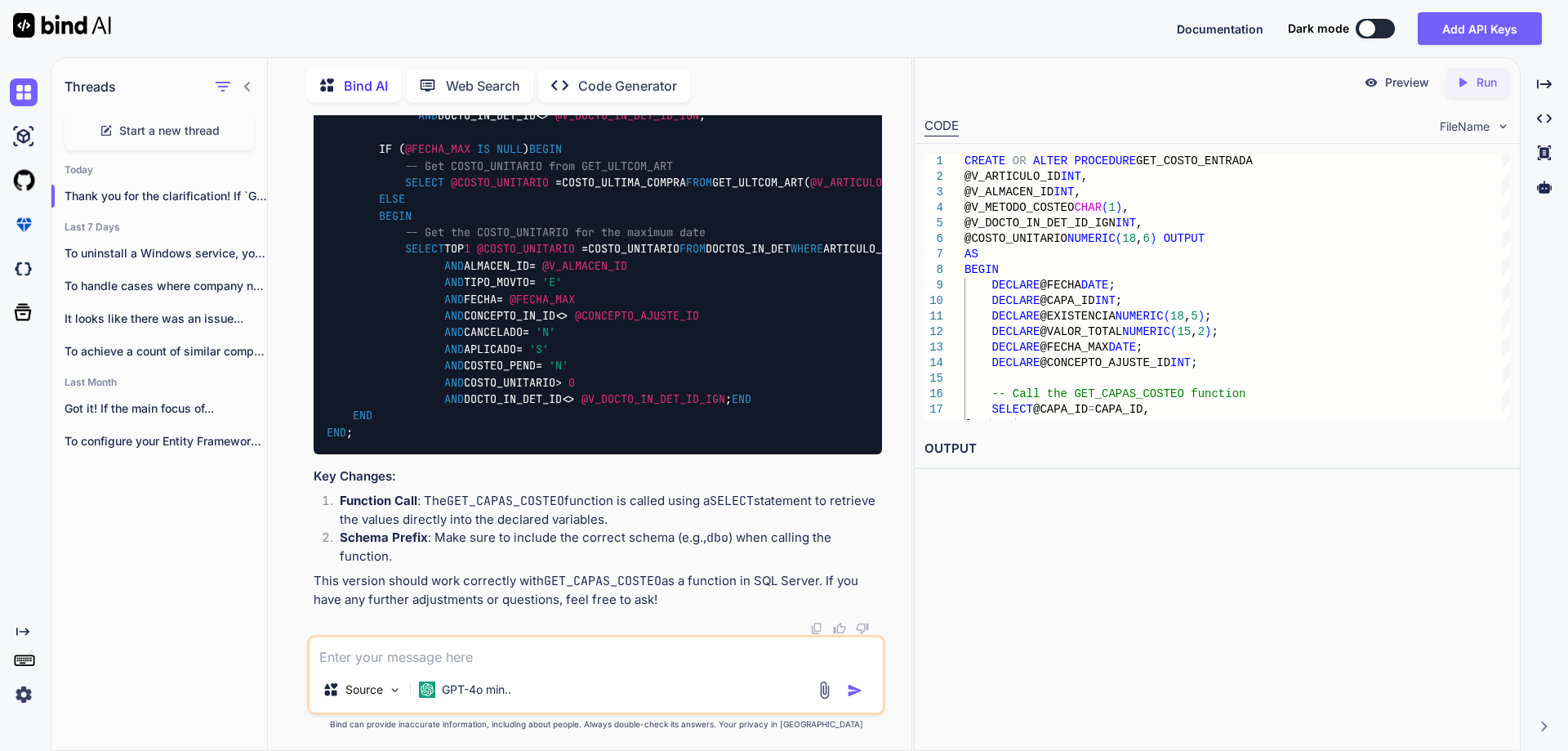
click at [462, 656] on textarea at bounding box center [595, 651] width 573 height 29
paste textarea "GET_ULTCOM_ART"
type textarea "GET_ULTCOM_ART is the stored procedure in sql server"
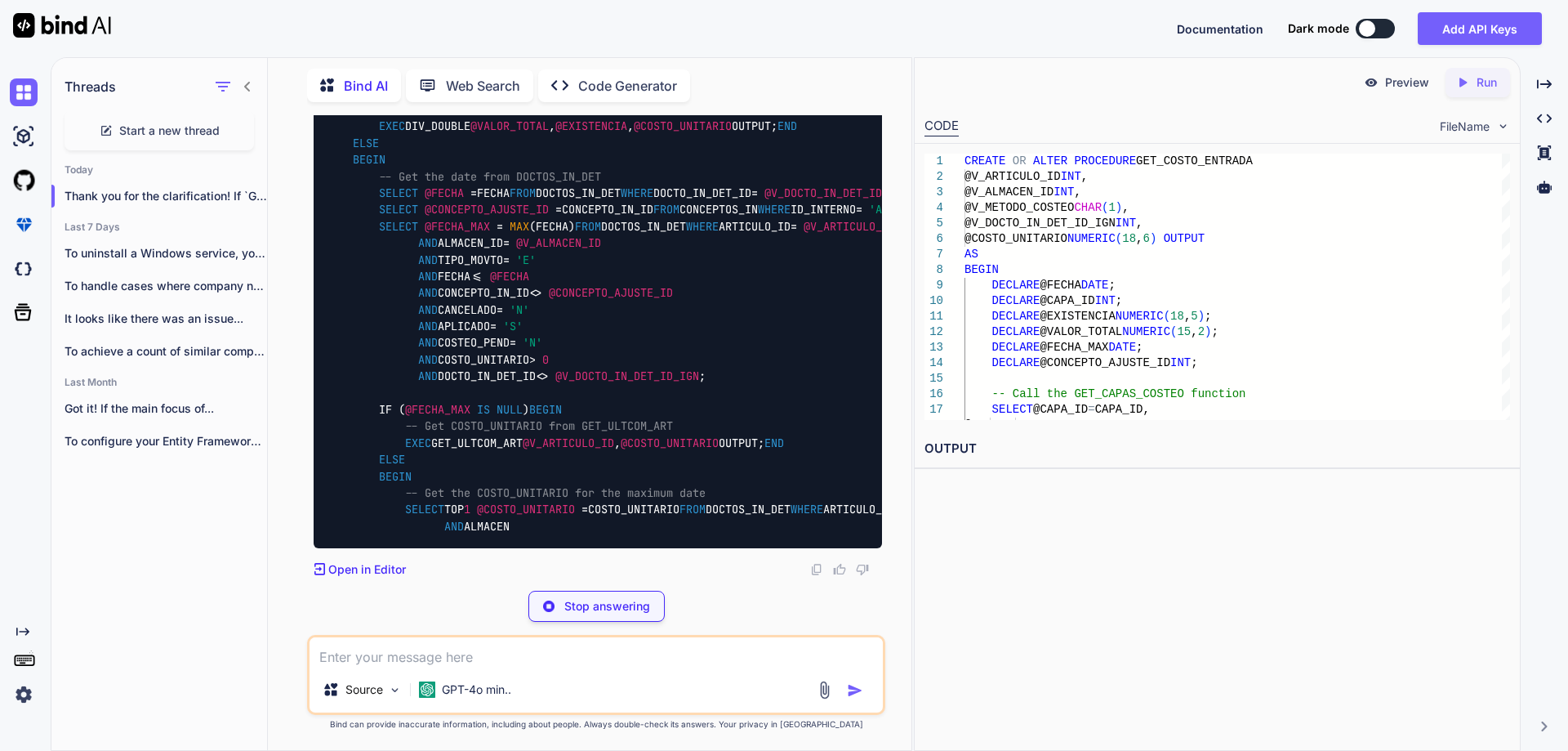
scroll to position [32520, 0]
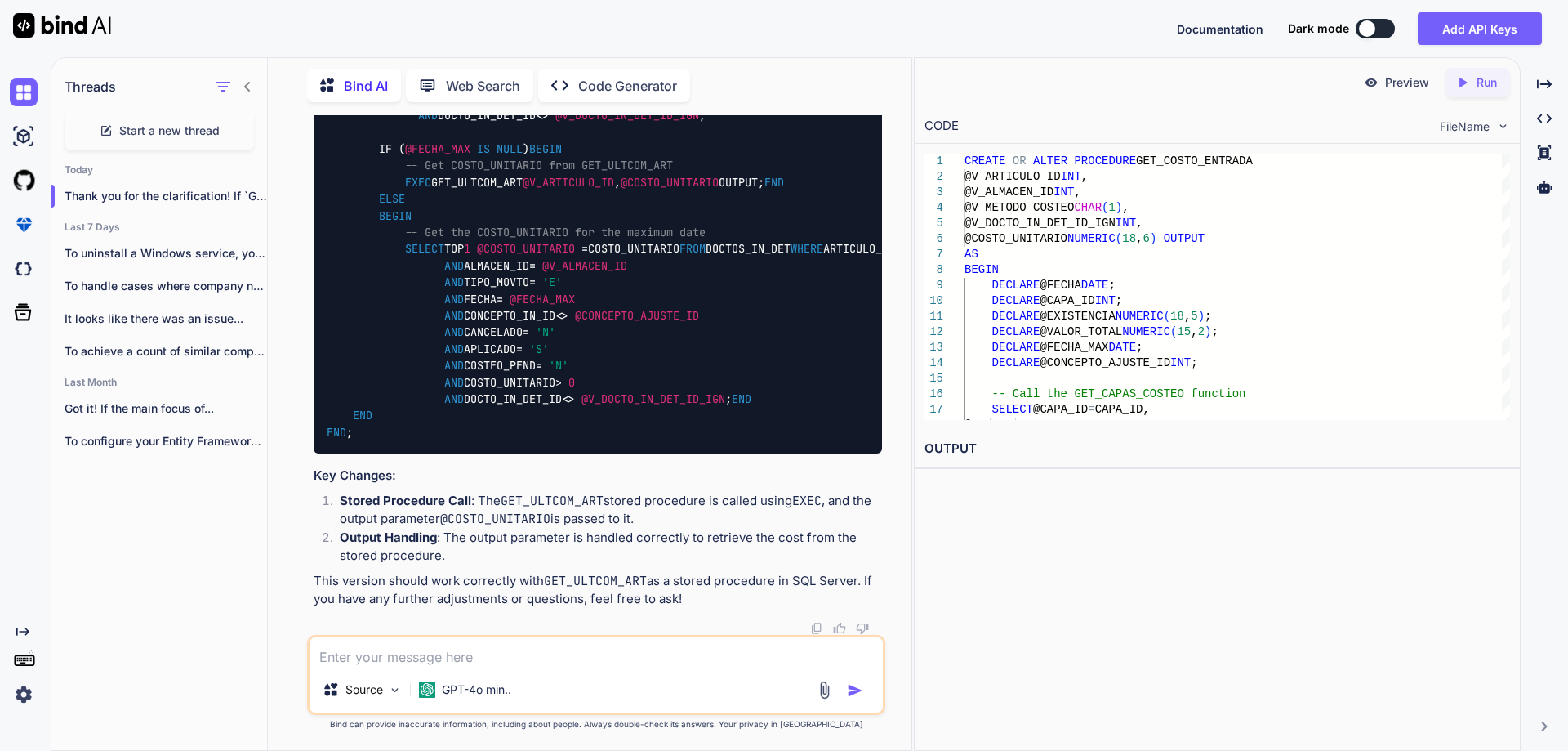
click at [489, 657] on textarea at bounding box center [595, 651] width 573 height 29
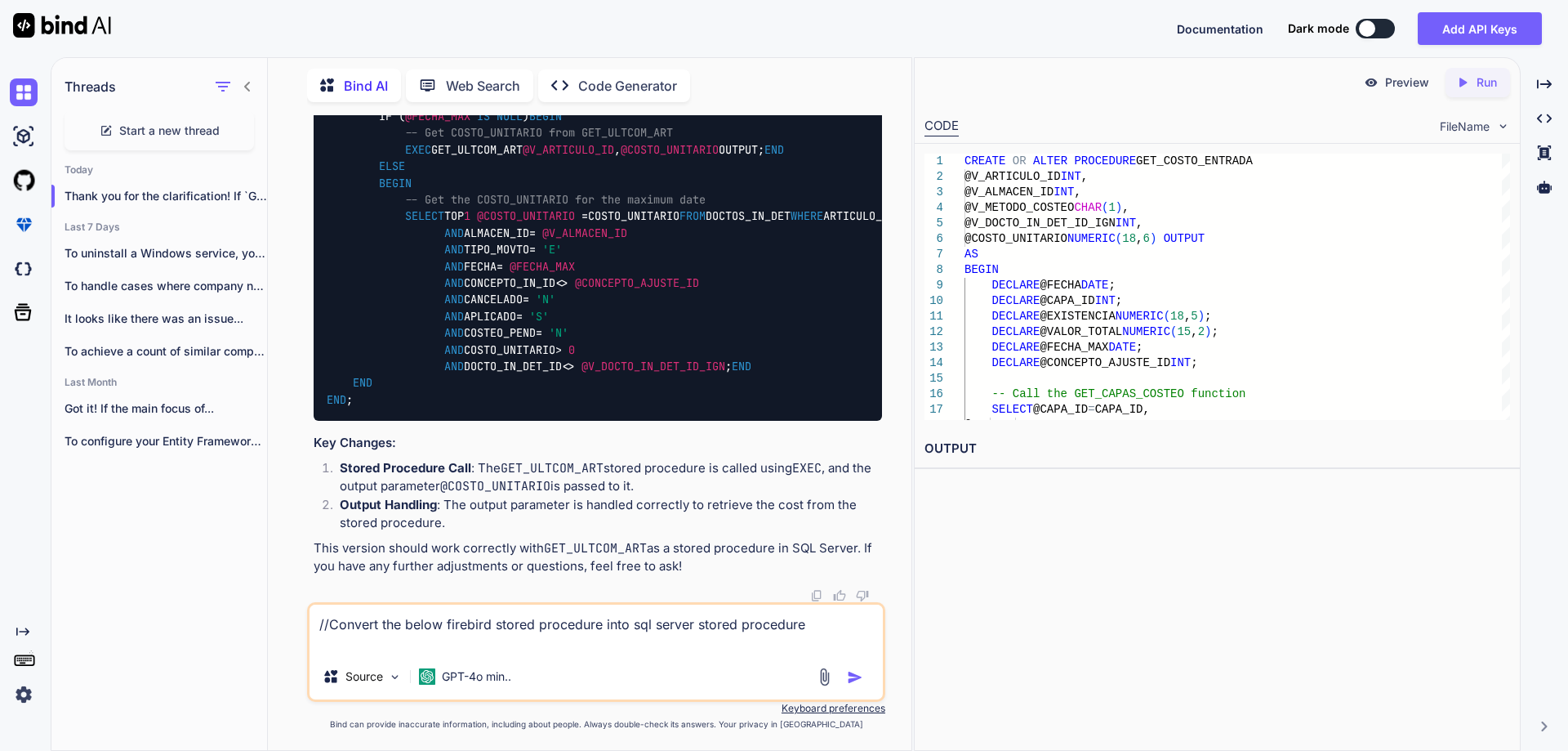
paste textarea "CREATE OR ALTER PROCEDURE COSTEA_ENTRADA_IN (V_DOCTO_IN_DET_ID INTEGER, V_TIPO_…"
type textarea "//Convert the below firebird stored procedure into sql server stored procedure …"
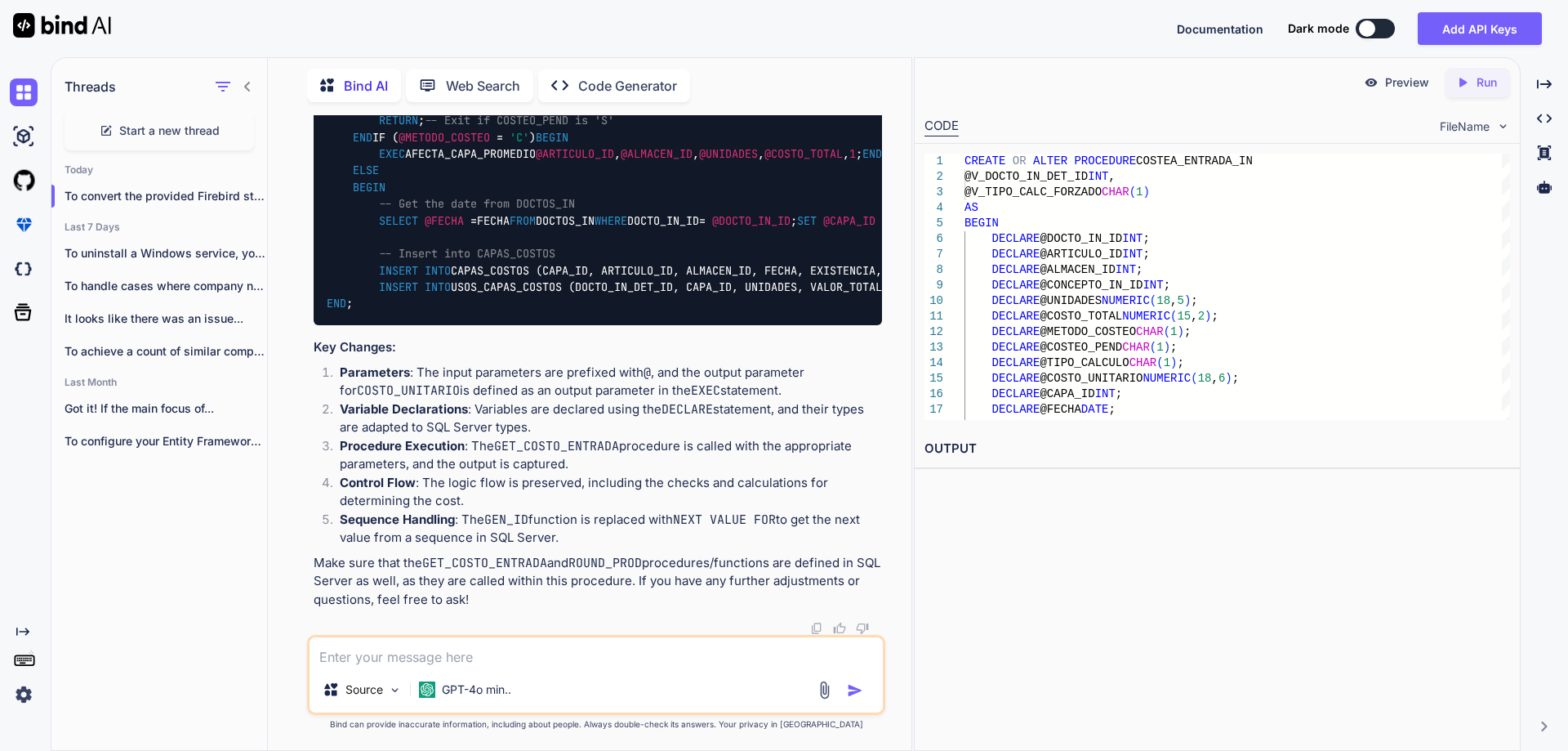
scroll to position [33968, 0]
click at [440, 657] on textarea at bounding box center [595, 651] width 573 height 29
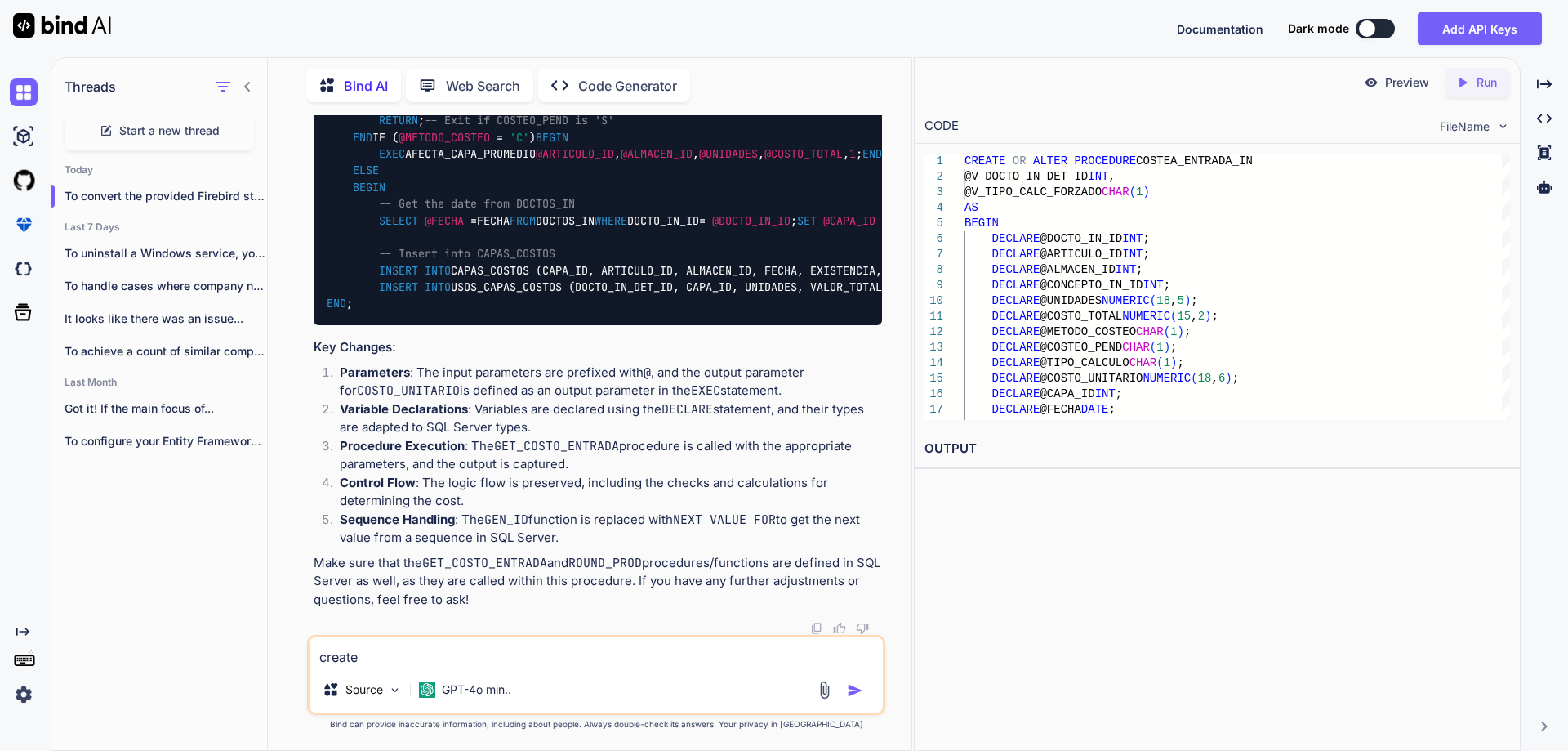
click at [343, 656] on textarea "create" at bounding box center [595, 651] width 573 height 29
paste textarea "ID_CAPAS_COSTOS is a sequence"
drag, startPoint x: 485, startPoint y: 657, endPoint x: 494, endPoint y: 655, distance: 9.2
click at [494, 655] on textarea "create ID_CAPAS_COSTOS is a sequence" at bounding box center [595, 651] width 573 height 29
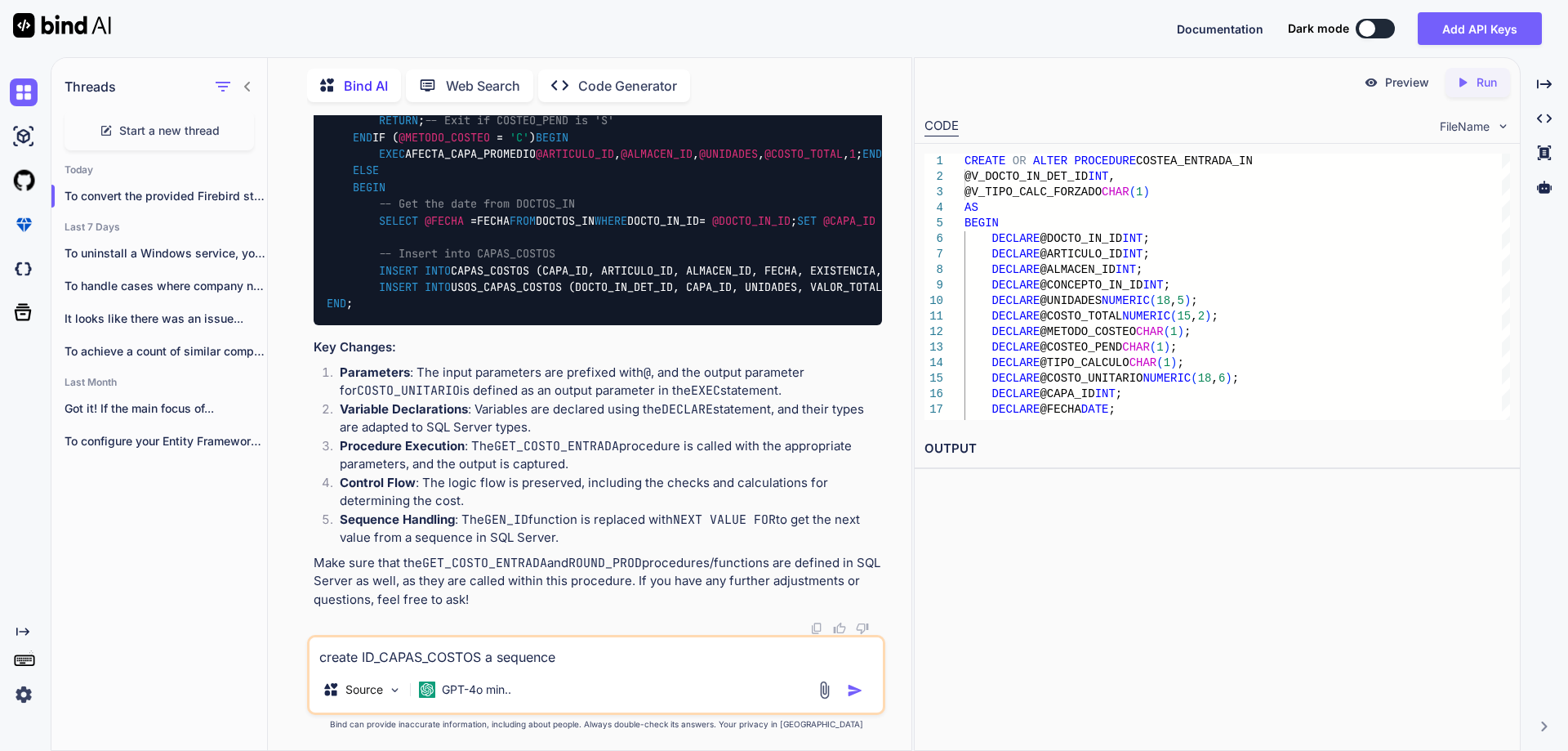
click at [568, 658] on textarea "create ID_CAPAS_COSTOS a sequence" at bounding box center [595, 651] width 573 height 29
type textarea "create ID_CAPAS_COSTOS a sequence in sql server"
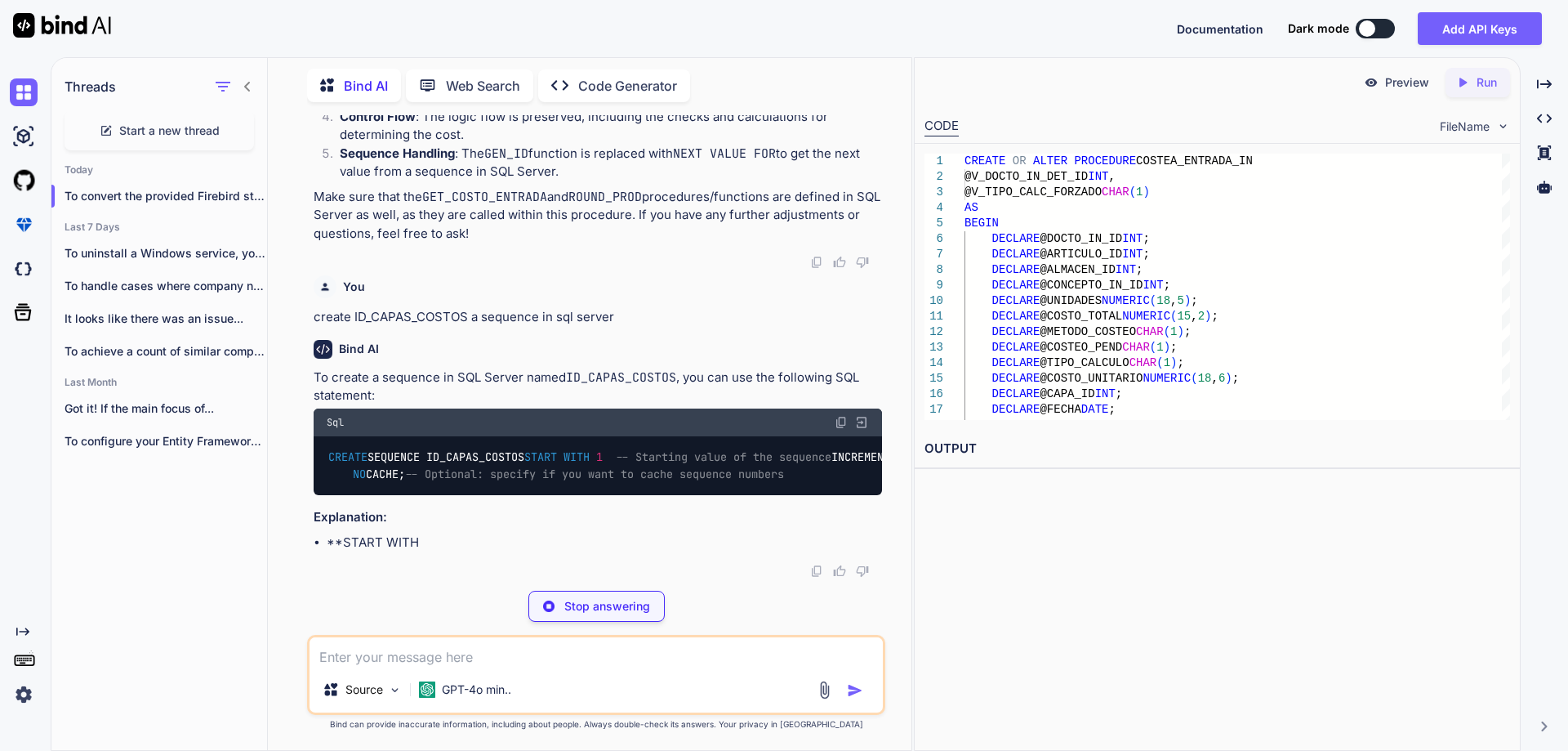
scroll to position [35731, 0]
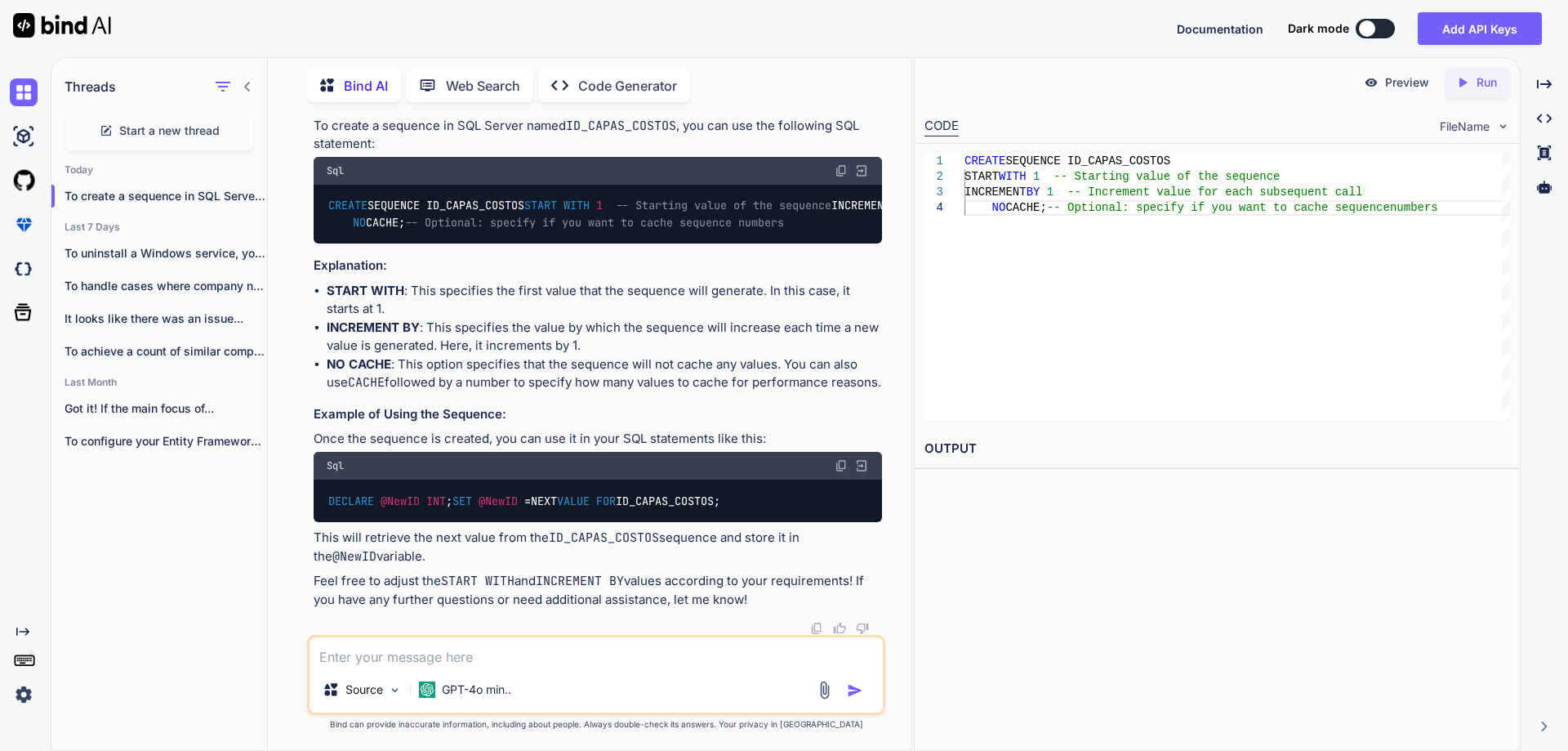
click at [839, 177] on img at bounding box center [840, 170] width 13 height 13
click at [449, 659] on textarea at bounding box center [595, 651] width 573 height 29
paste textarea "CAPAS_COSTOS"
click at [603, 657] on textarea "can we start with by using CAPAS_COSTOS" at bounding box center [595, 651] width 573 height 29
paste textarea "CAPA_ID"
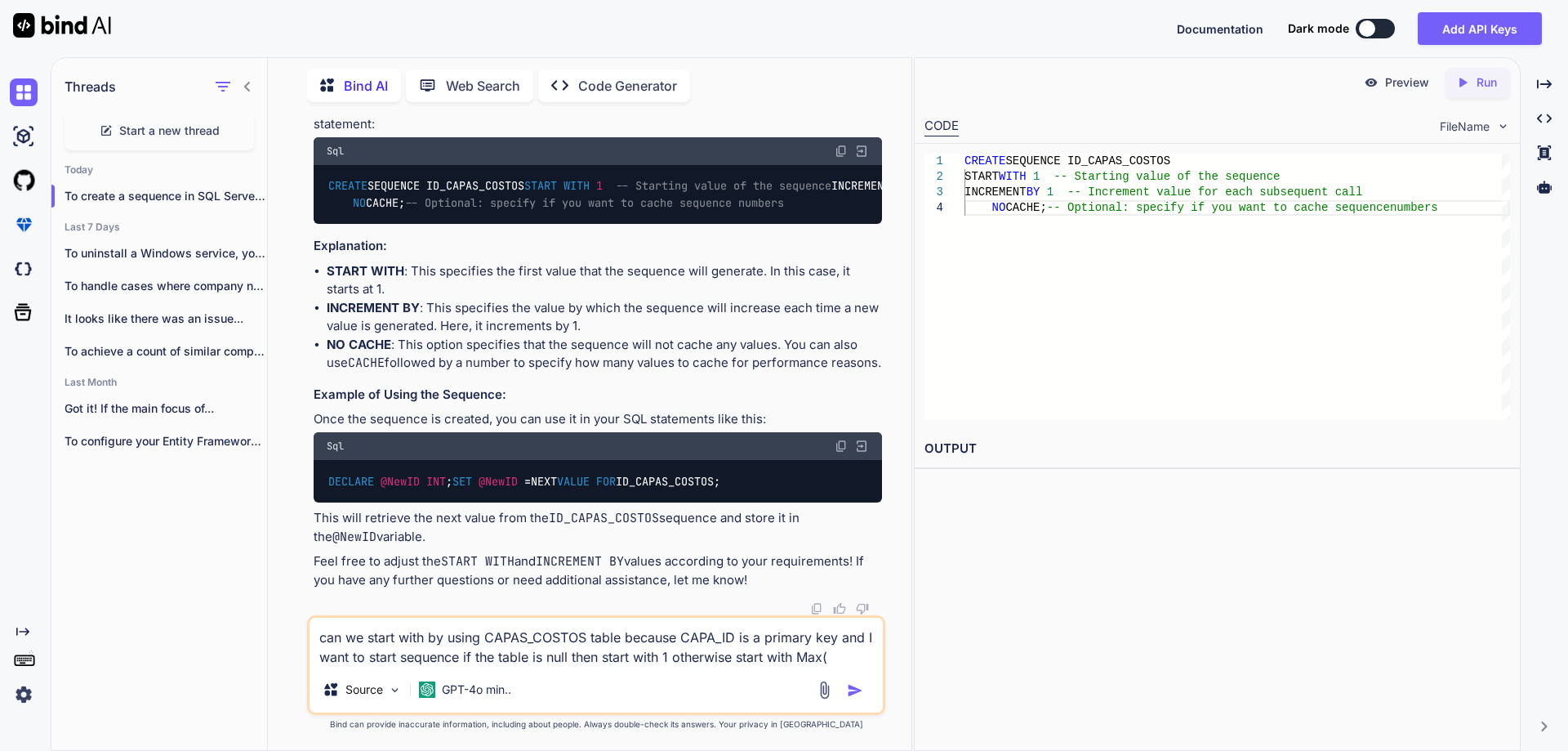
paste textarea "CAPA_ID"
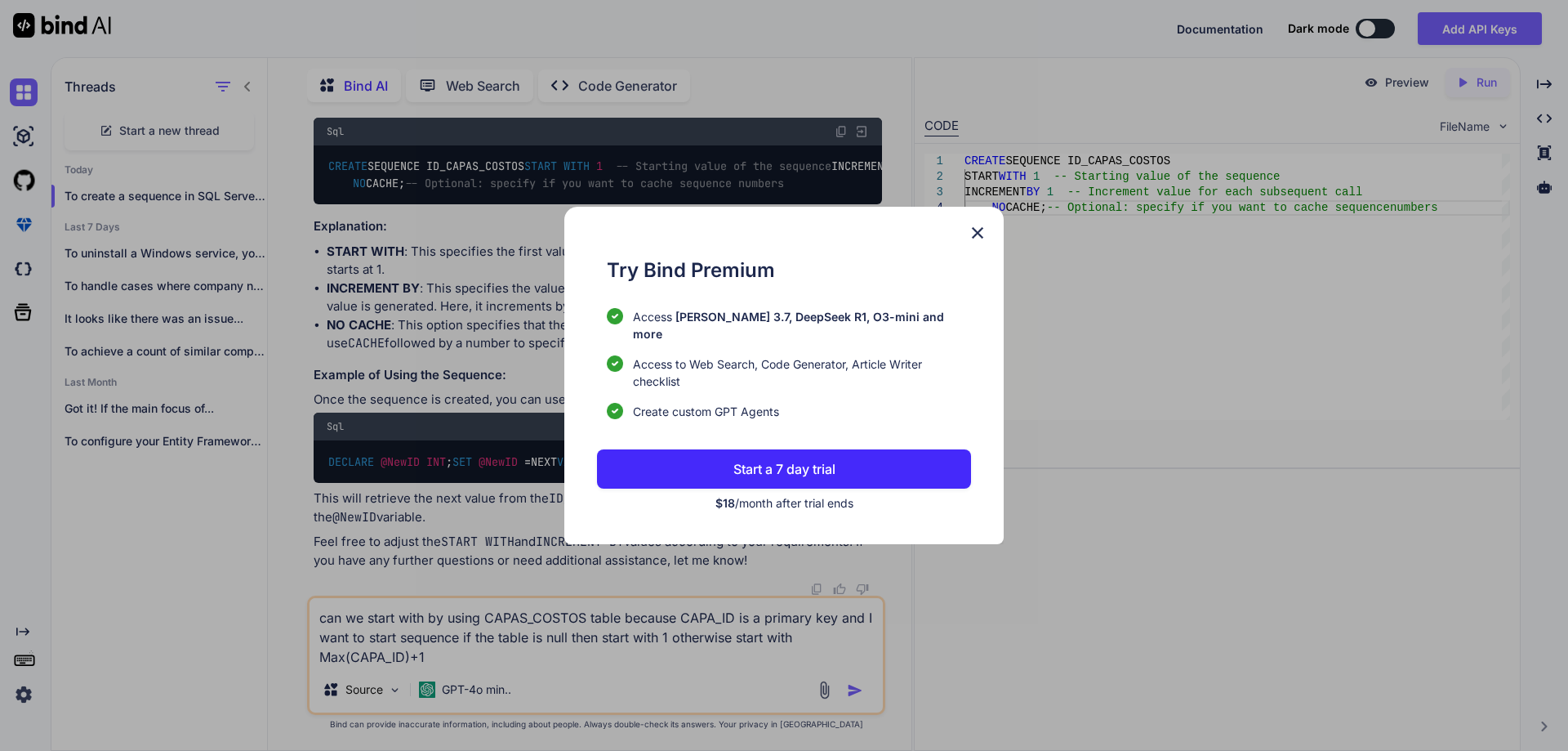
type textarea "can we start with by using CAPAS_COSTOS table because CAPA_ID is a primary key …"
click at [976, 242] on img at bounding box center [977, 233] width 19 height 19
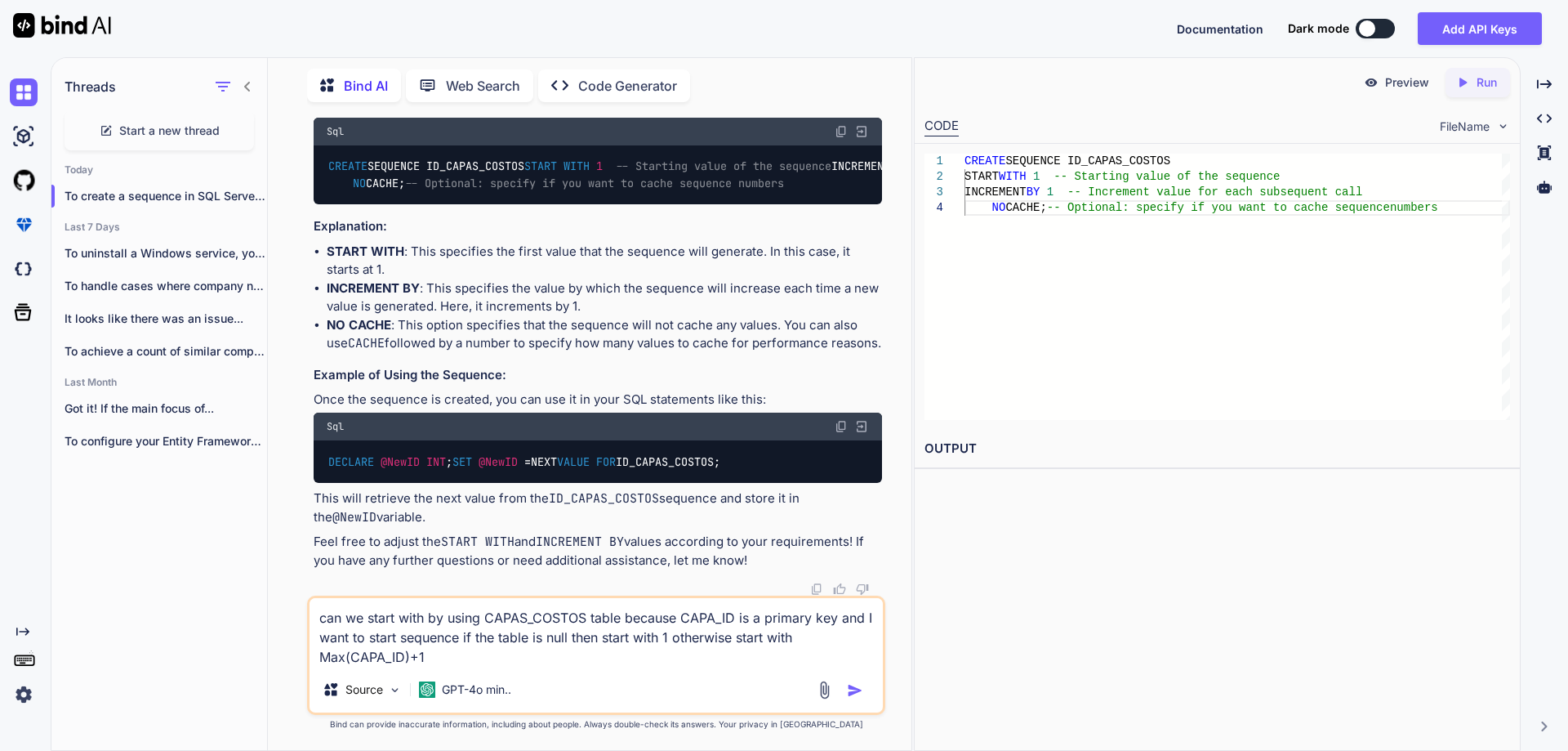
click at [520, 653] on textarea "can we start with by using CAPAS_COSTOS table because CAPA_ID is a primary key …" at bounding box center [595, 633] width 573 height 69
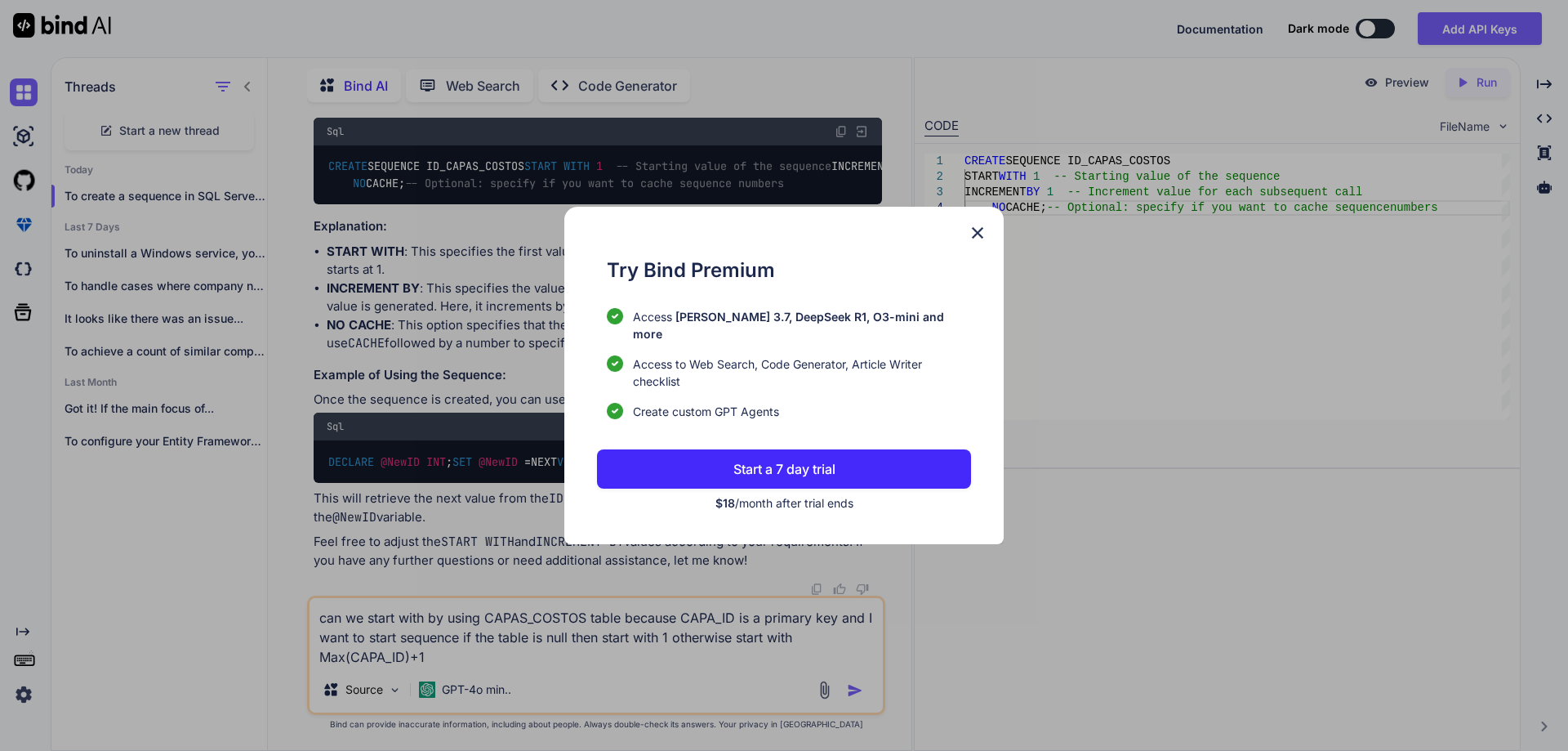
click at [976, 242] on img at bounding box center [977, 233] width 19 height 19
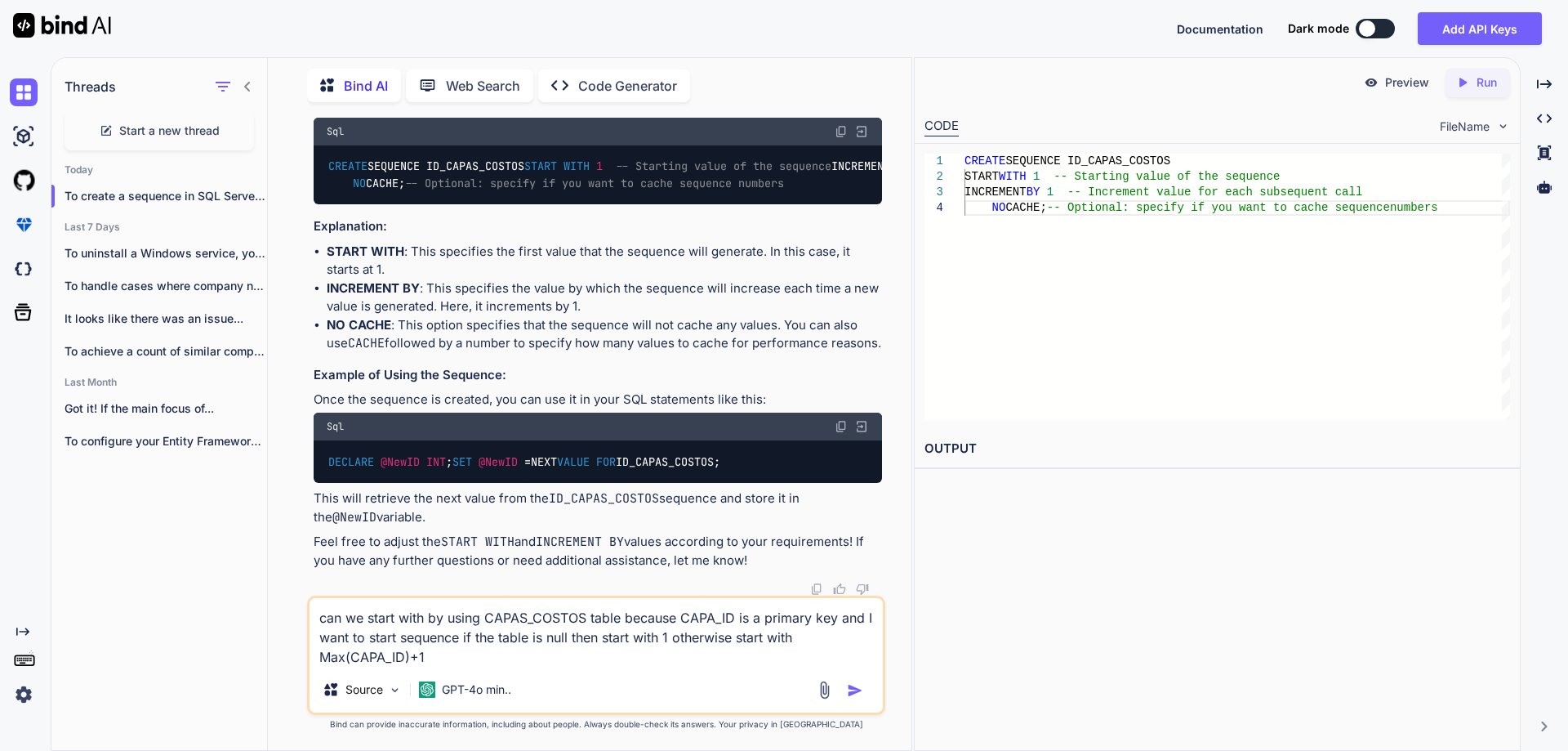
drag, startPoint x: 433, startPoint y: 658, endPoint x: 288, endPoint y: 616, distance: 151.0
click at [288, 616] on div "You //Convert the below firebird stored procedure into sql server CREATE OR ALT…" at bounding box center [596, 433] width 631 height 635
